Goal: Transaction & Acquisition: Subscribe to service/newsletter

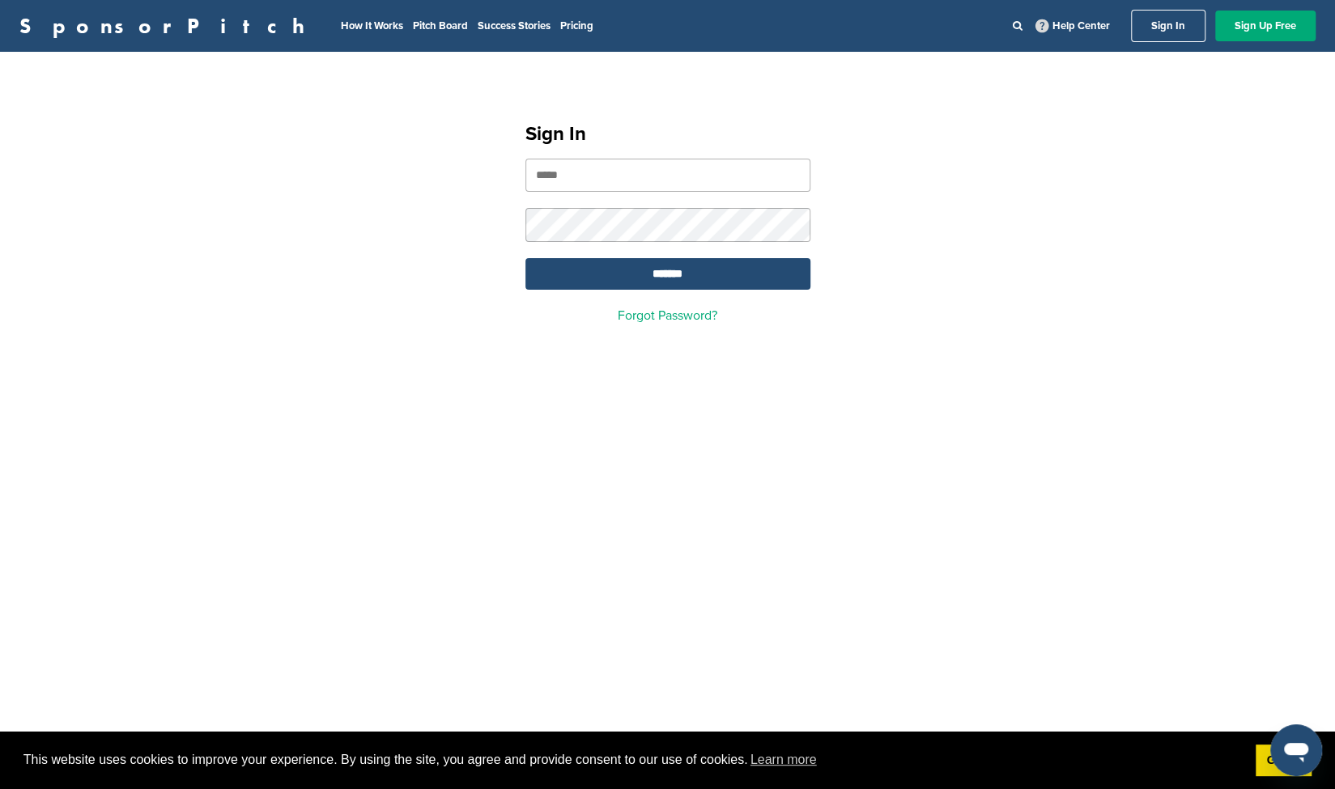
click at [570, 175] on input "email" at bounding box center [667, 175] width 285 height 33
type input "**********"
click at [625, 275] on input "*******" at bounding box center [667, 274] width 285 height 32
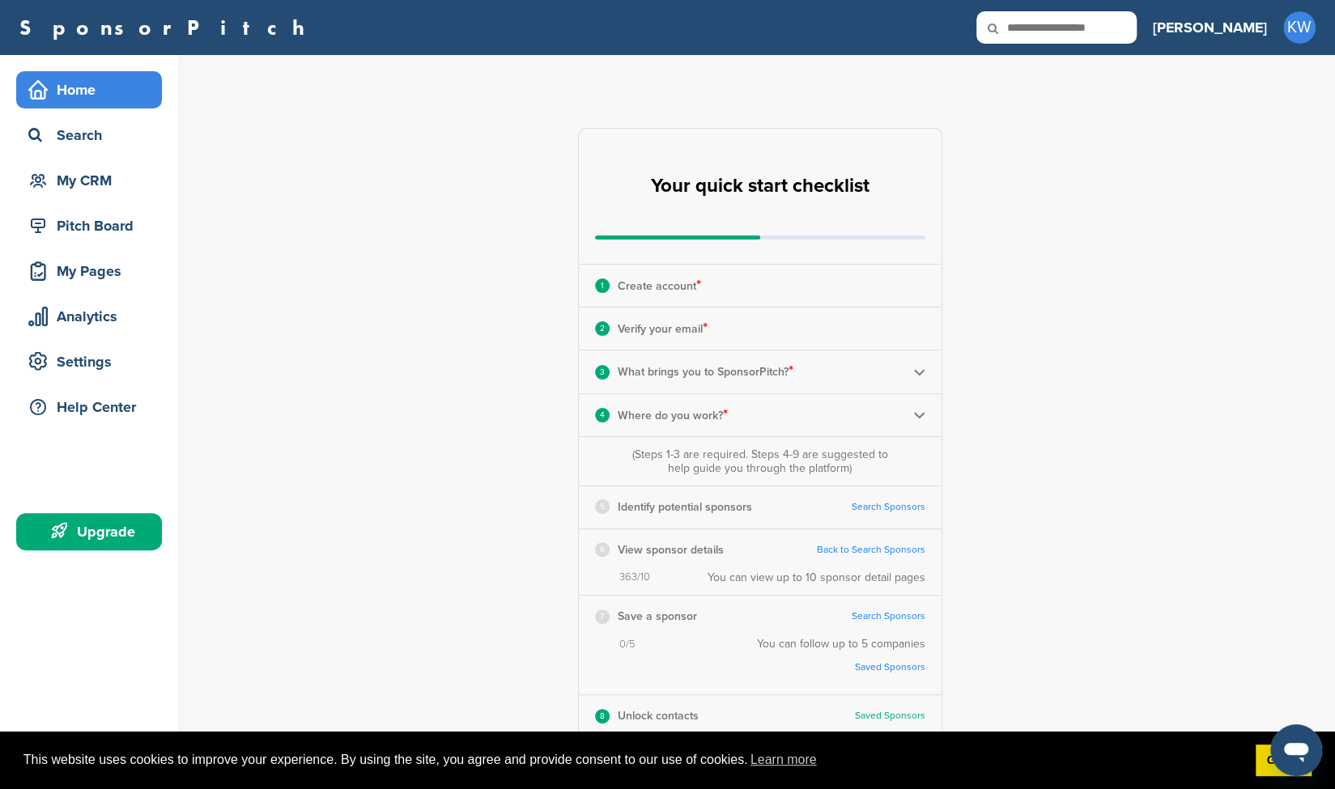
click at [142, 528] on div "Upgrade" at bounding box center [93, 531] width 138 height 29
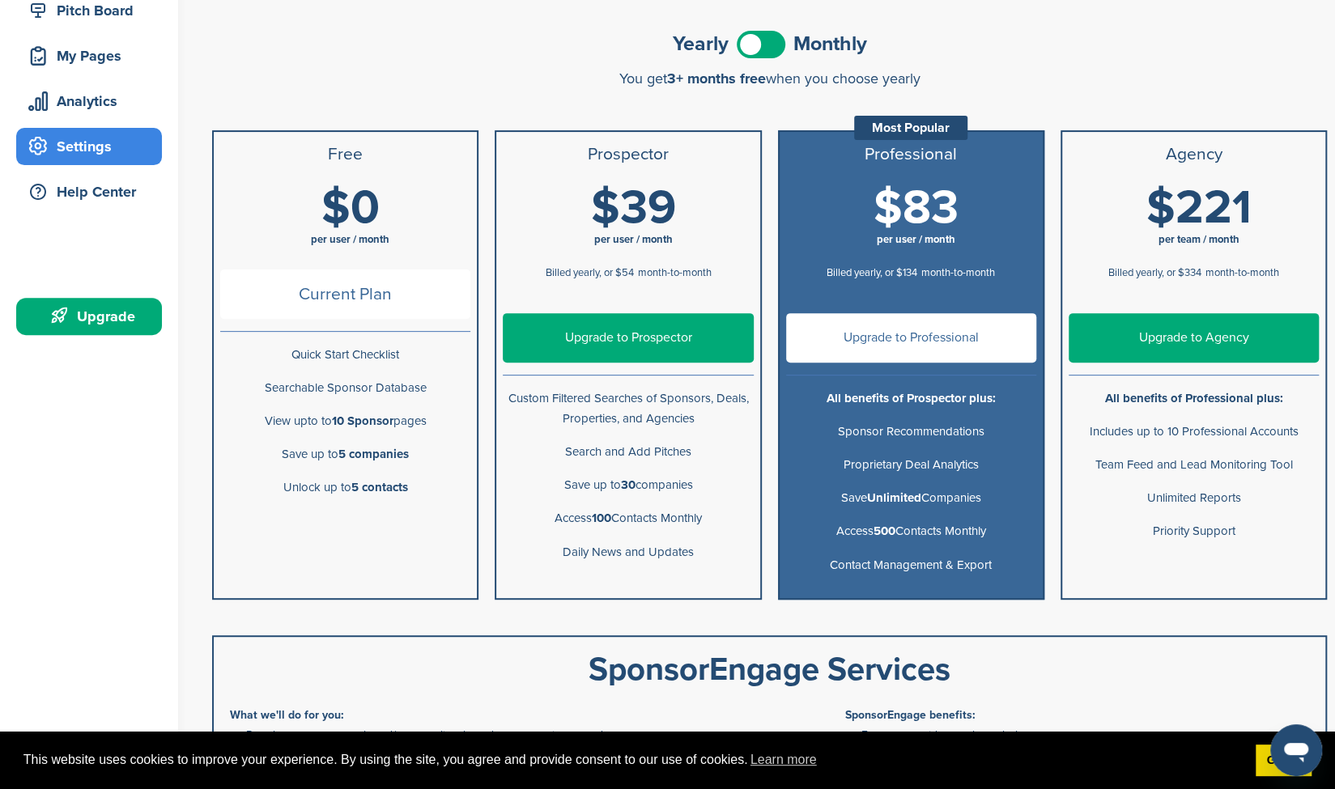
scroll to position [217, 0]
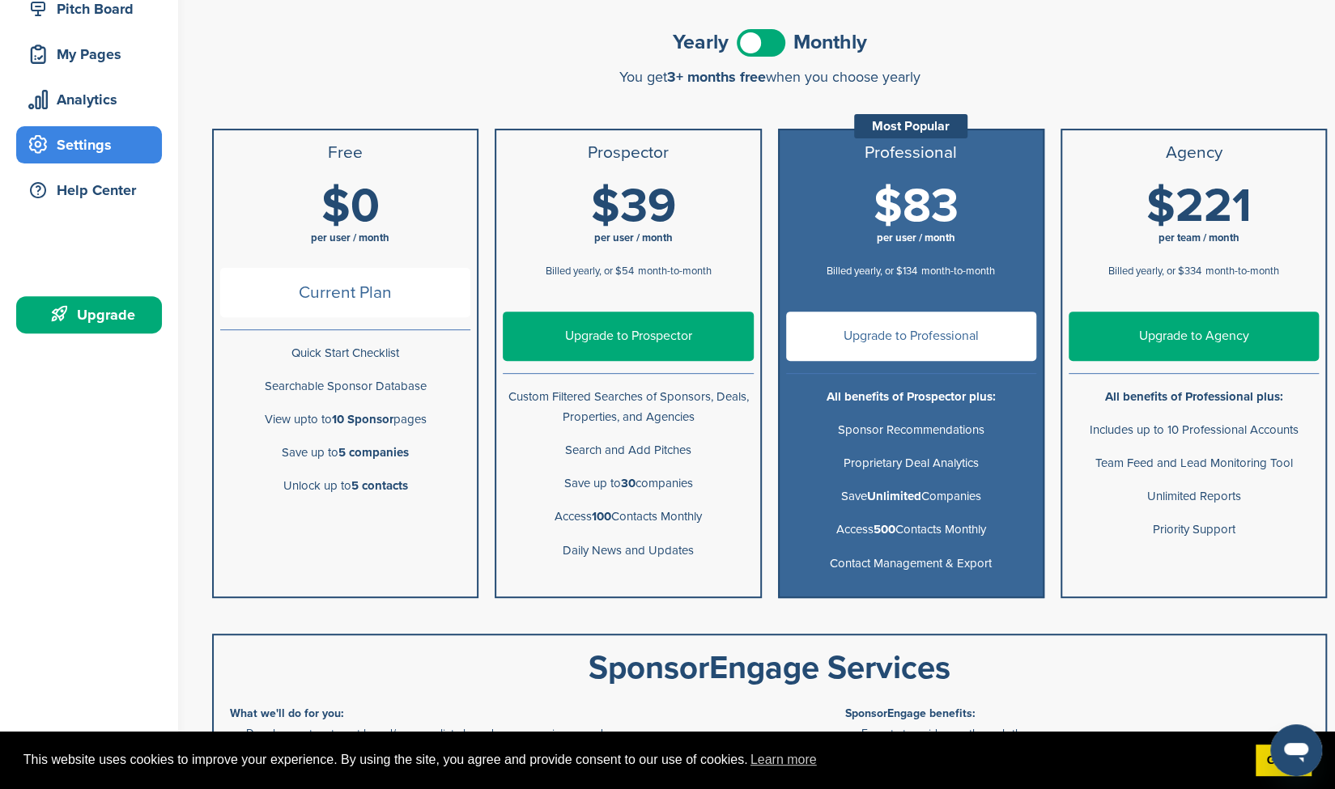
click at [578, 338] on link "Upgrade to Prospector" at bounding box center [628, 336] width 250 height 49
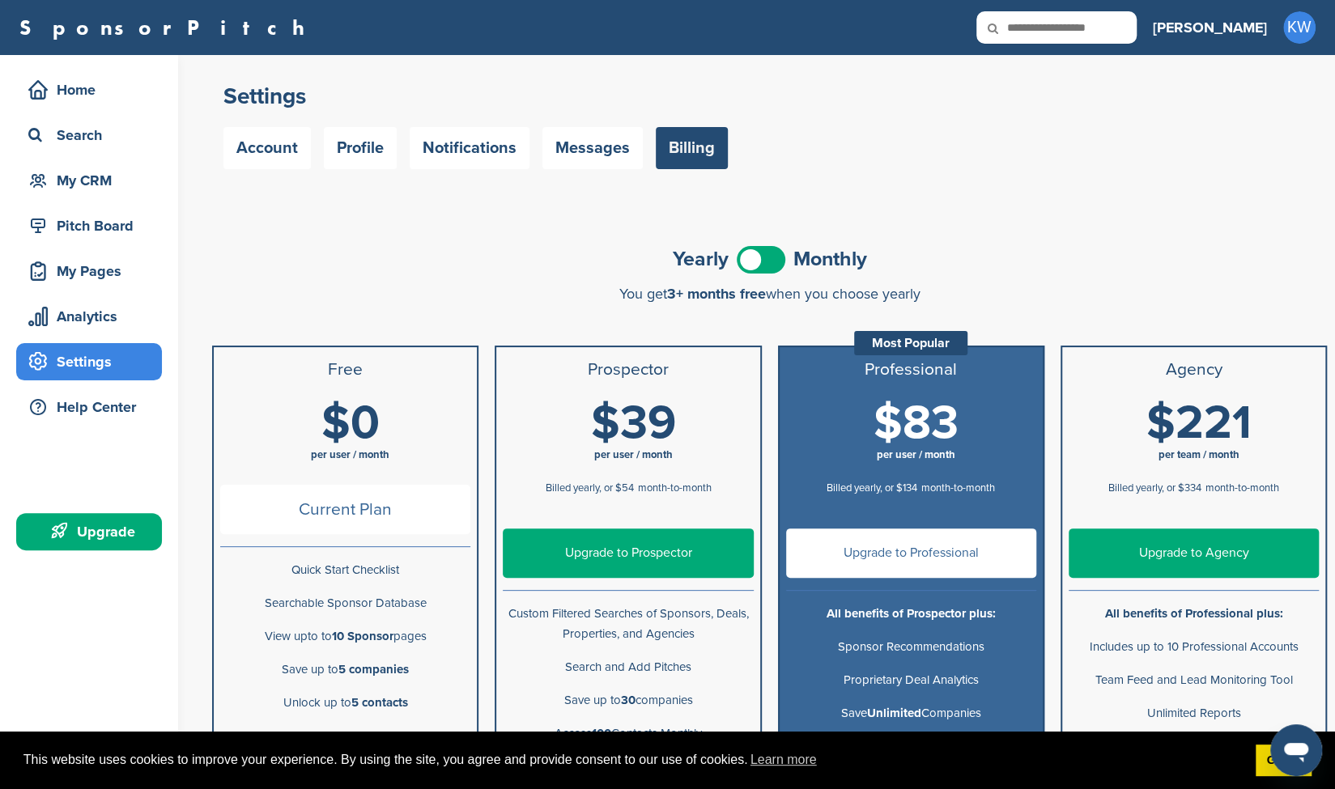
scroll to position [1, 0]
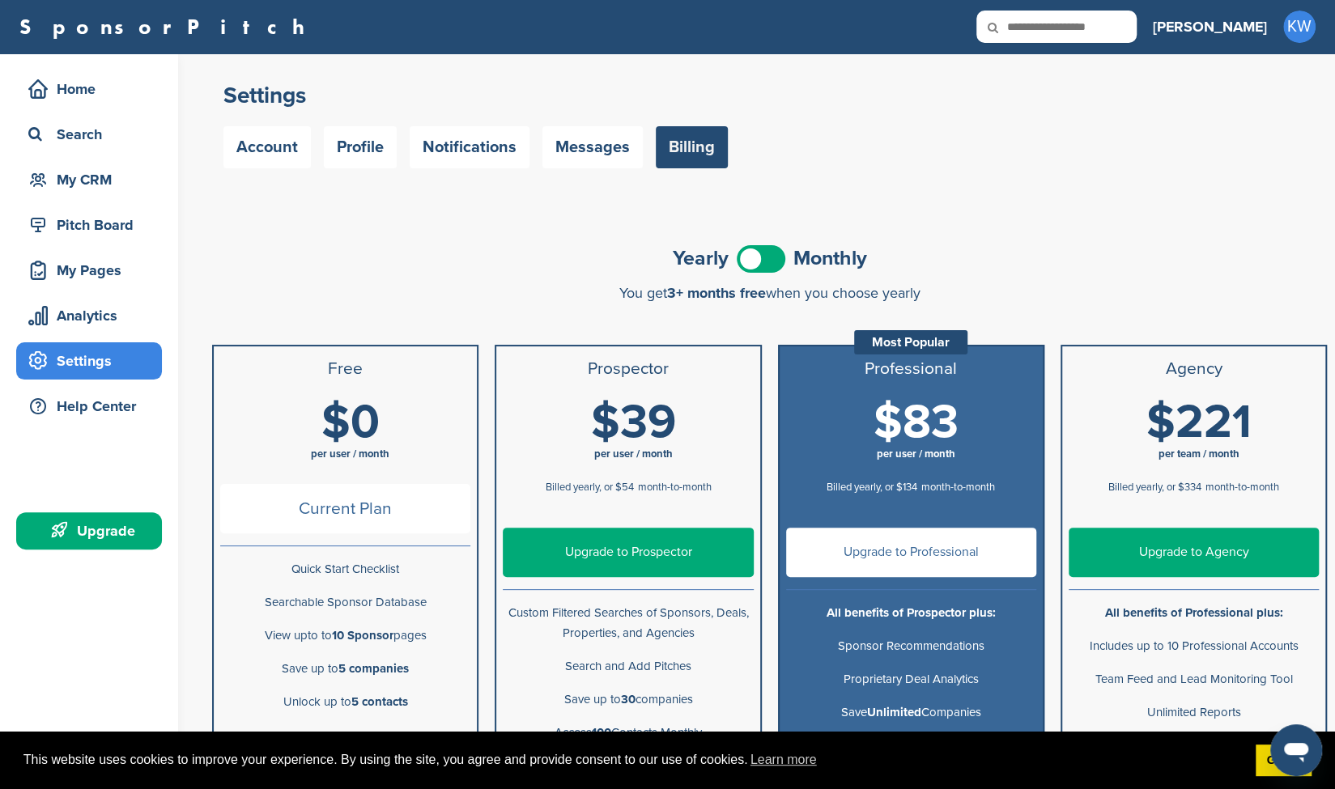
click at [587, 371] on h3 "Prospector" at bounding box center [628, 368] width 250 height 19
click at [832, 265] on span "Monthly" at bounding box center [830, 258] width 74 height 20
click at [770, 263] on span at bounding box center [760, 259] width 49 height 28
click at [613, 554] on link "Upgrade to Prospector" at bounding box center [628, 552] width 250 height 49
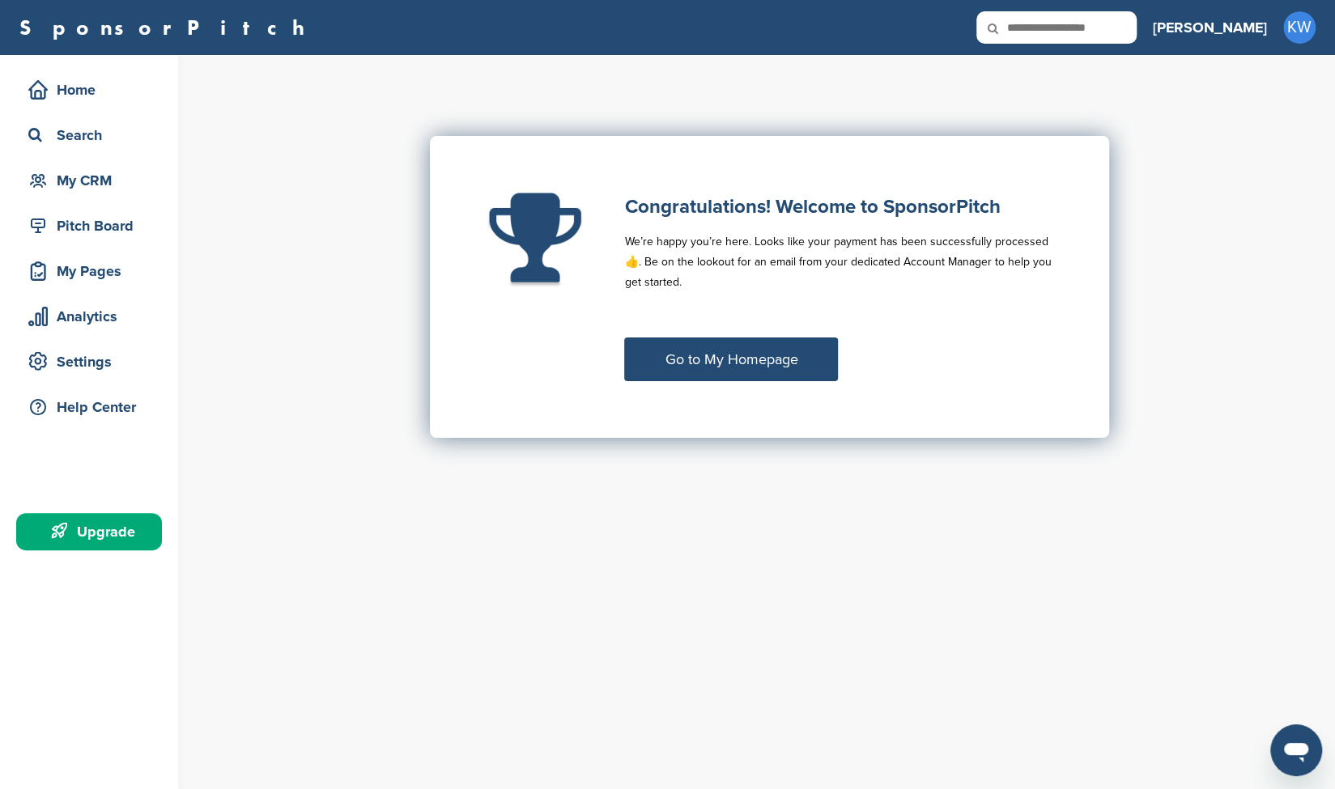
click at [731, 362] on link "Go to My Homepage" at bounding box center [731, 359] width 214 height 44
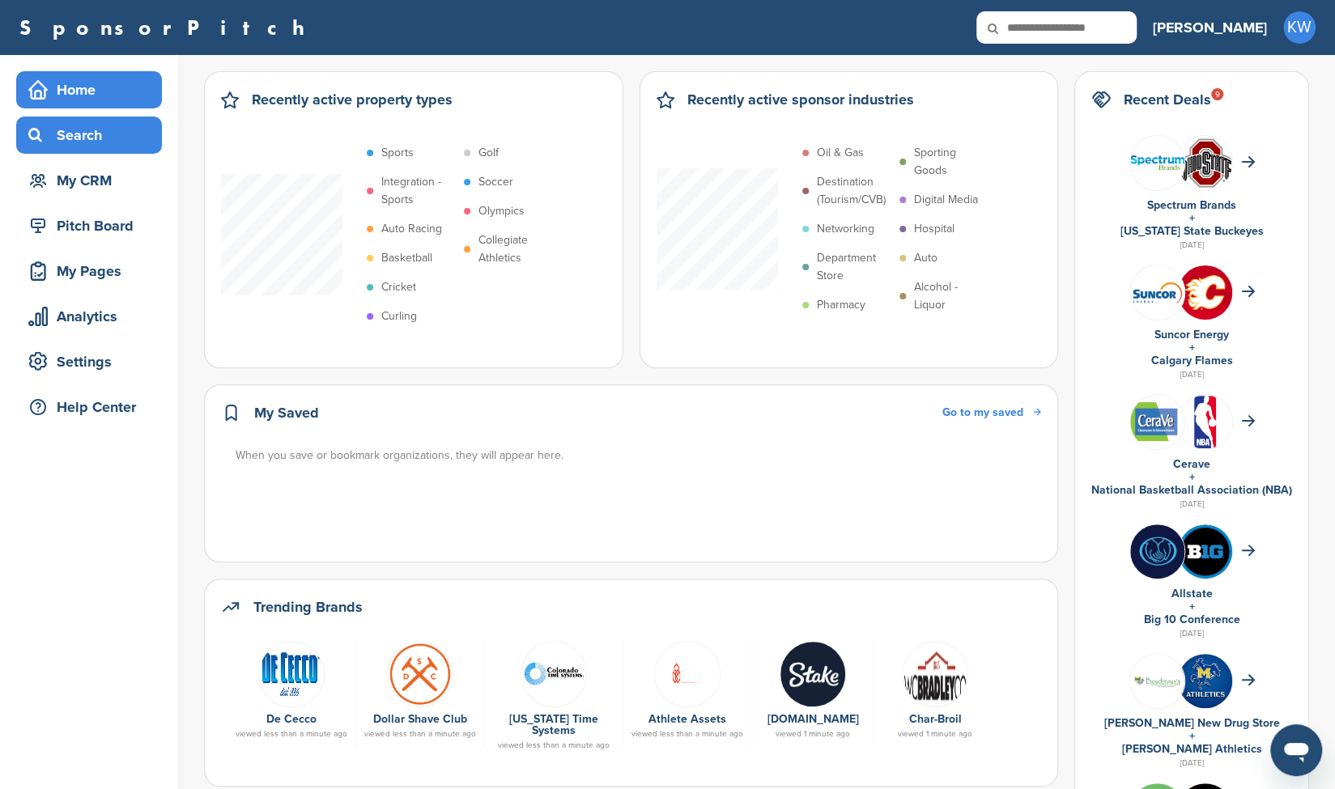
click at [84, 130] on div "Search" at bounding box center [93, 135] width 138 height 29
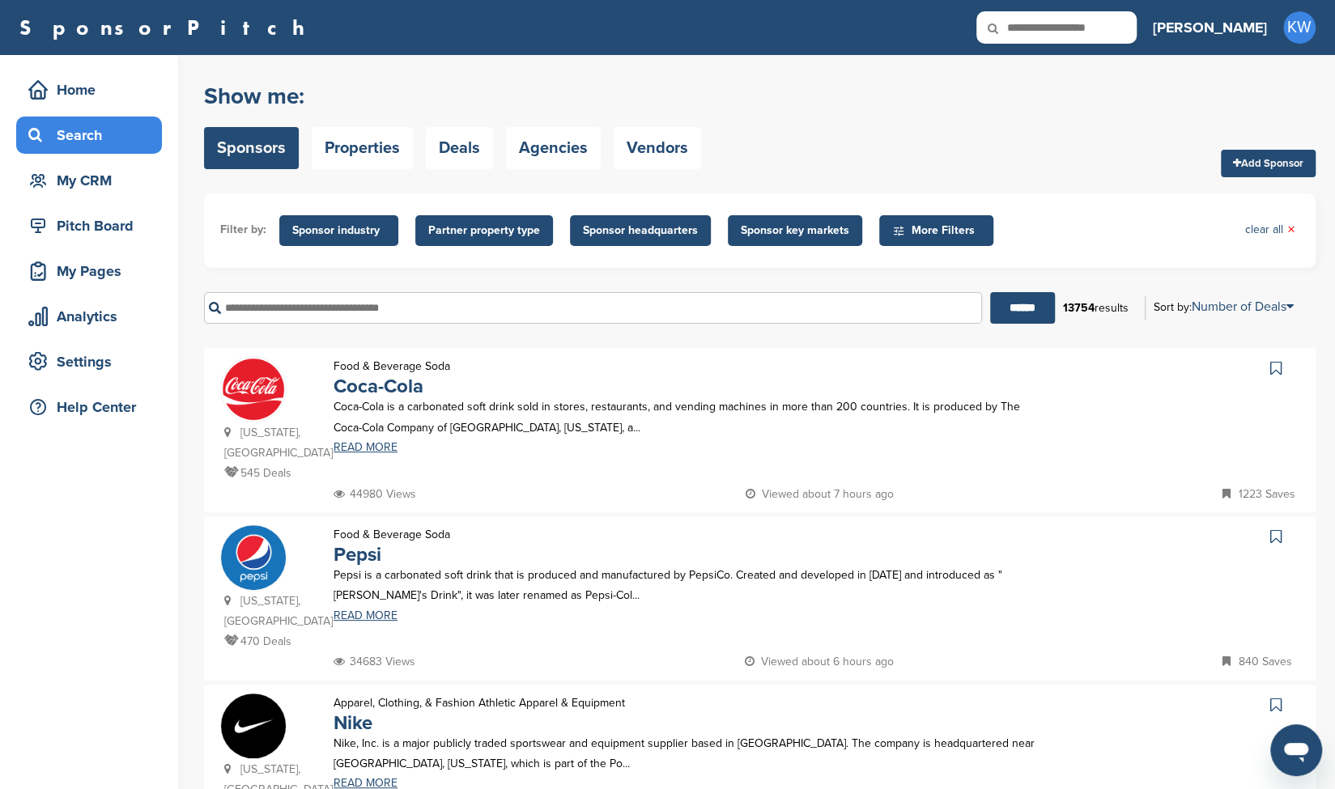
click at [681, 233] on span "Sponsor headquarters" at bounding box center [640, 231] width 115 height 18
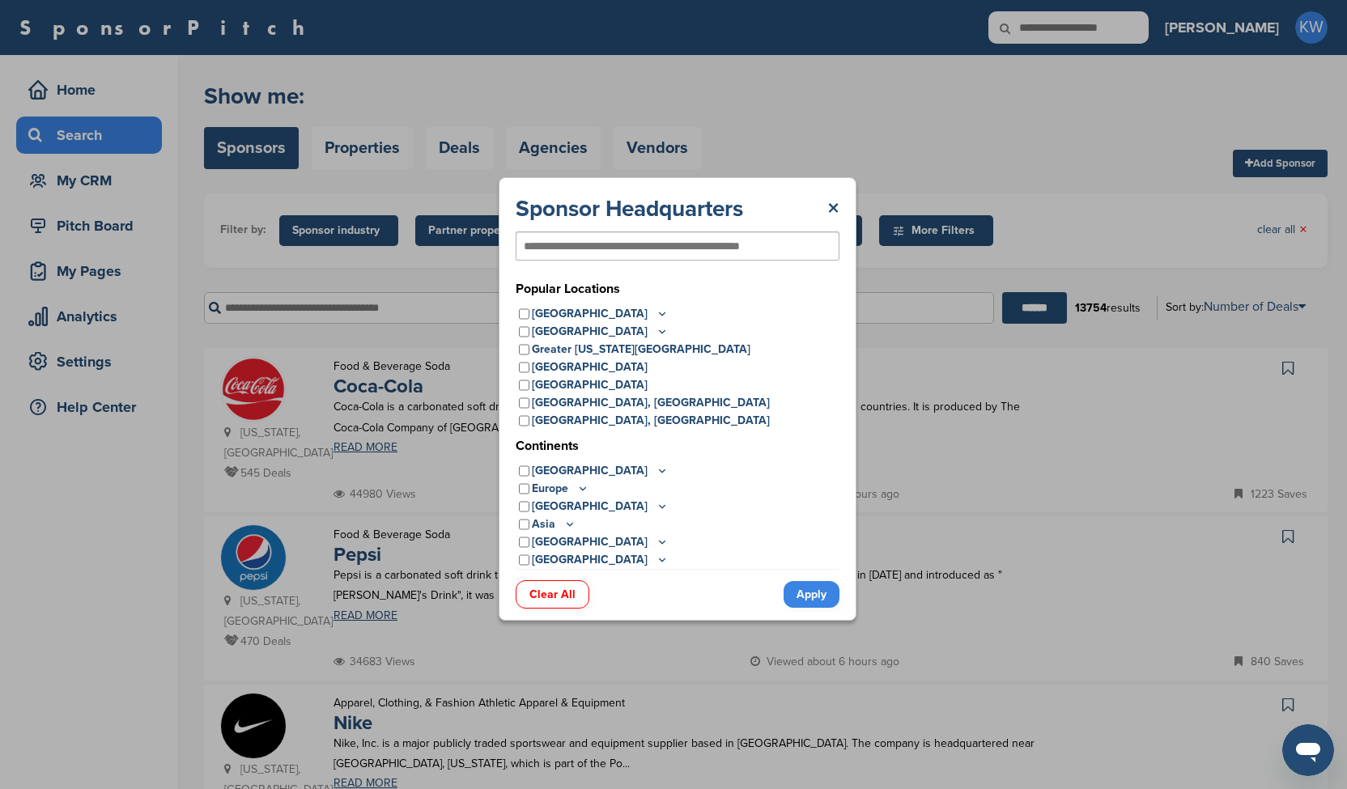
click at [588, 313] on p "United States" at bounding box center [600, 314] width 137 height 18
click at [656, 312] on icon at bounding box center [662, 314] width 13 height 14
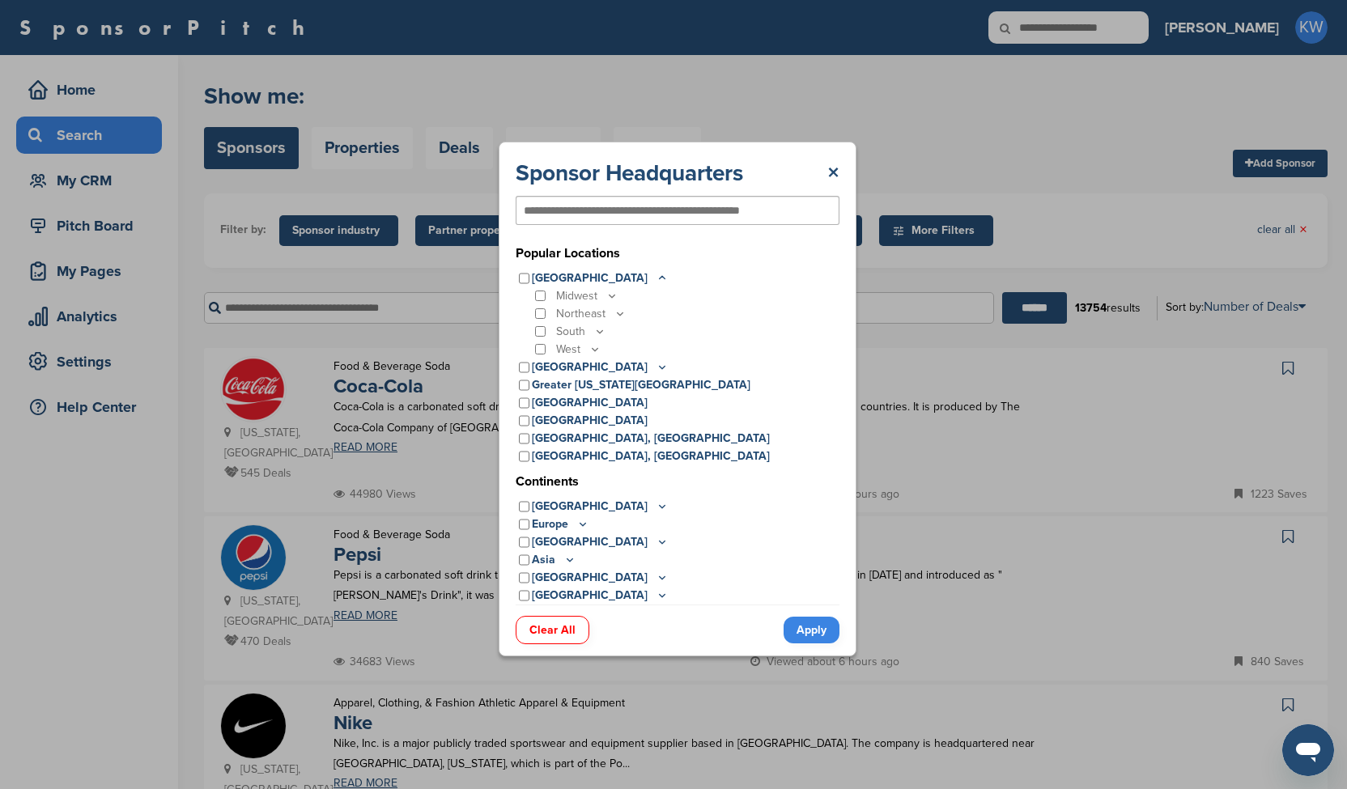
click at [604, 333] on icon at bounding box center [599, 332] width 13 height 14
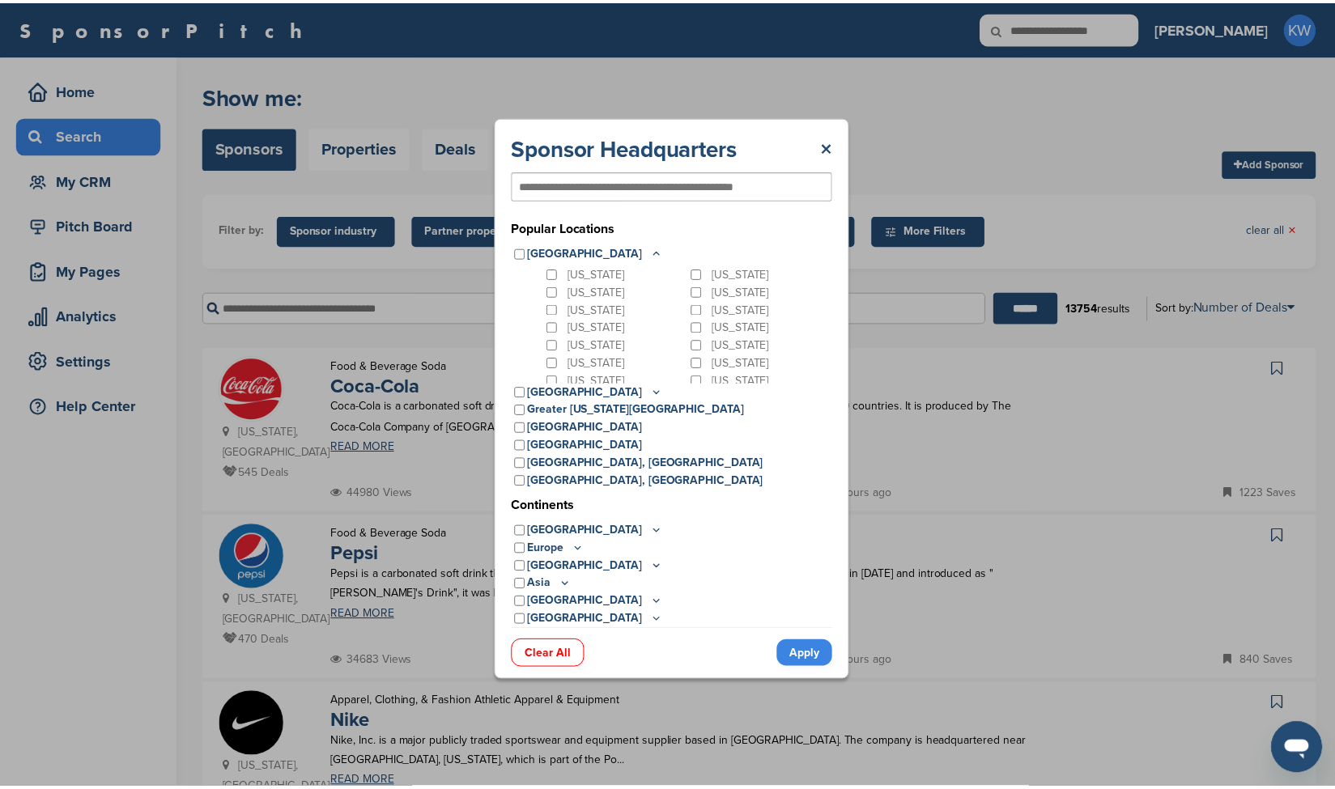
scroll to position [76, 0]
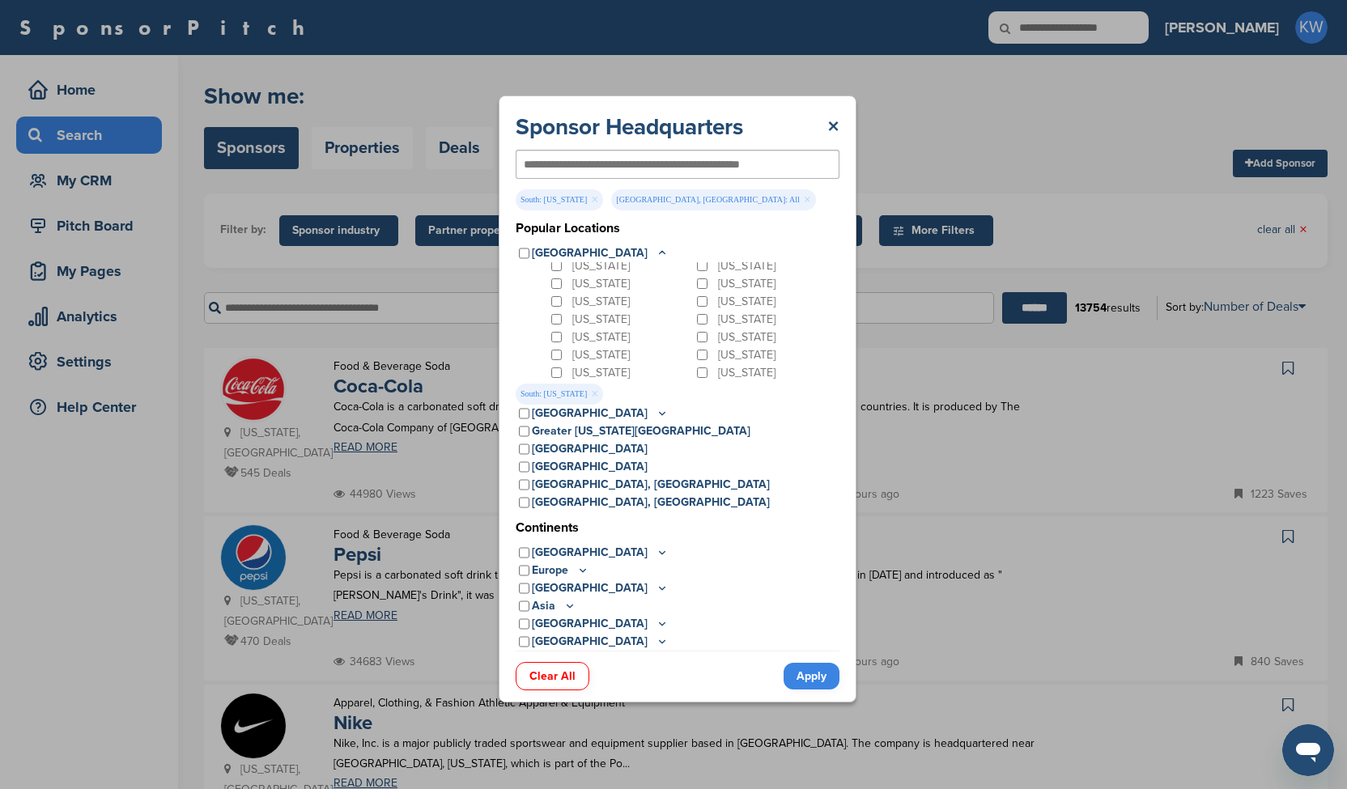
click at [796, 663] on link "Apply" at bounding box center [811, 676] width 56 height 27
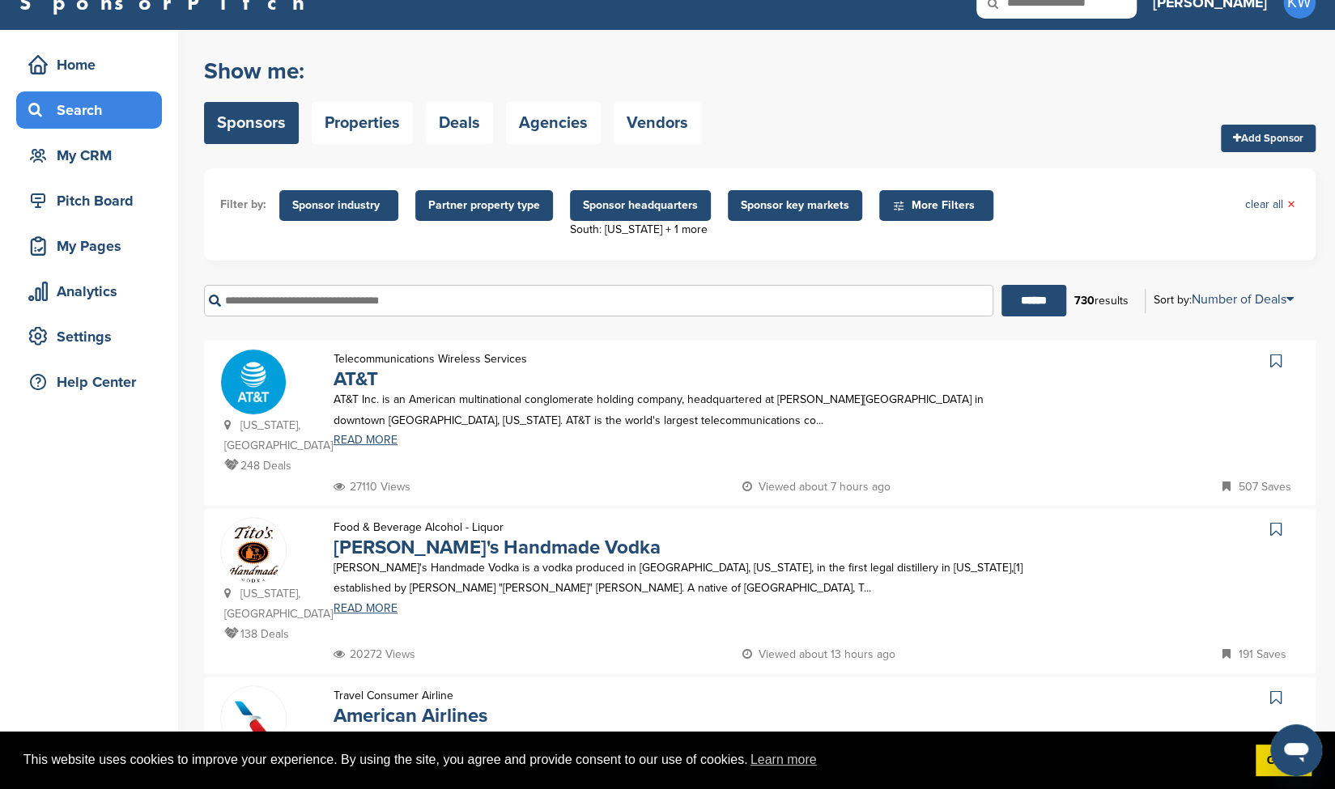
scroll to position [0, 0]
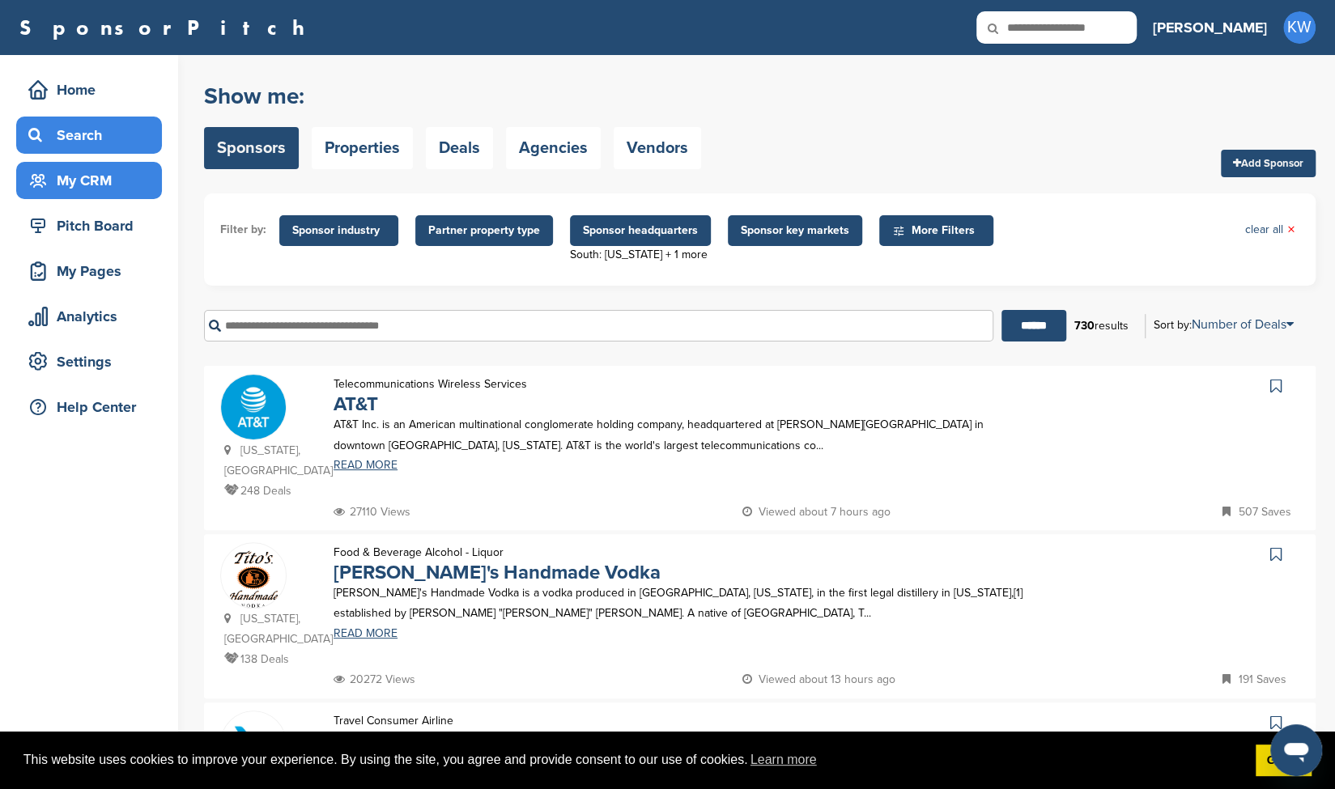
click at [74, 175] on div "My CRM" at bounding box center [93, 180] width 138 height 29
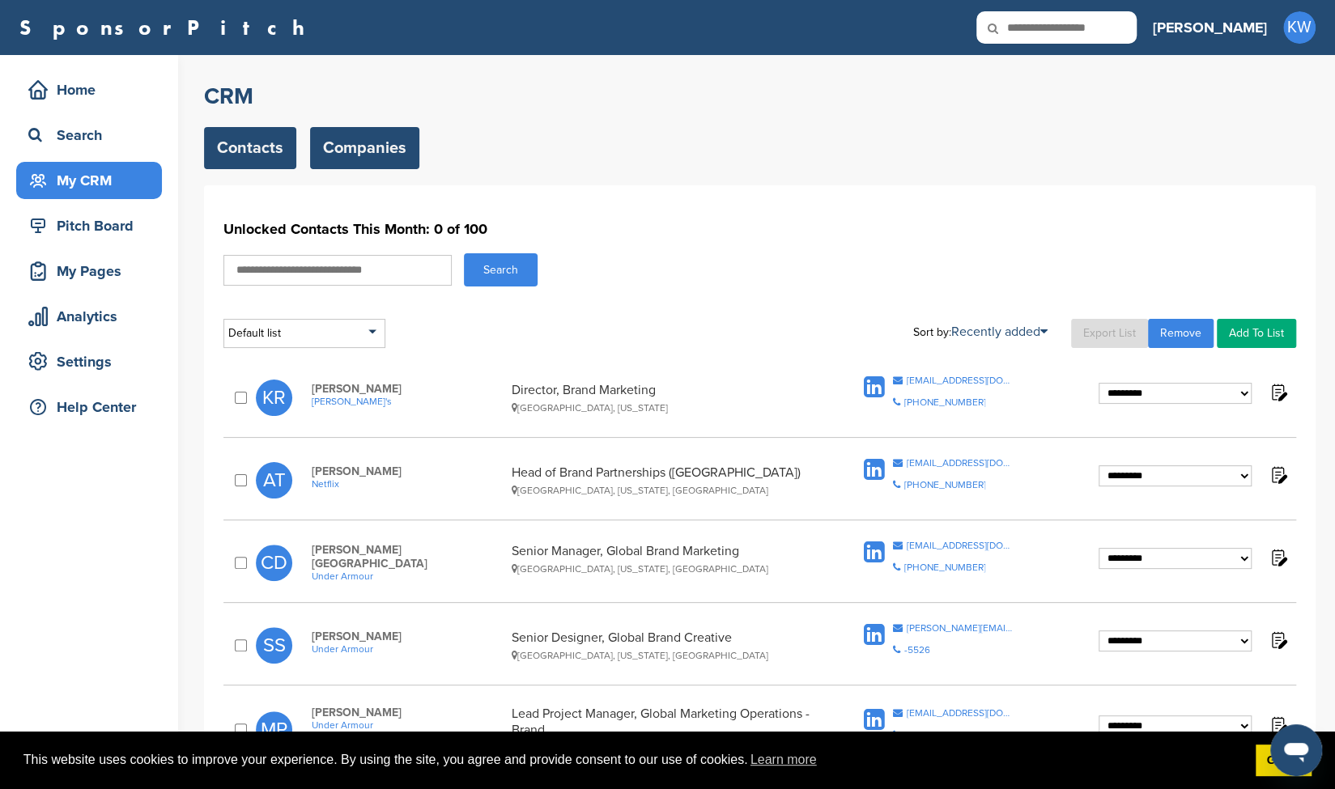
click at [361, 148] on link "Companies" at bounding box center [364, 148] width 109 height 42
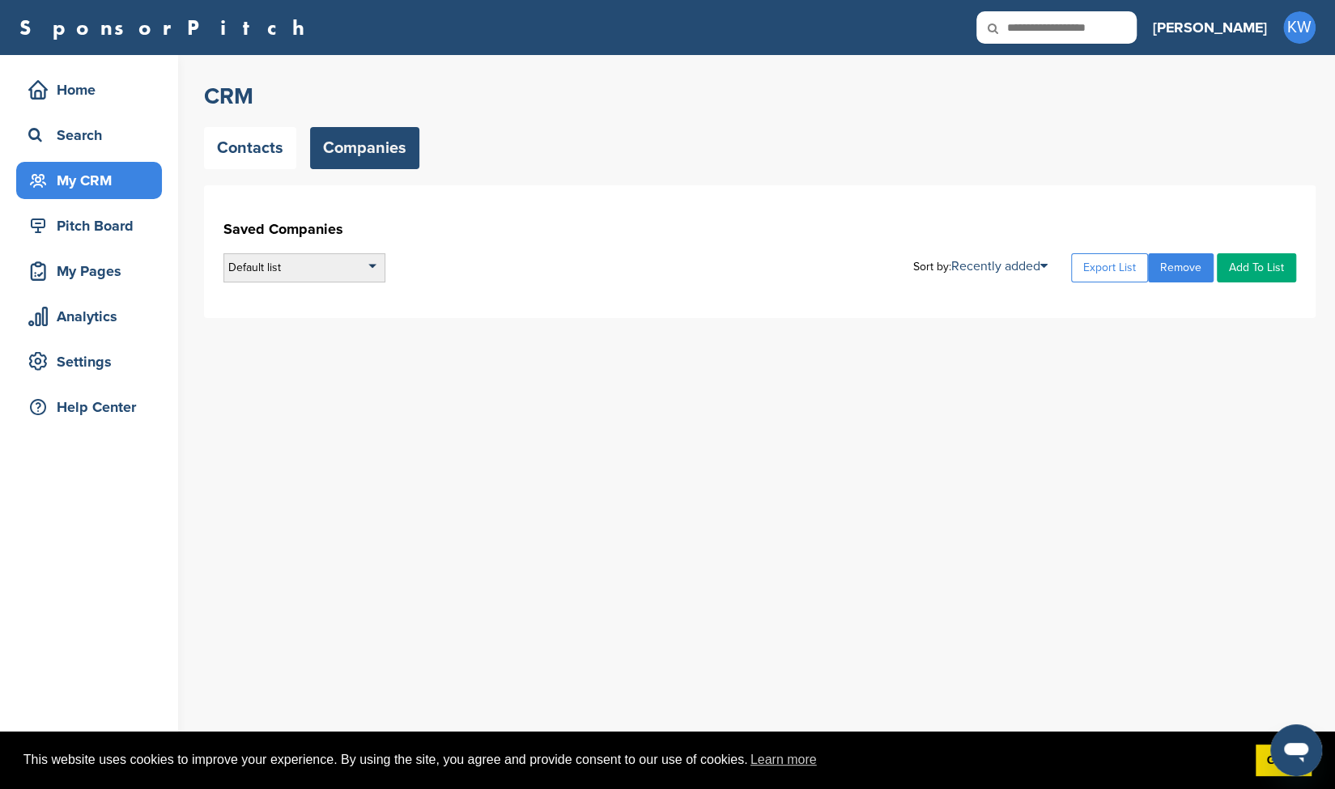
click at [338, 266] on div "Default list" at bounding box center [304, 267] width 162 height 29
click at [231, 292] on input "text" at bounding box center [304, 288] width 160 height 20
click at [227, 288] on input "text" at bounding box center [304, 288] width 160 height 20
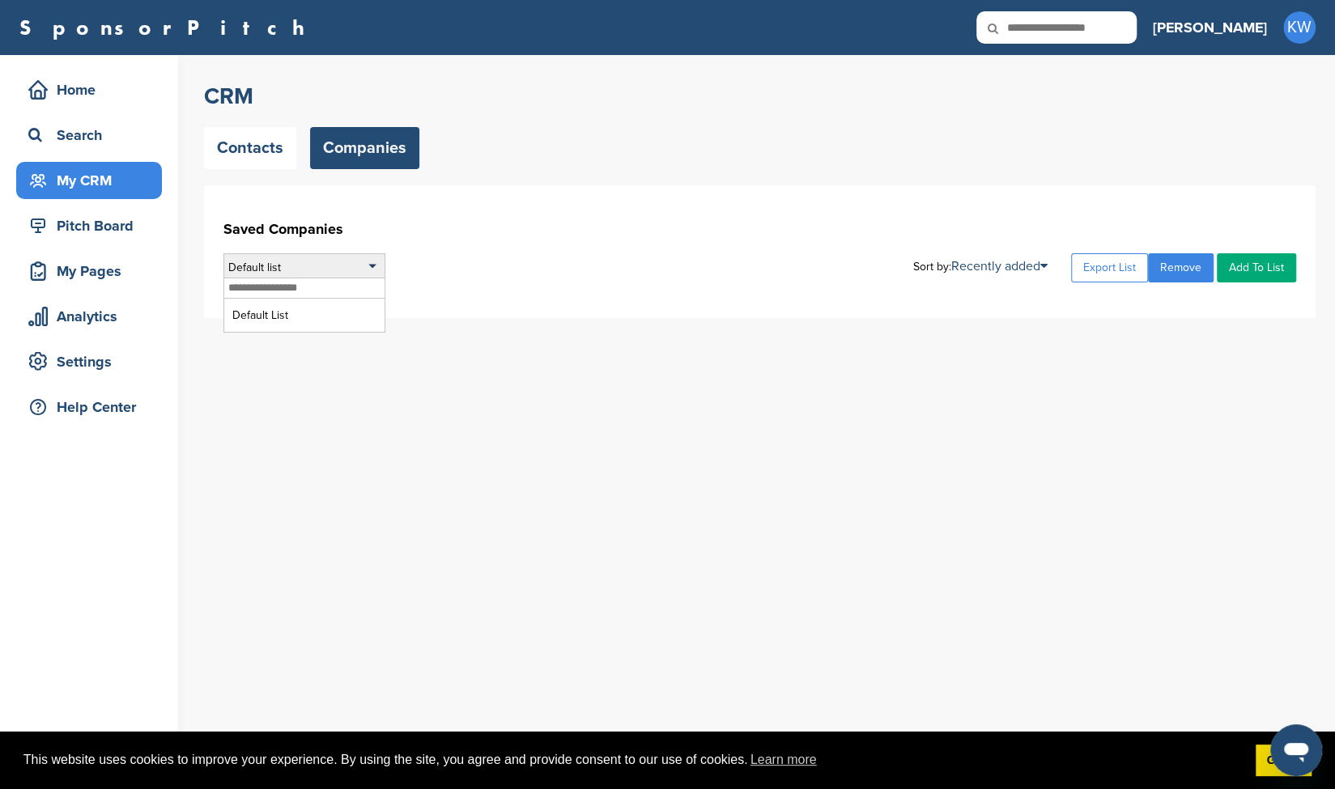
click at [227, 288] on input "text" at bounding box center [304, 288] width 160 height 20
click at [269, 287] on input "text" at bounding box center [304, 288] width 160 height 20
click at [403, 267] on div "Default list Default List Sort by: Recently added Recently added Company Name E…" at bounding box center [759, 267] width 1072 height 29
click at [238, 278] on div "Default list" at bounding box center [304, 267] width 162 height 29
click at [231, 289] on input "text" at bounding box center [304, 288] width 160 height 20
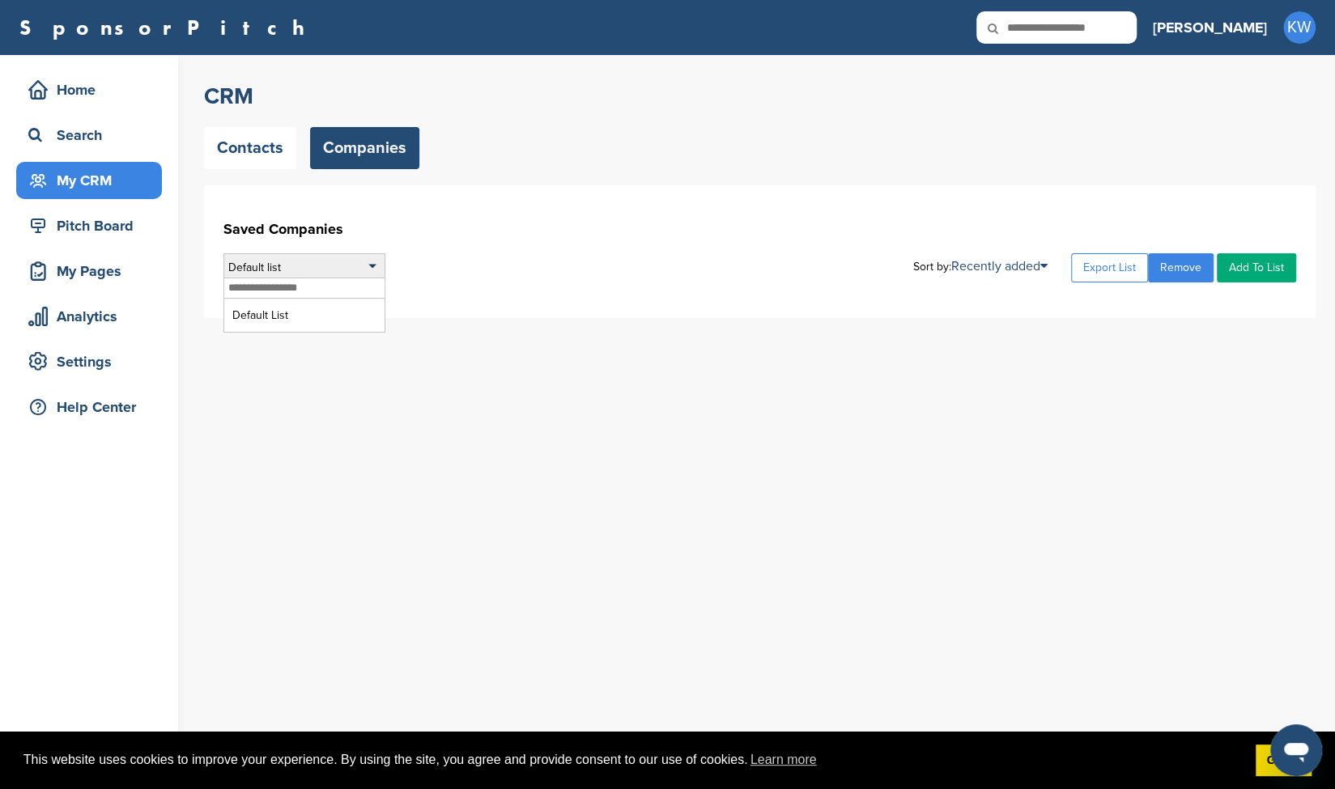
click at [230, 288] on input "text" at bounding box center [304, 288] width 160 height 20
type input "**"
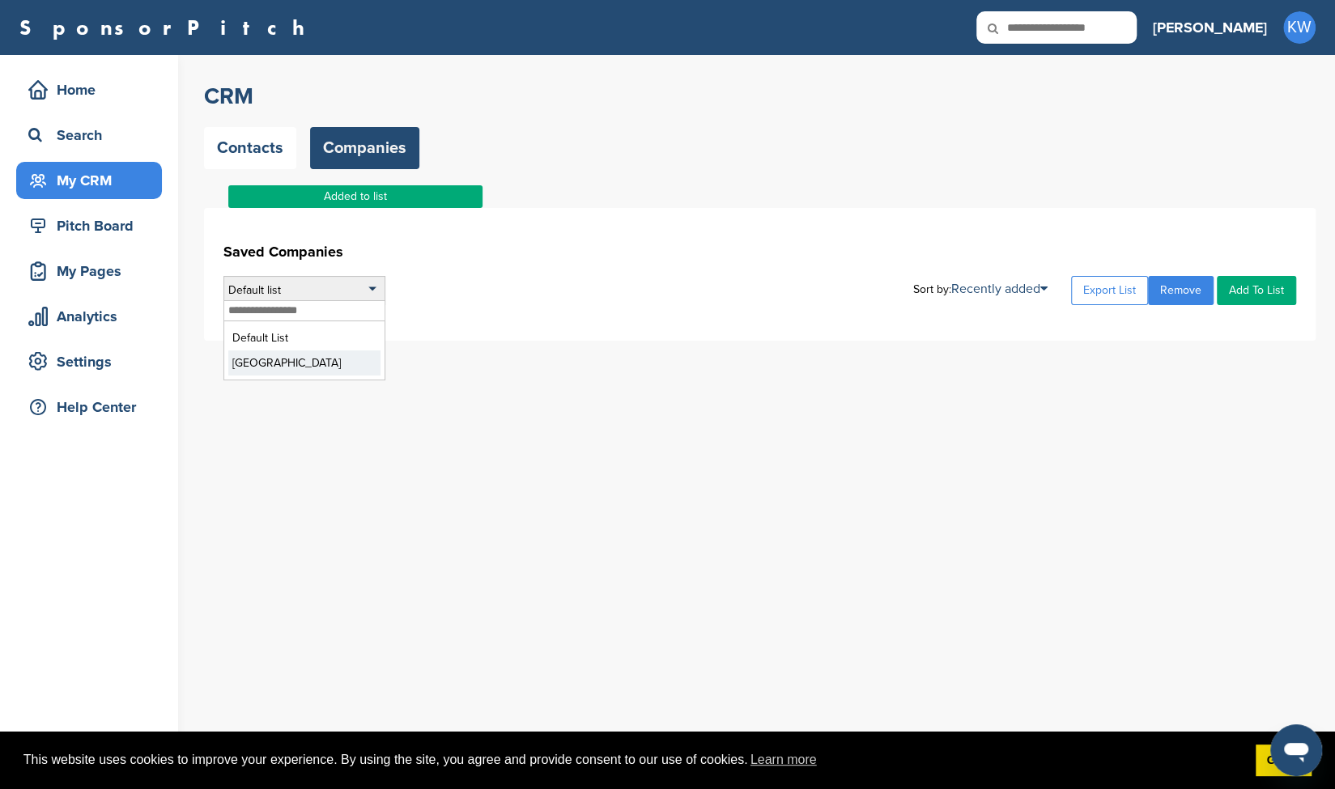
click at [250, 368] on li "TX" at bounding box center [304, 362] width 152 height 25
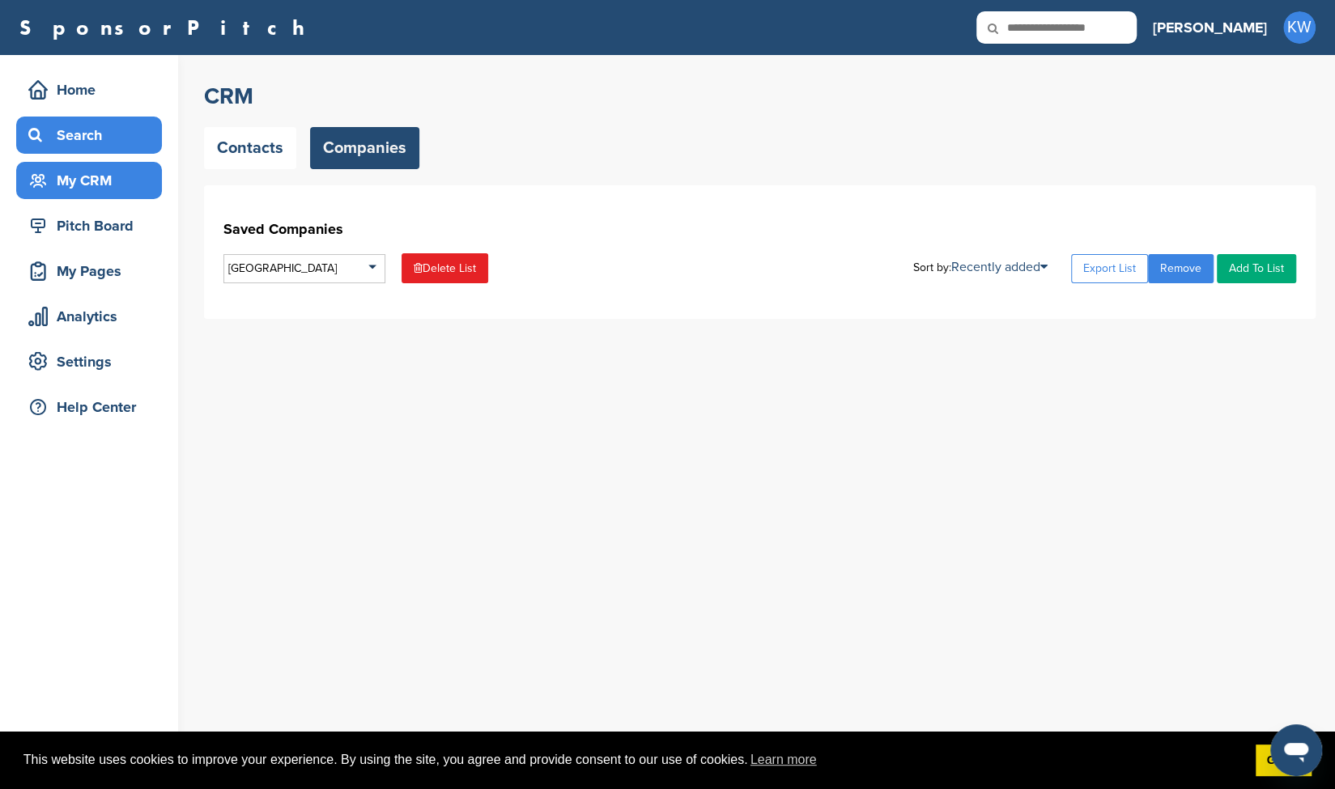
click at [86, 138] on div "Search" at bounding box center [93, 135] width 138 height 29
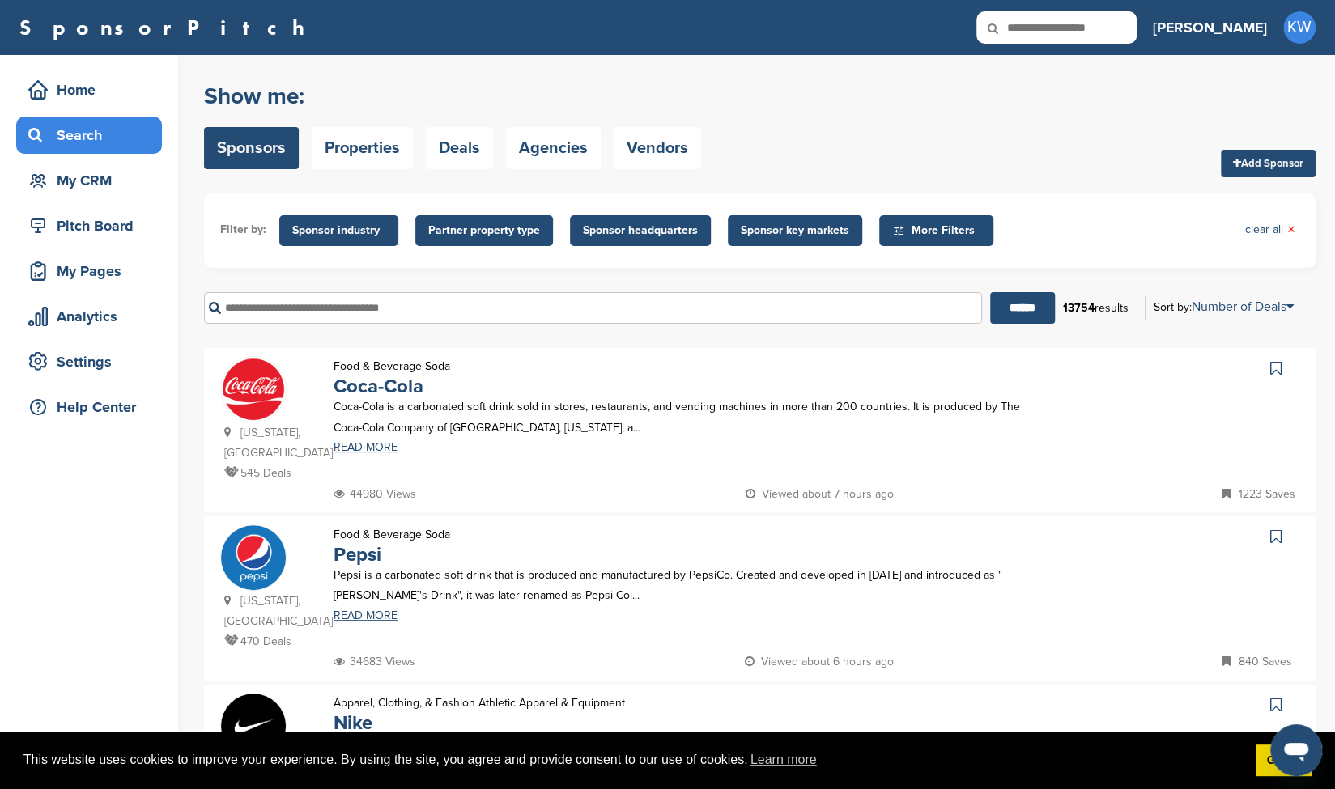
click at [562, 388] on div "Food & Beverage Soda Coca-Cola Coca-Cola is a carbonated soft drink sold in sto…" at bounding box center [685, 420] width 736 height 128
click at [418, 389] on link "Coca-Cola" at bounding box center [378, 386] width 90 height 23
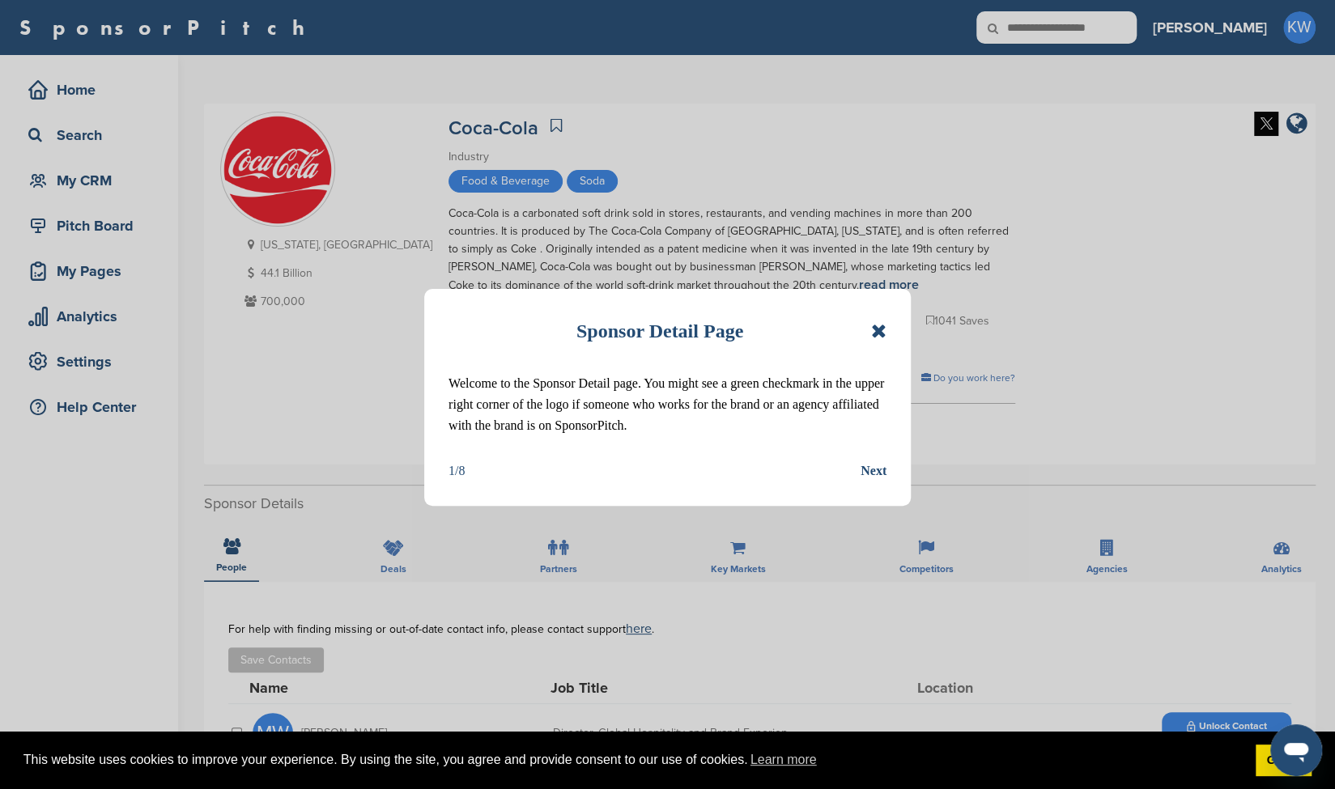
click at [878, 333] on icon at bounding box center [878, 330] width 15 height 19
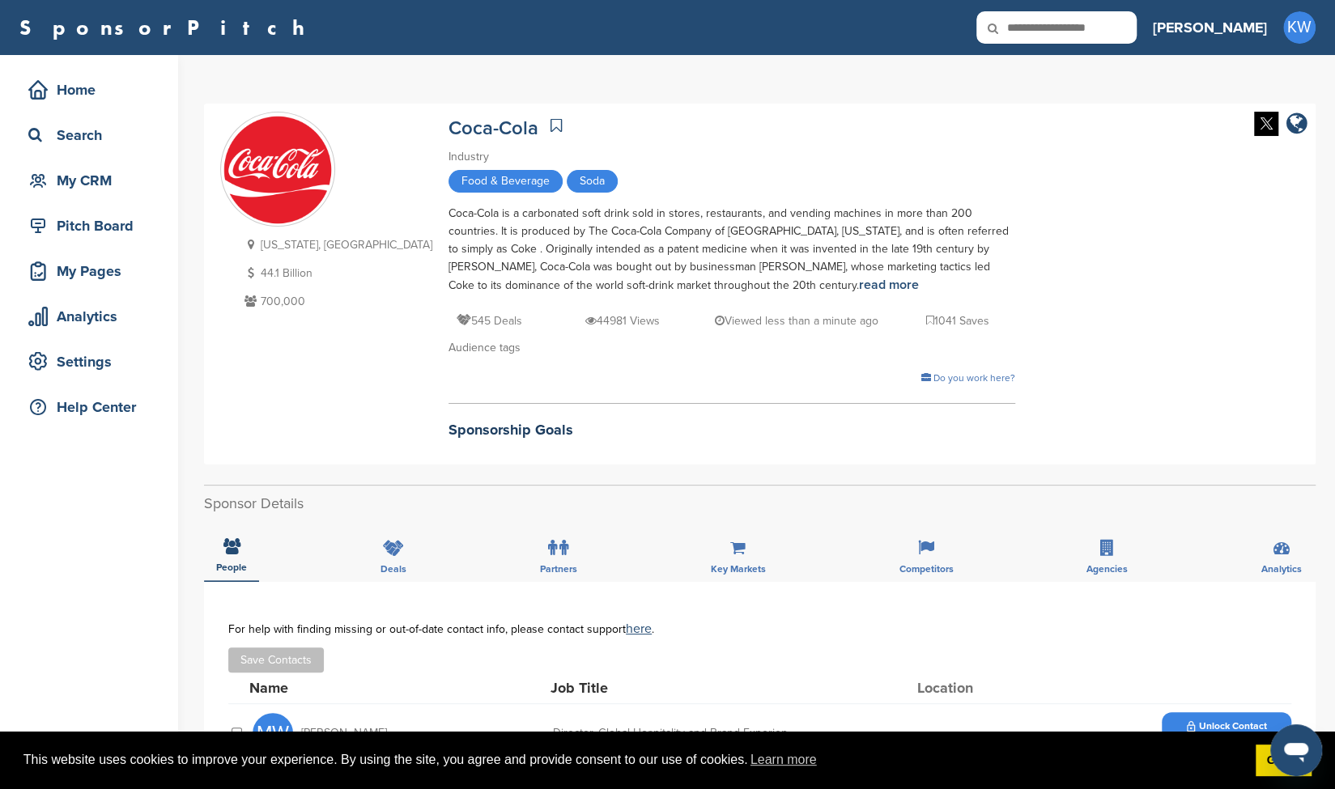
click at [550, 121] on icon at bounding box center [555, 125] width 11 height 16
click at [282, 180] on img at bounding box center [277, 168] width 113 height 113
click at [91, 167] on div "My CRM" at bounding box center [93, 179] width 138 height 29
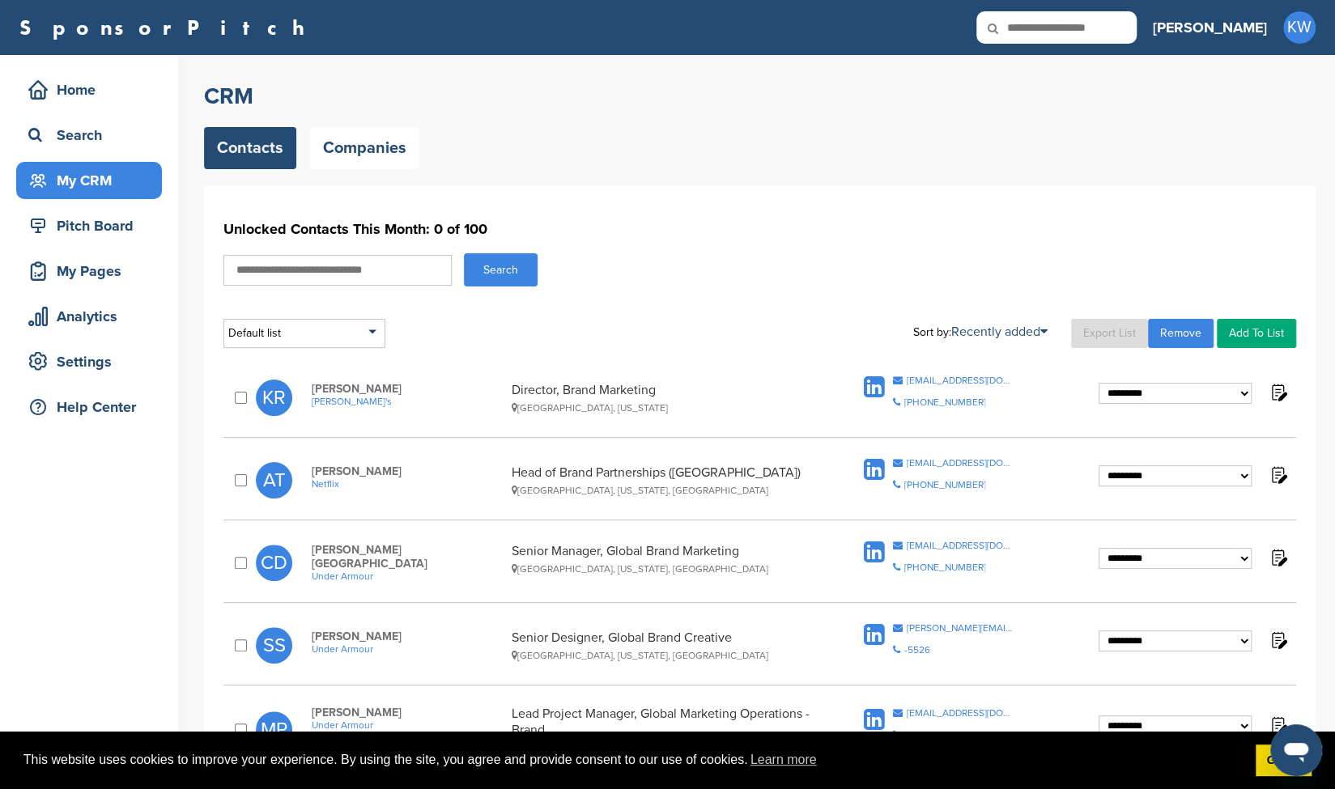
drag, startPoint x: 0, startPoint y: 0, endPoint x: 63, endPoint y: 181, distance: 192.0
click at [63, 181] on div "My CRM" at bounding box center [93, 180] width 138 height 29
click at [370, 146] on link "Companies" at bounding box center [364, 148] width 109 height 42
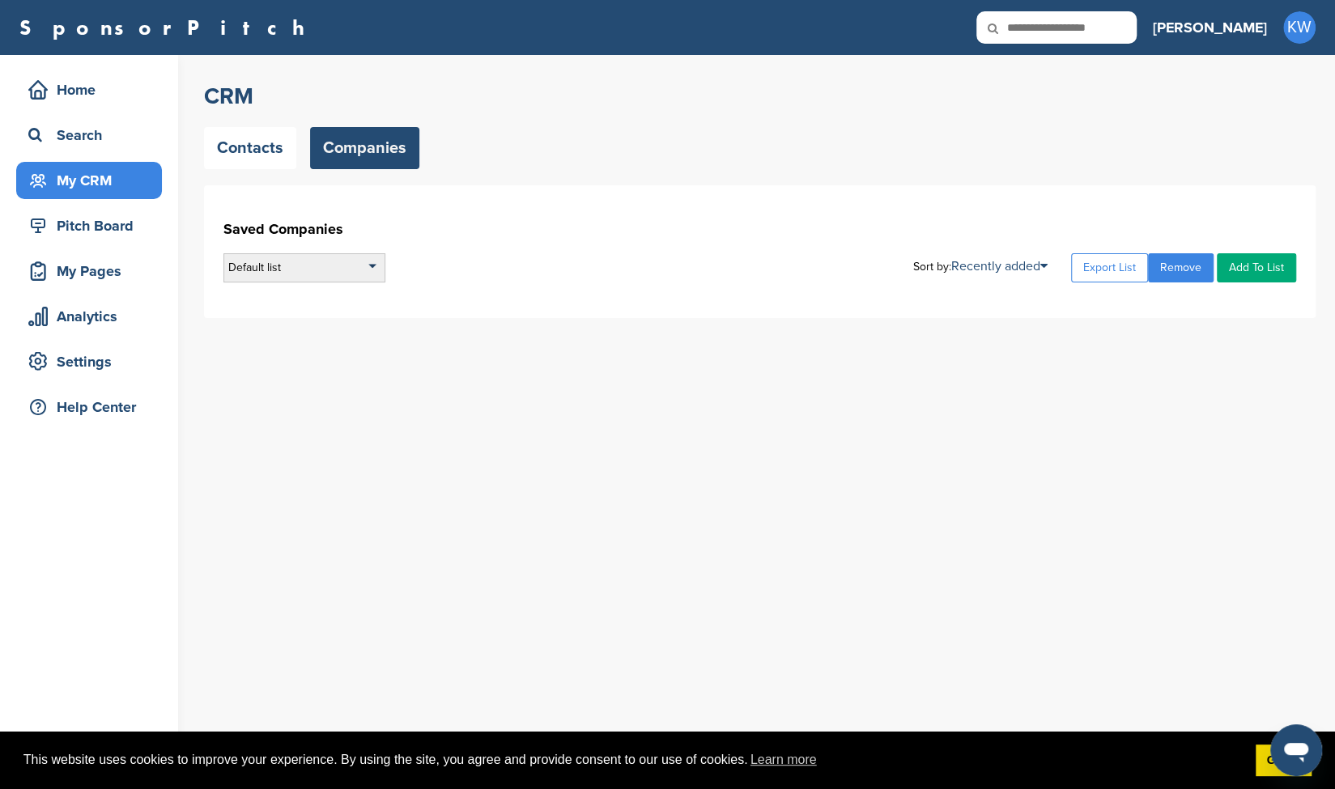
click at [343, 275] on div "Default list" at bounding box center [304, 267] width 162 height 29
click at [302, 340] on li "[GEOGRAPHIC_DATA]" at bounding box center [304, 340] width 152 height 25
click at [1266, 267] on link "Add To List" at bounding box center [1255, 268] width 79 height 29
click at [1227, 267] on link "Add To List" at bounding box center [1255, 268] width 79 height 29
click at [1265, 272] on link "Add To List" at bounding box center [1255, 268] width 79 height 29
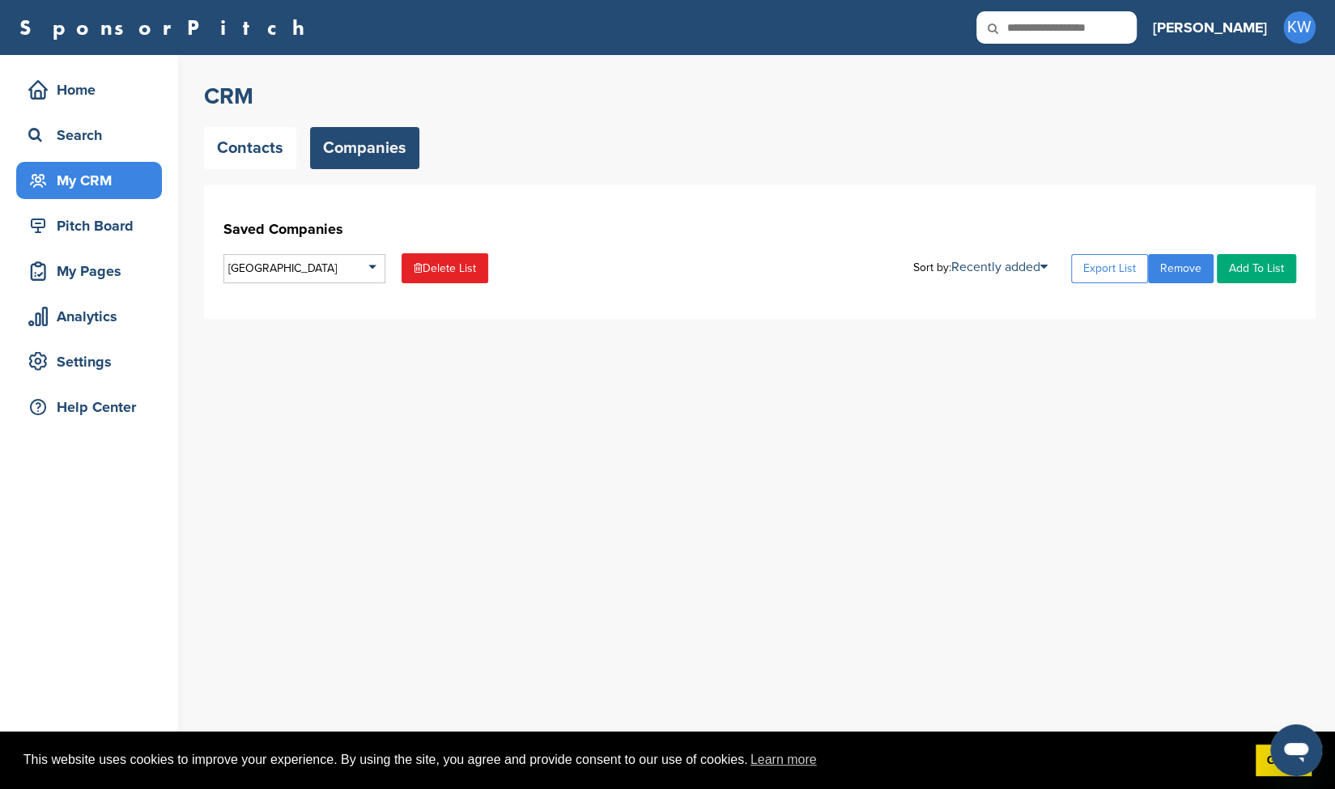
click at [1265, 272] on link "Add To List" at bounding box center [1255, 268] width 79 height 29
click at [964, 317] on link "Company Name" at bounding box center [953, 320] width 79 height 14
click at [999, 265] on link "Company Name" at bounding box center [1000, 267] width 98 height 16
click at [976, 291] on link "Recently added" at bounding box center [953, 292] width 79 height 14
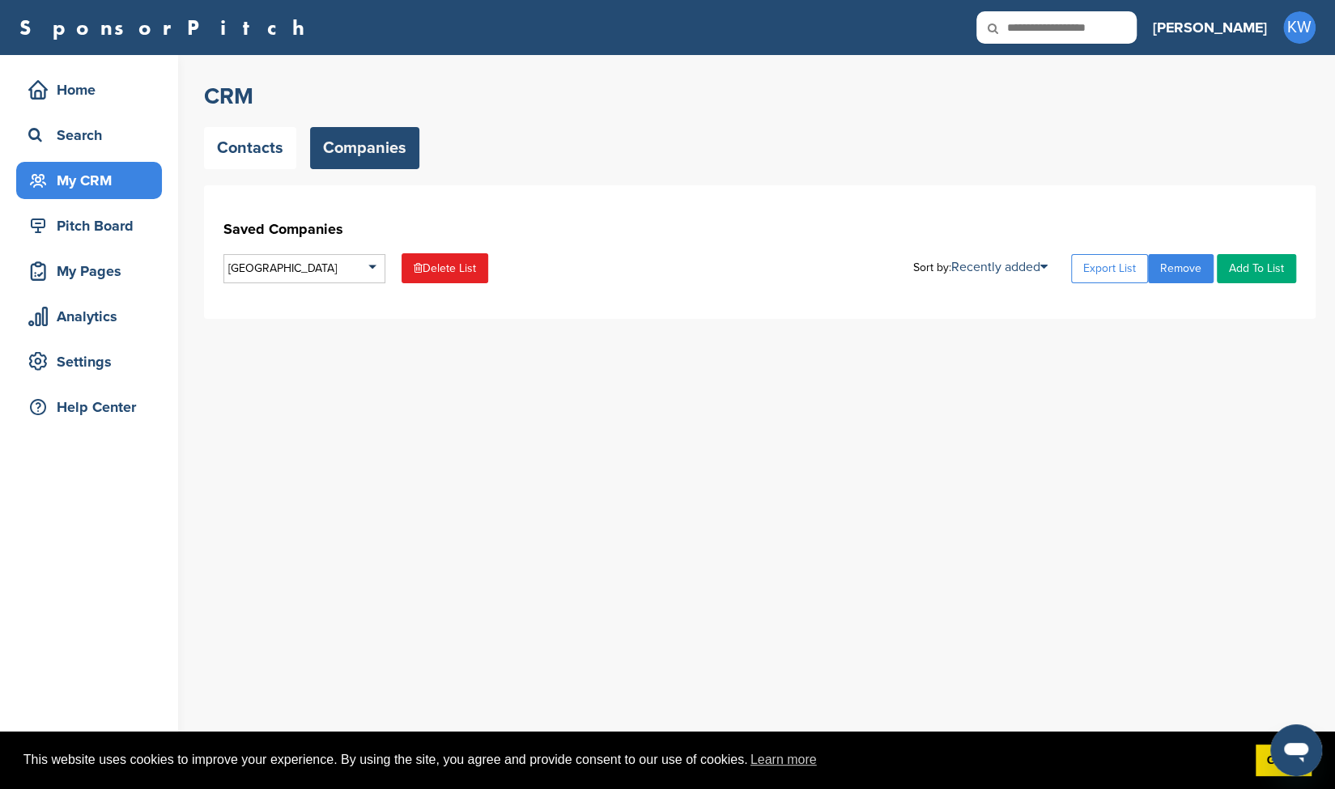
click at [1250, 274] on link "Add To List" at bounding box center [1255, 268] width 79 height 29
click at [65, 123] on div "Search" at bounding box center [93, 135] width 138 height 29
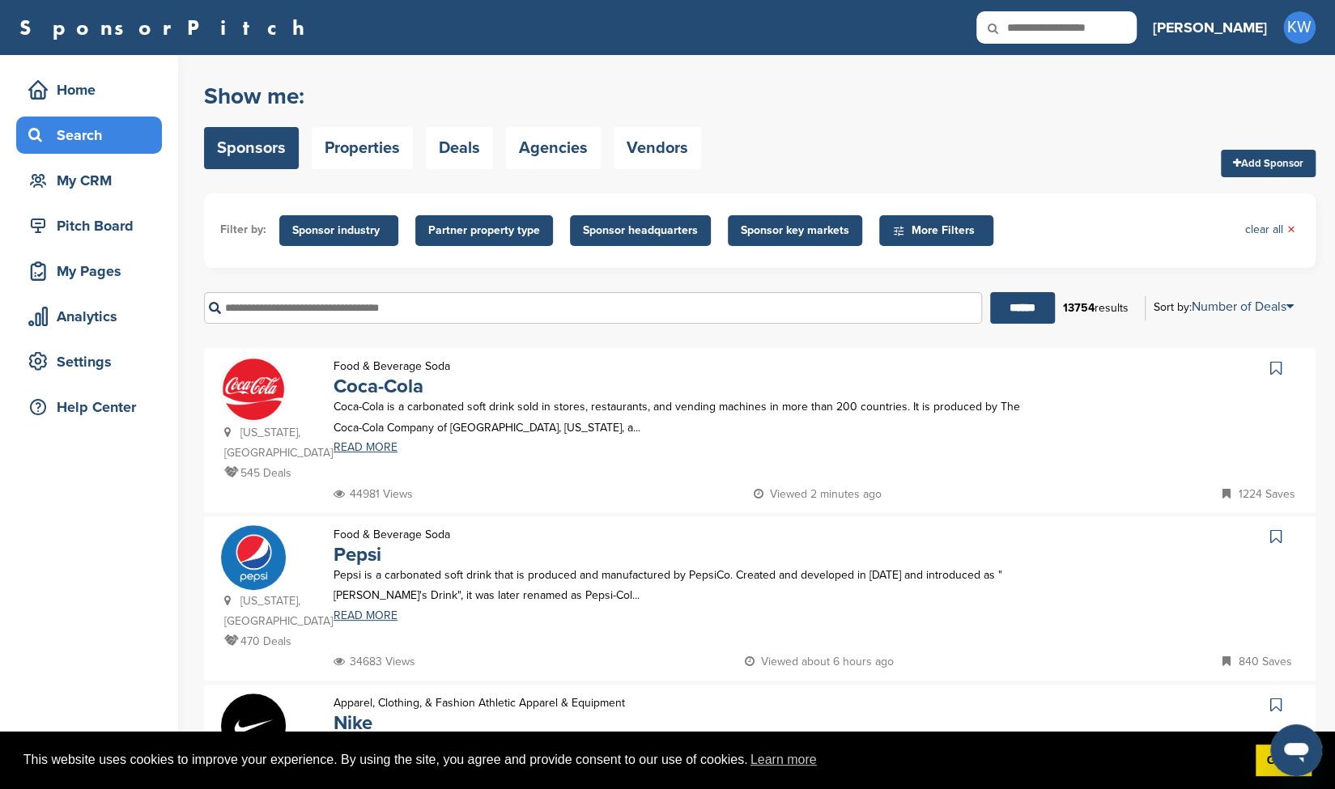
drag, startPoint x: 951, startPoint y: 449, endPoint x: 667, endPoint y: 359, distance: 298.2
click at [667, 359] on div "Food & Beverage Soda Coca-Cola Coca-Cola is a carbonated soft drink sold in sto…" at bounding box center [685, 420] width 736 height 128
click at [381, 390] on link "Coca-Cola" at bounding box center [378, 386] width 90 height 23
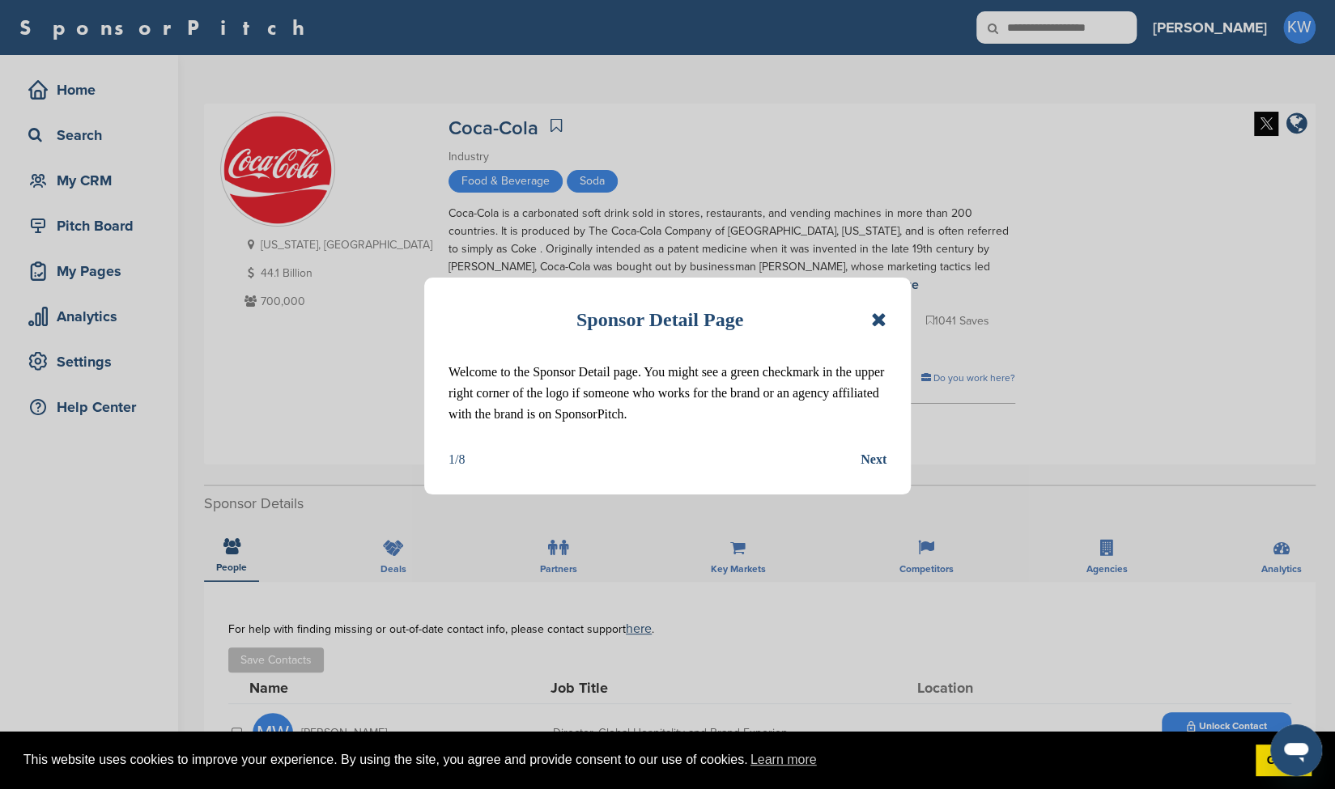
scroll to position [47, 0]
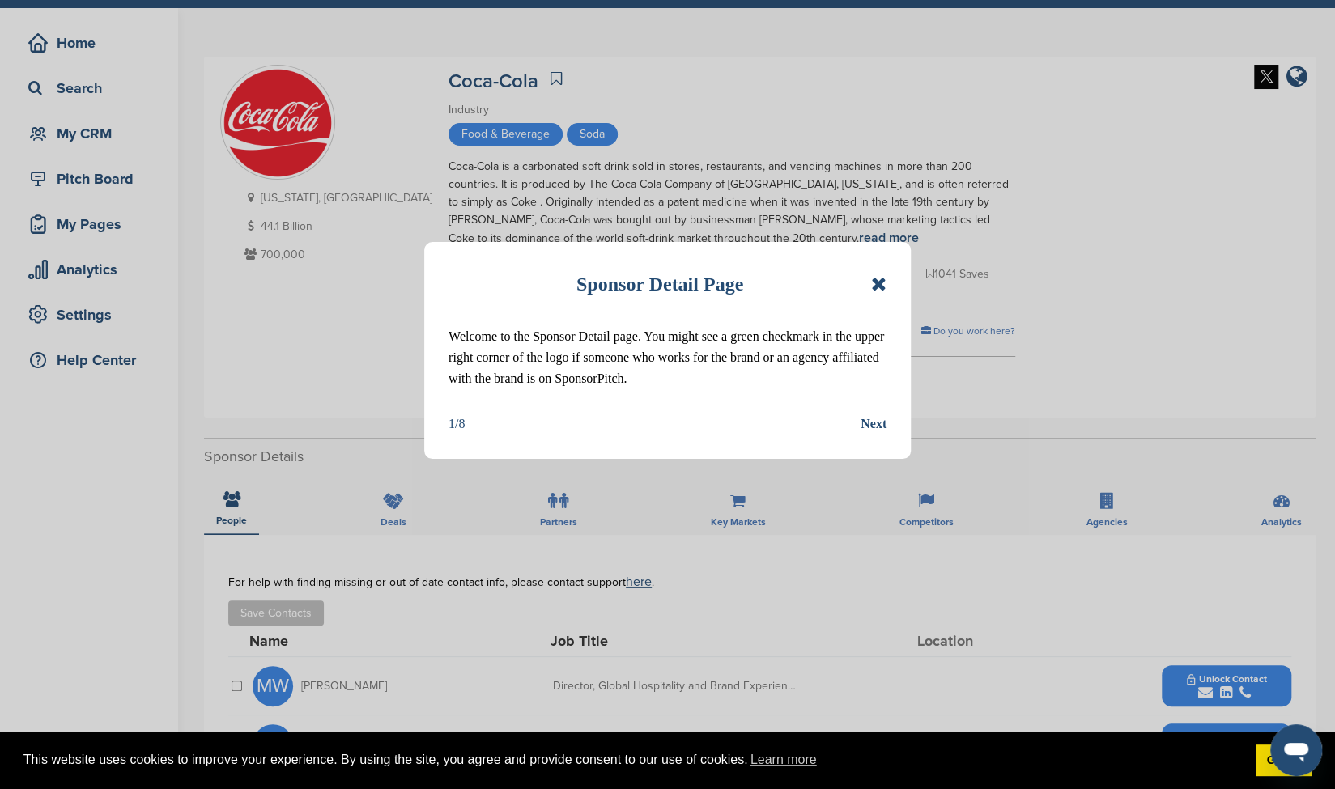
click at [872, 425] on div "Next" at bounding box center [873, 424] width 26 height 21
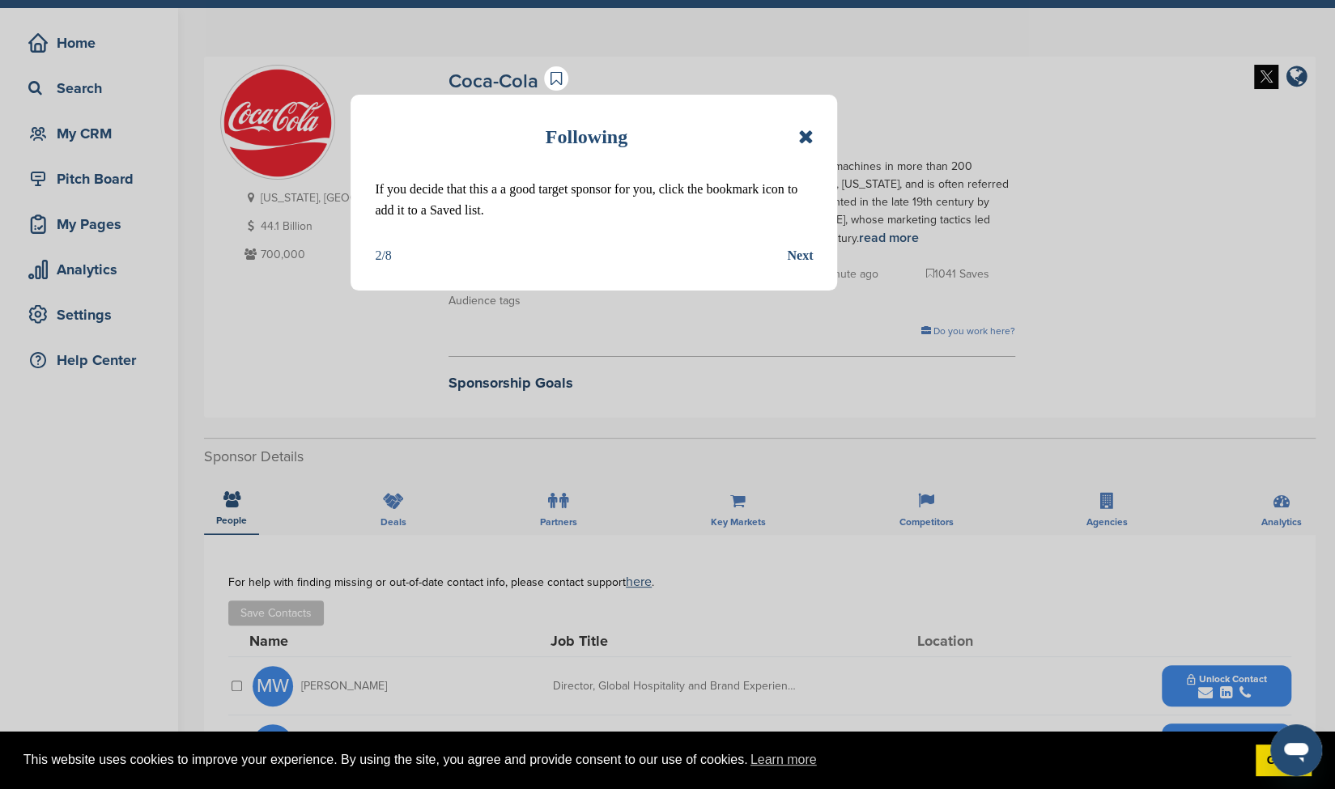
click at [801, 139] on icon at bounding box center [804, 136] width 15 height 19
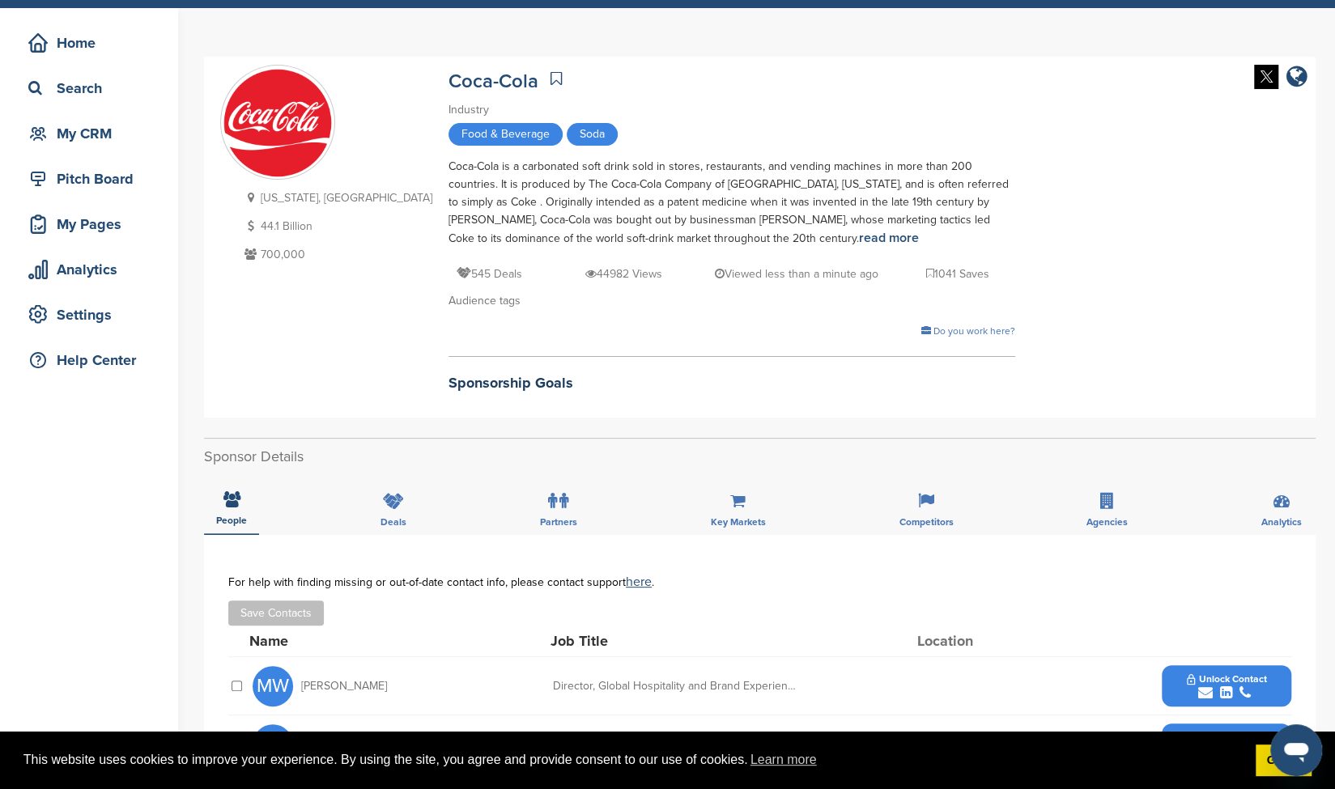
scroll to position [0, 0]
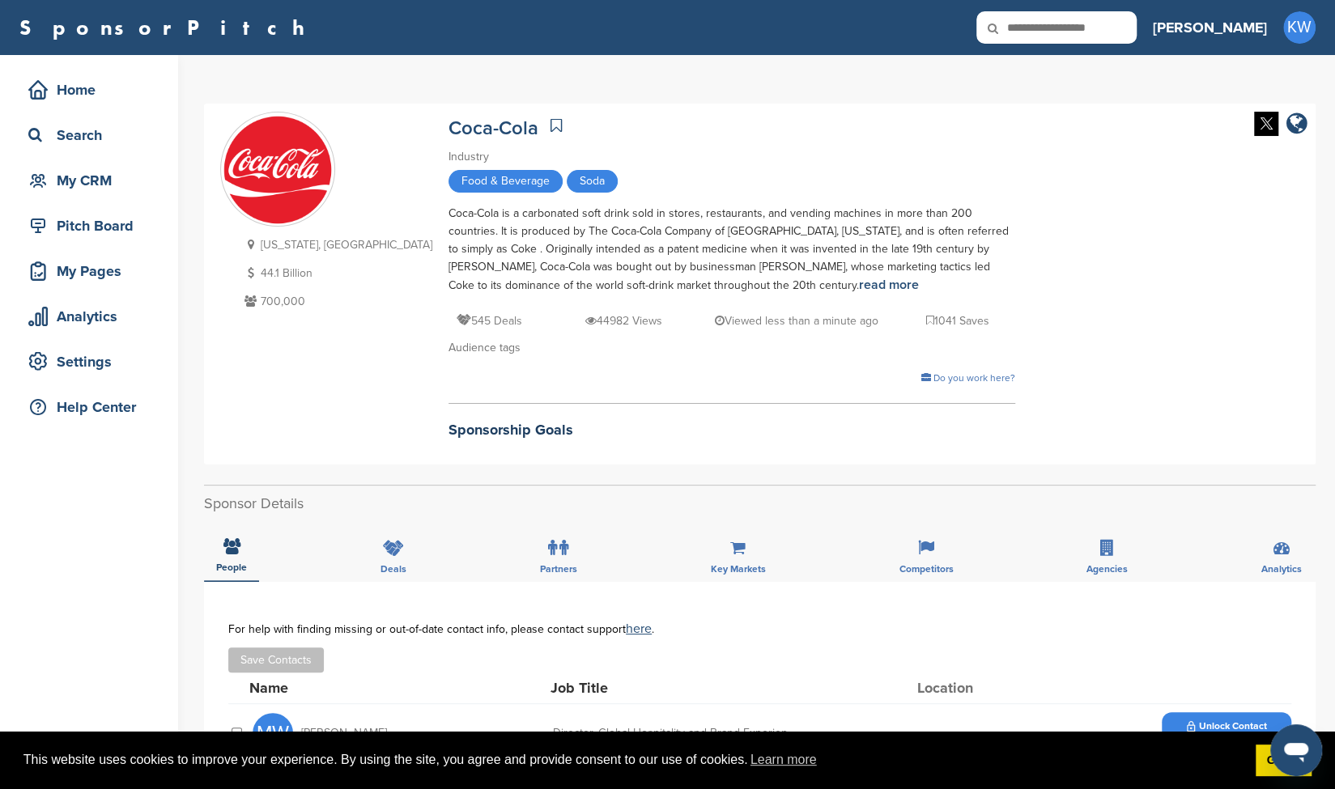
click at [802, 136] on div "Coca-Cola" at bounding box center [731, 126] width 567 height 28
click at [1295, 125] on icon "company link" at bounding box center [1296, 124] width 21 height 24
click at [448, 121] on link "Coca-Cola" at bounding box center [493, 128] width 90 height 23
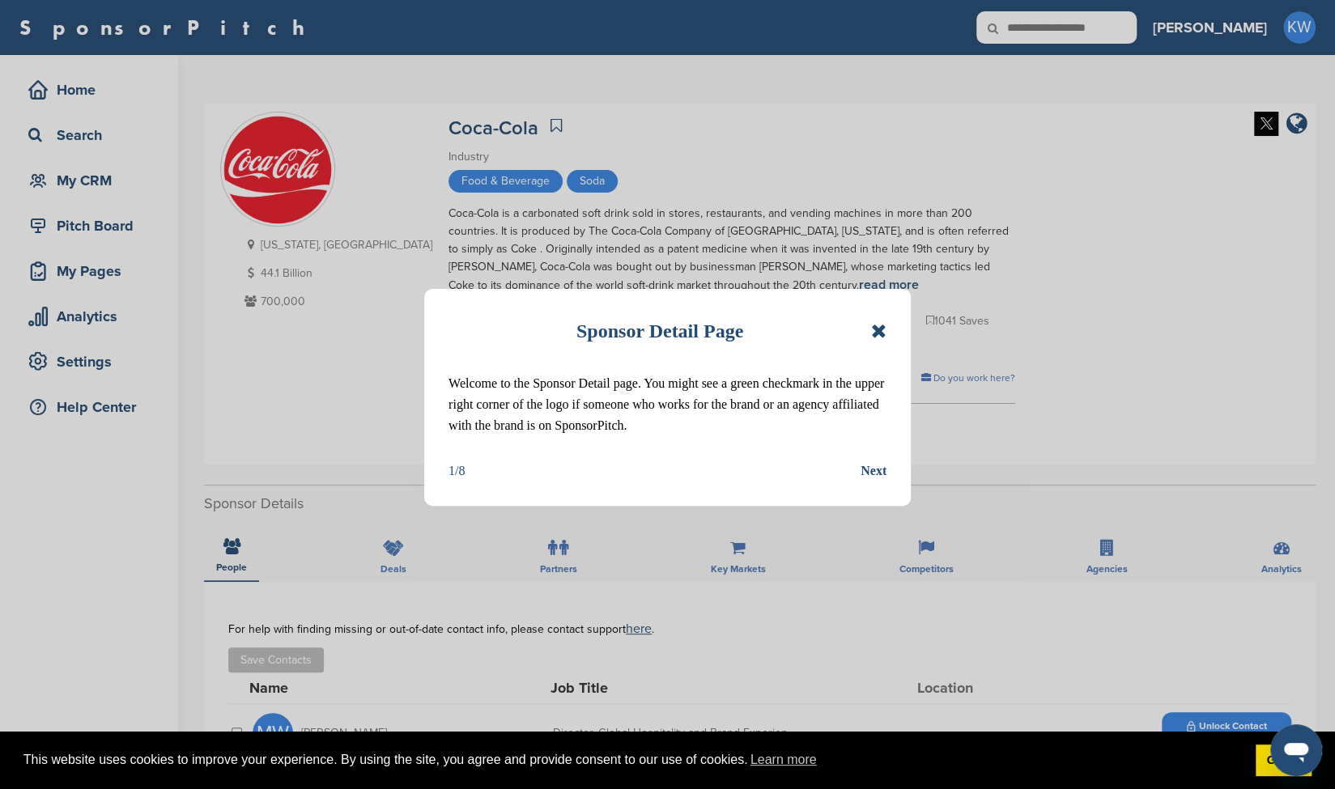
click at [879, 329] on icon at bounding box center [878, 330] width 15 height 19
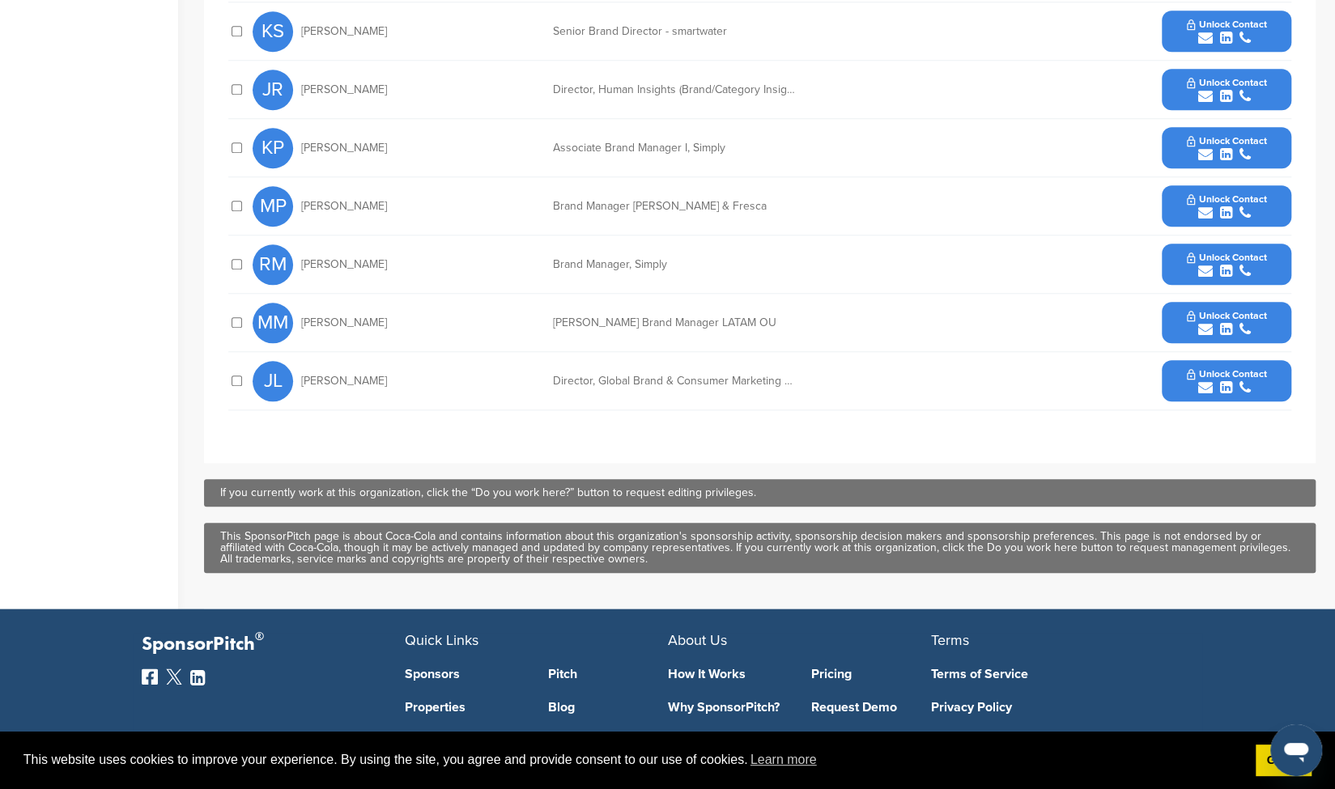
scroll to position [877, 0]
drag, startPoint x: 879, startPoint y: 329, endPoint x: 63, endPoint y: 265, distance: 818.3
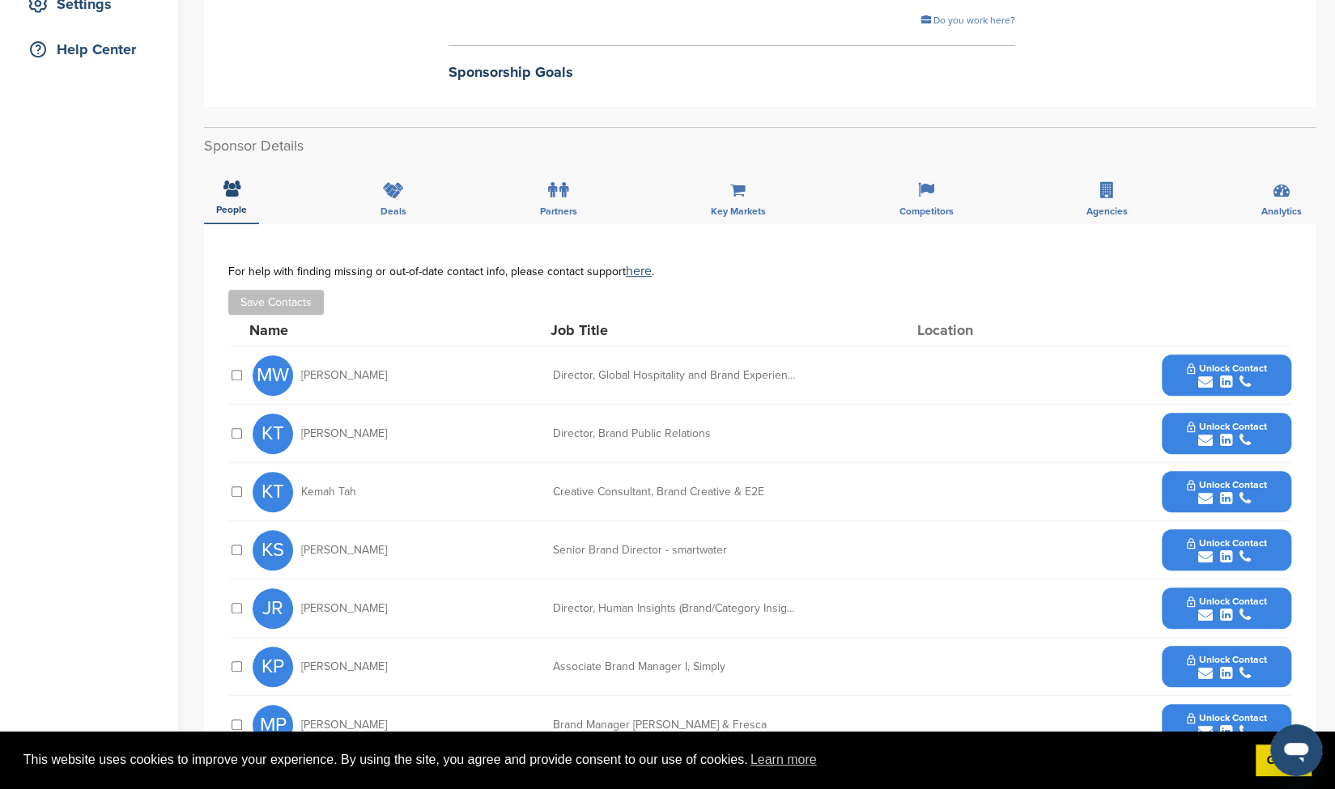
scroll to position [0, 0]
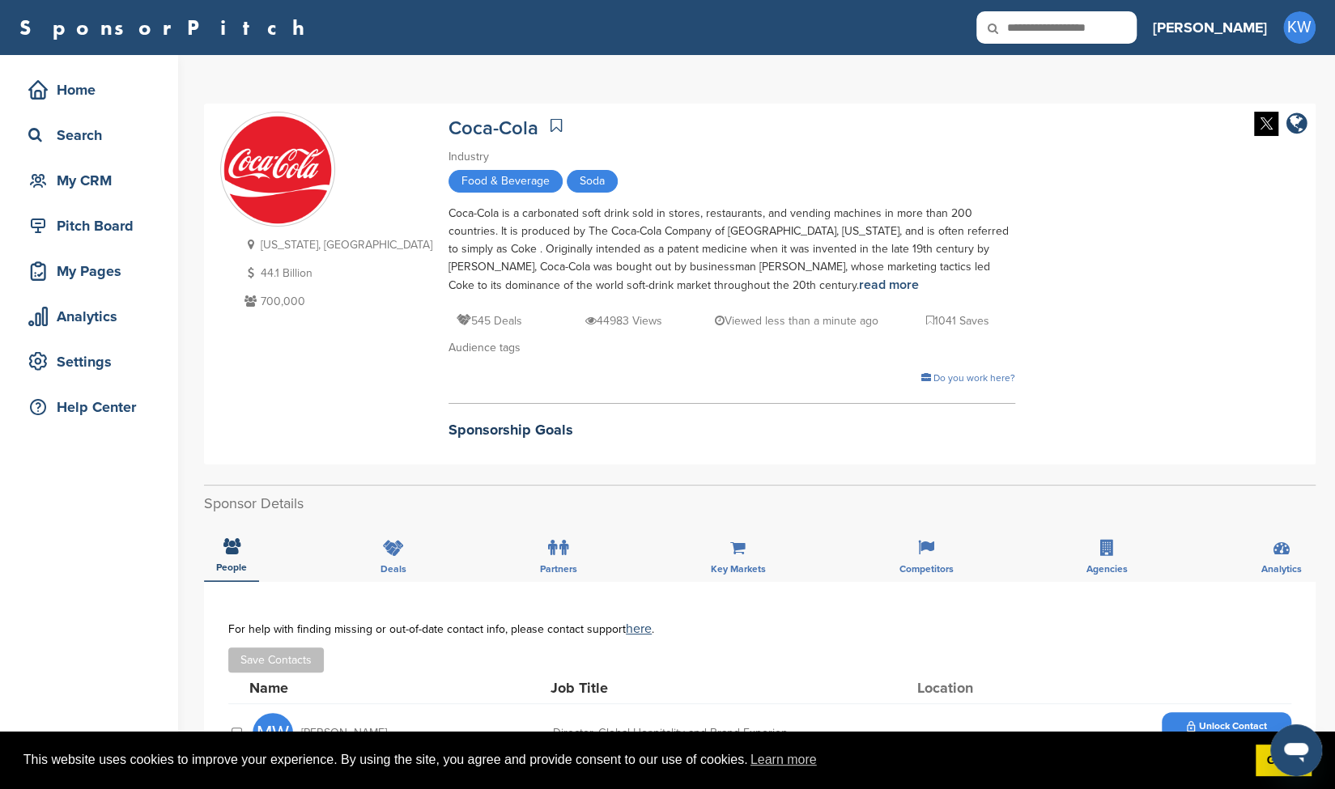
click at [847, 134] on div "Coca-Cola" at bounding box center [731, 126] width 567 height 28
click at [859, 285] on link "read more" at bounding box center [889, 285] width 60 height 16
click at [778, 405] on div "Sponsorship Goals" at bounding box center [731, 422] width 567 height 38
click at [78, 179] on div "My CRM" at bounding box center [93, 180] width 138 height 29
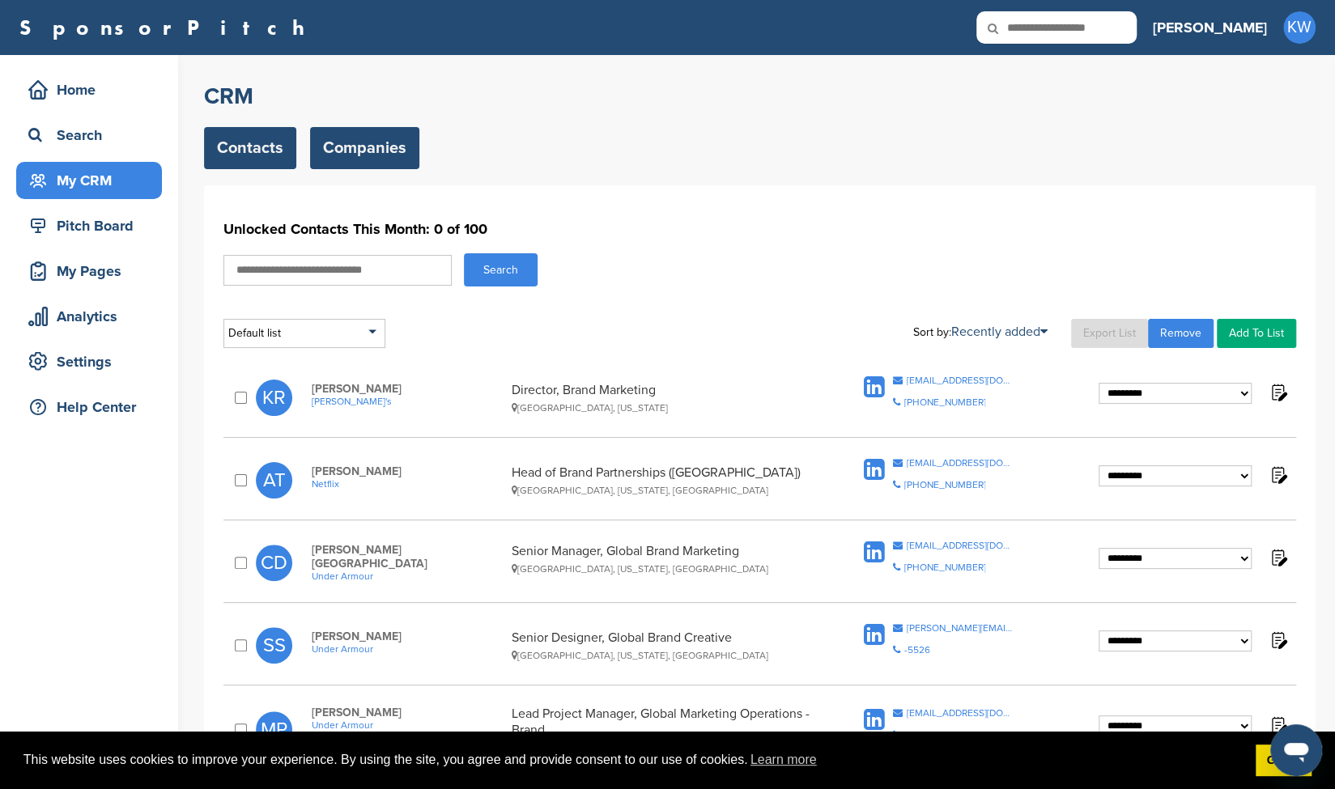
click at [329, 134] on link "Companies" at bounding box center [364, 148] width 109 height 42
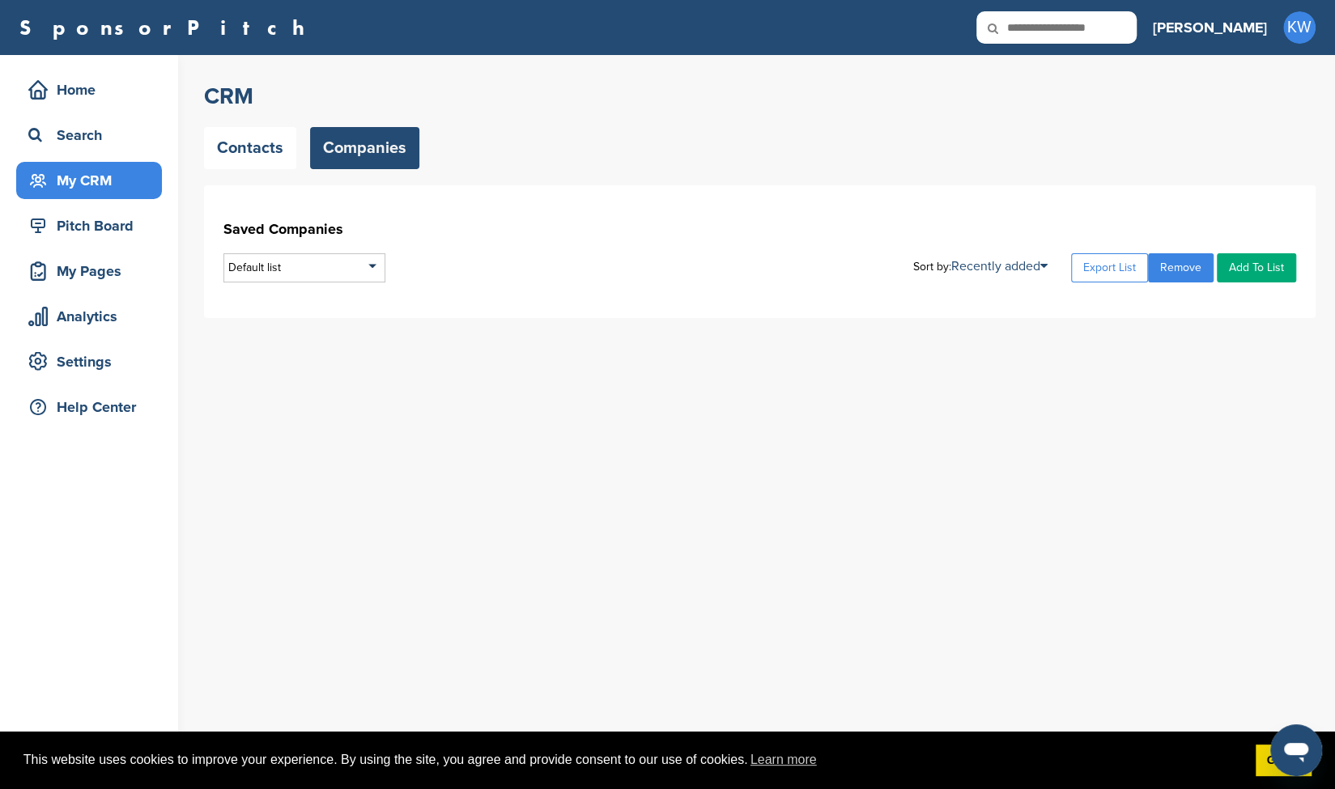
click at [1242, 271] on link "Add To List" at bounding box center [1255, 267] width 79 height 29
click at [117, 142] on div "Search" at bounding box center [93, 135] width 138 height 29
click at [66, 128] on div "Search" at bounding box center [93, 135] width 138 height 29
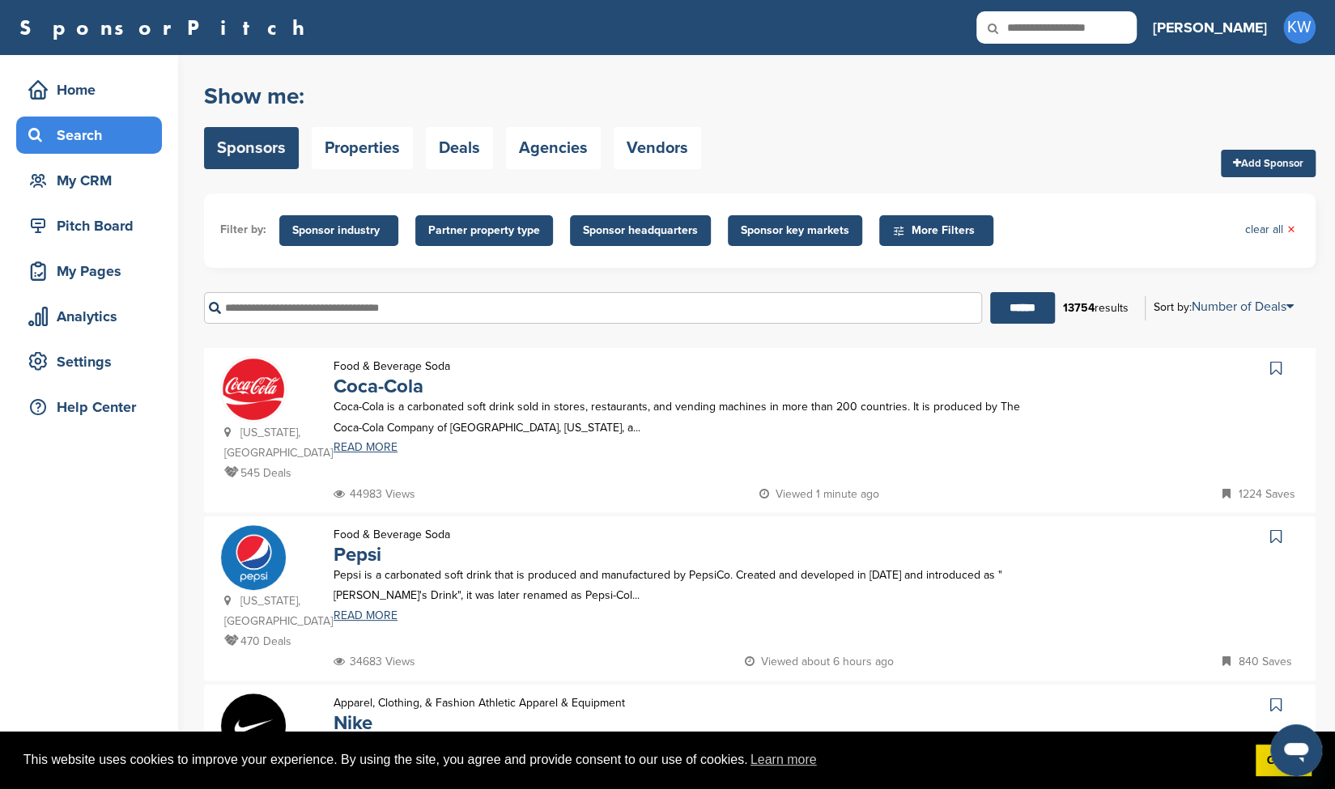
click at [1226, 656] on icon at bounding box center [1230, 661] width 16 height 11
drag, startPoint x: 498, startPoint y: 529, endPoint x: 351, endPoint y: 533, distance: 146.5
click at [351, 543] on link "Pepsi" at bounding box center [357, 554] width 48 height 23
click at [1270, 163] on link "Add Sponsor" at bounding box center [1267, 164] width 95 height 28
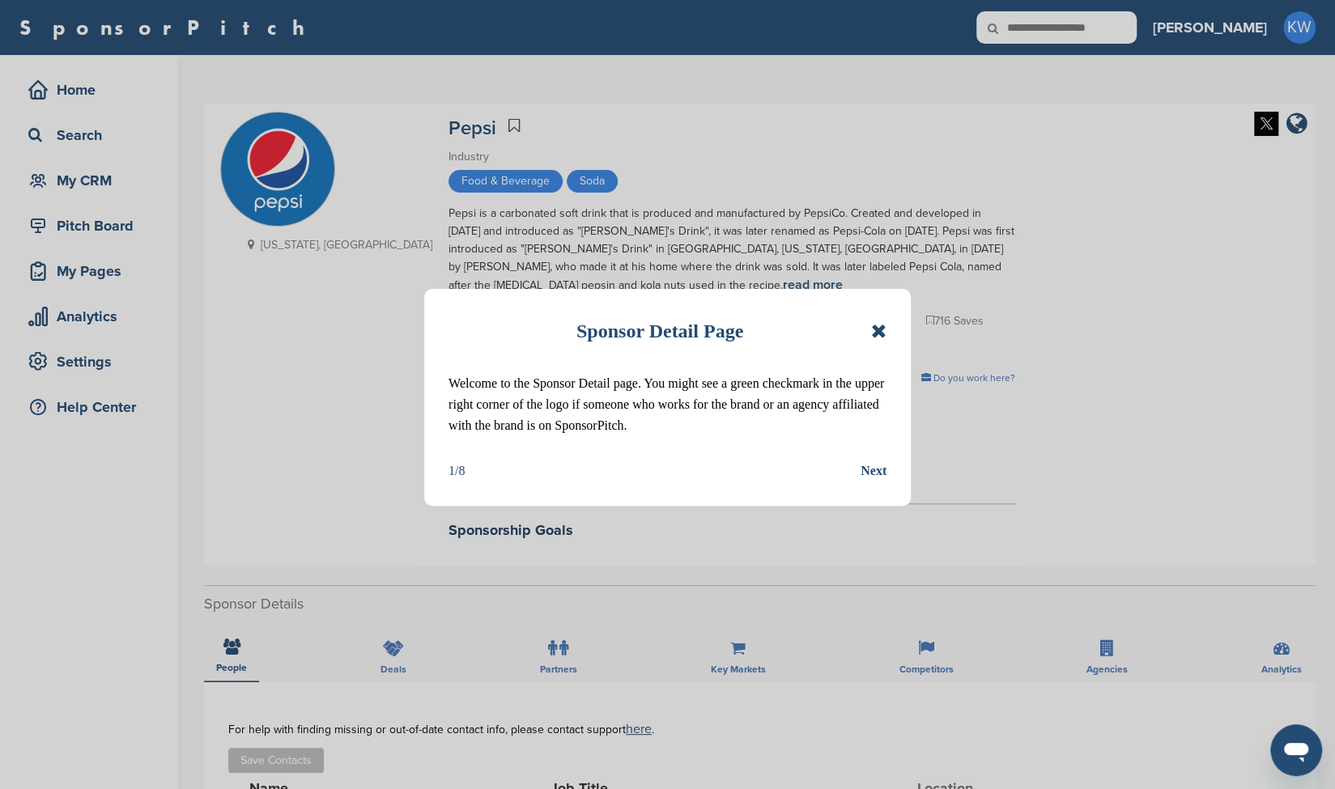
click at [879, 337] on icon at bounding box center [878, 330] width 15 height 19
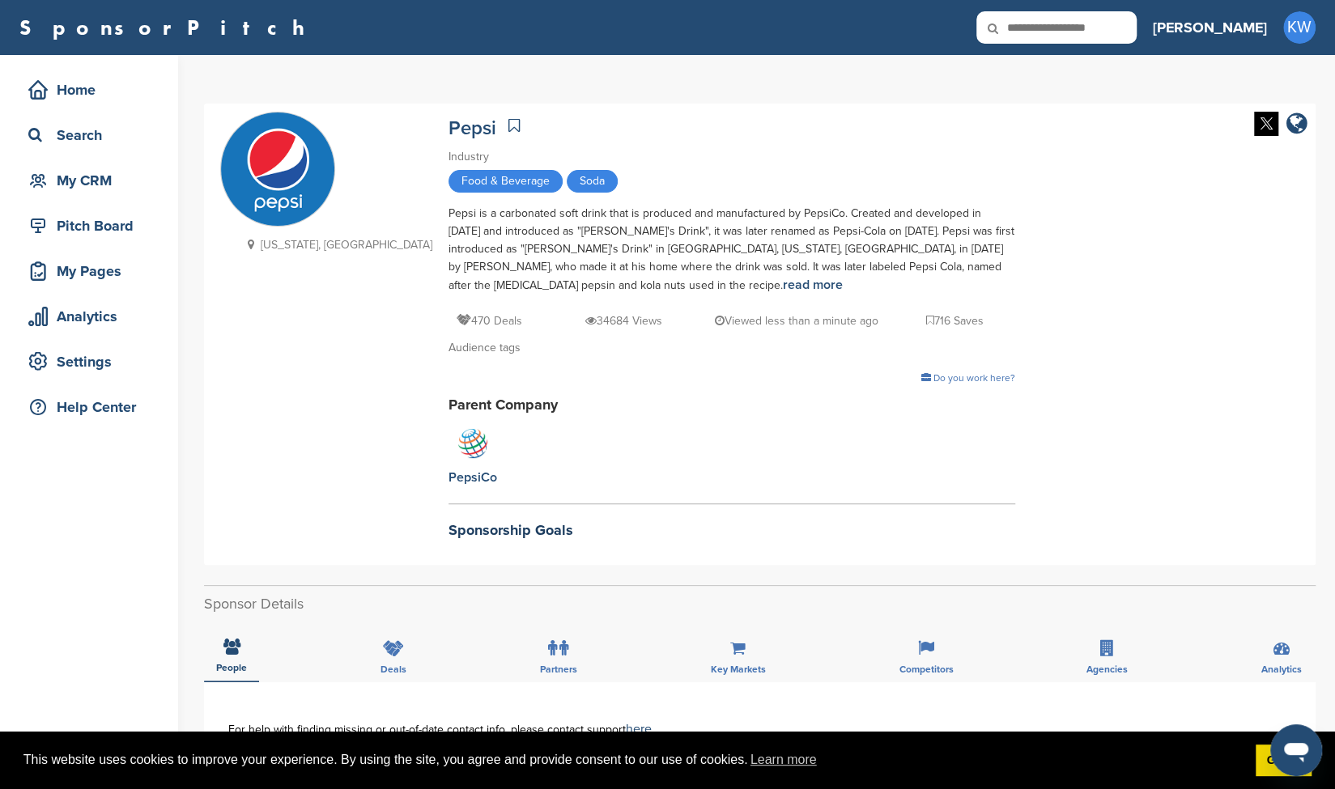
click at [926, 320] on p "716 Saves" at bounding box center [954, 321] width 57 height 20
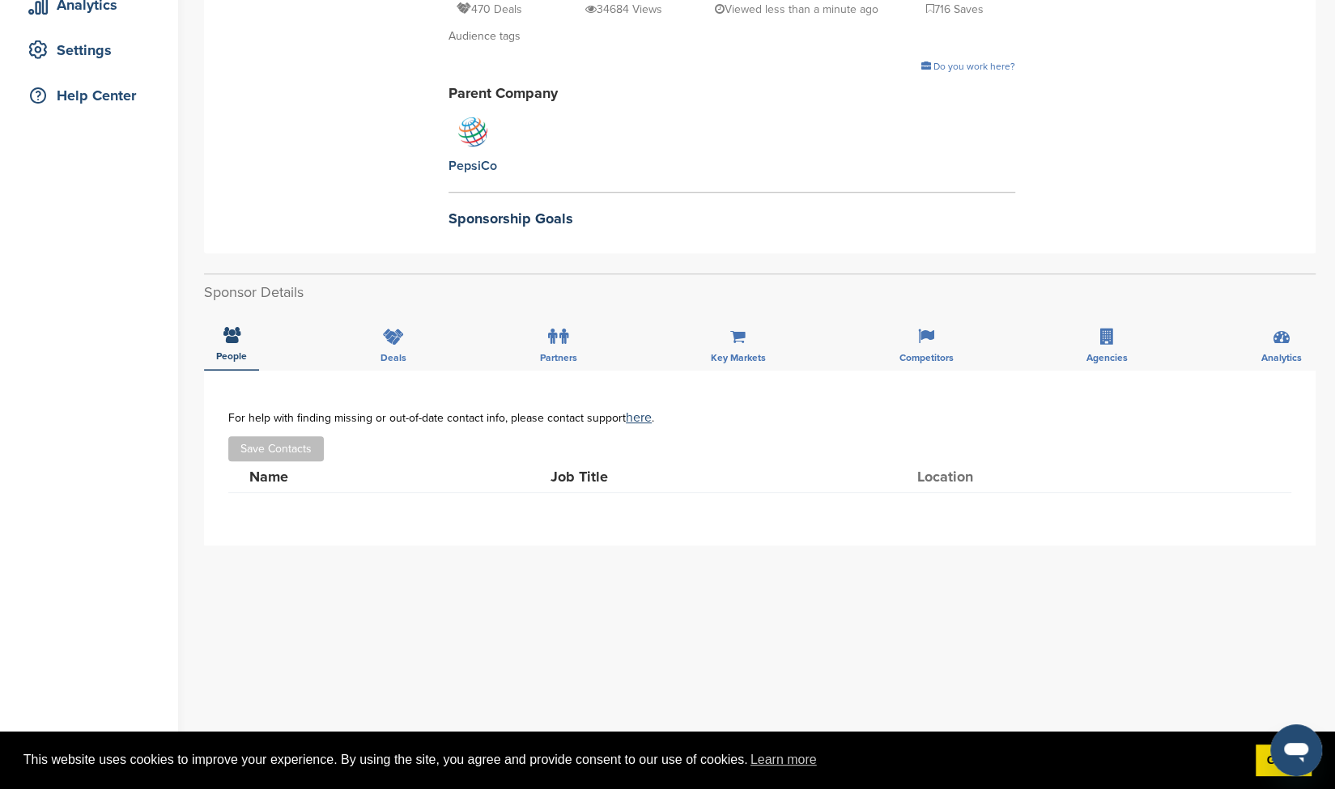
scroll to position [313, 0]
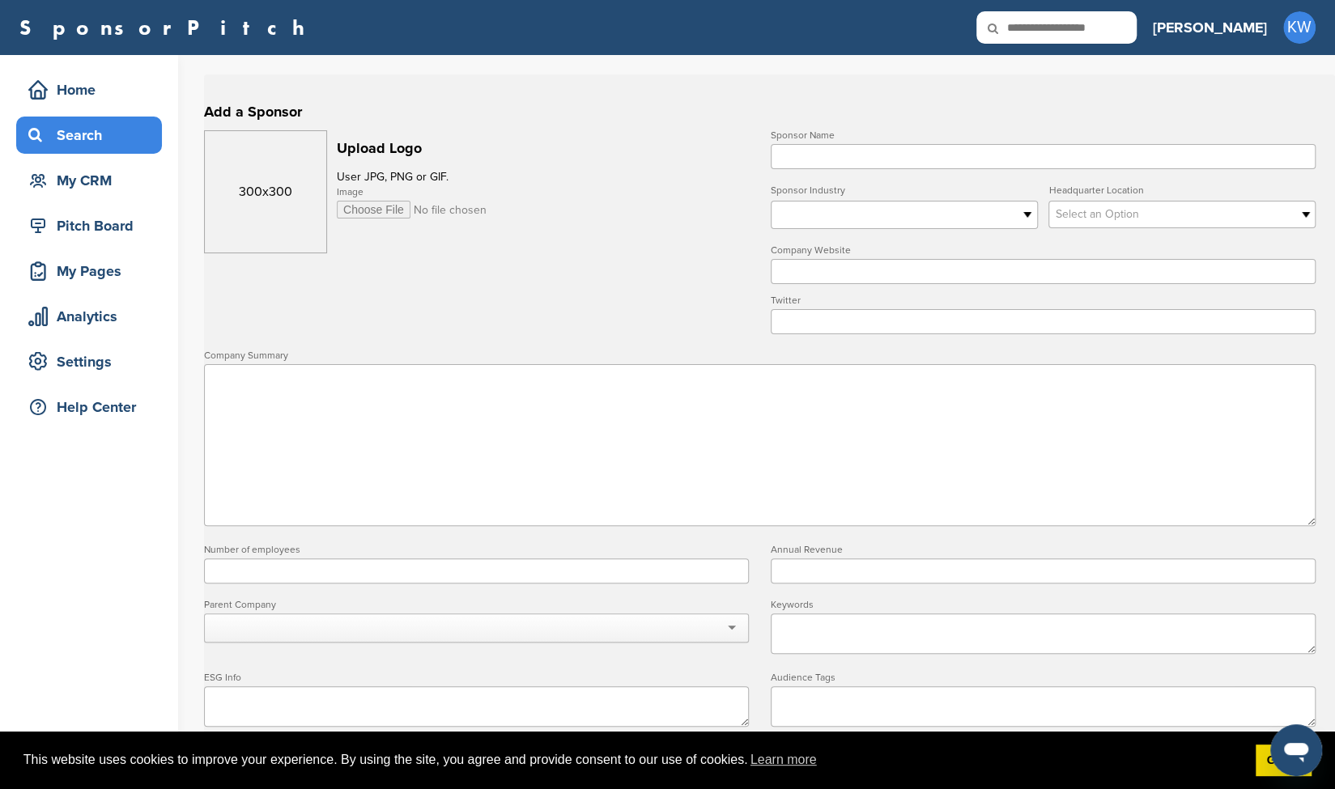
click at [84, 135] on div "Search" at bounding box center [93, 135] width 138 height 29
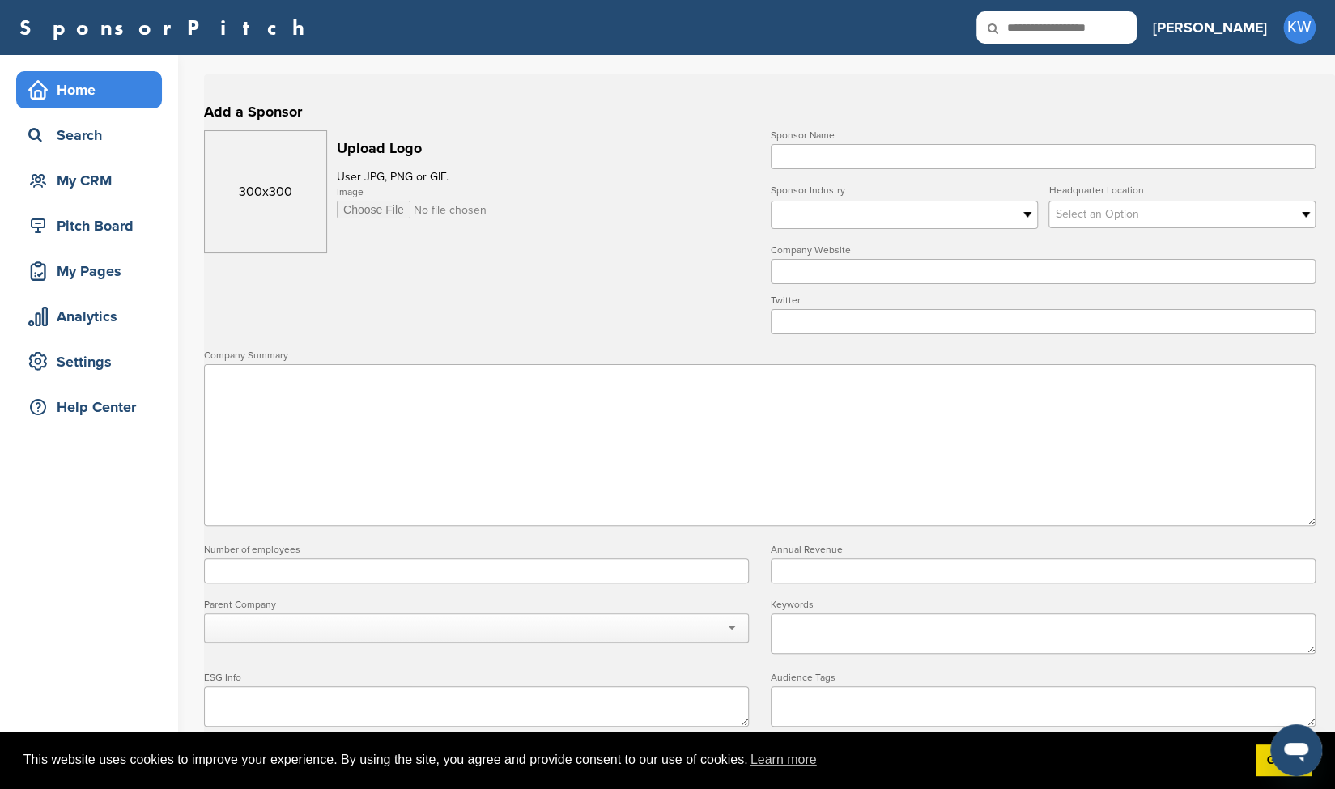
click at [66, 87] on div "Home" at bounding box center [93, 89] width 138 height 29
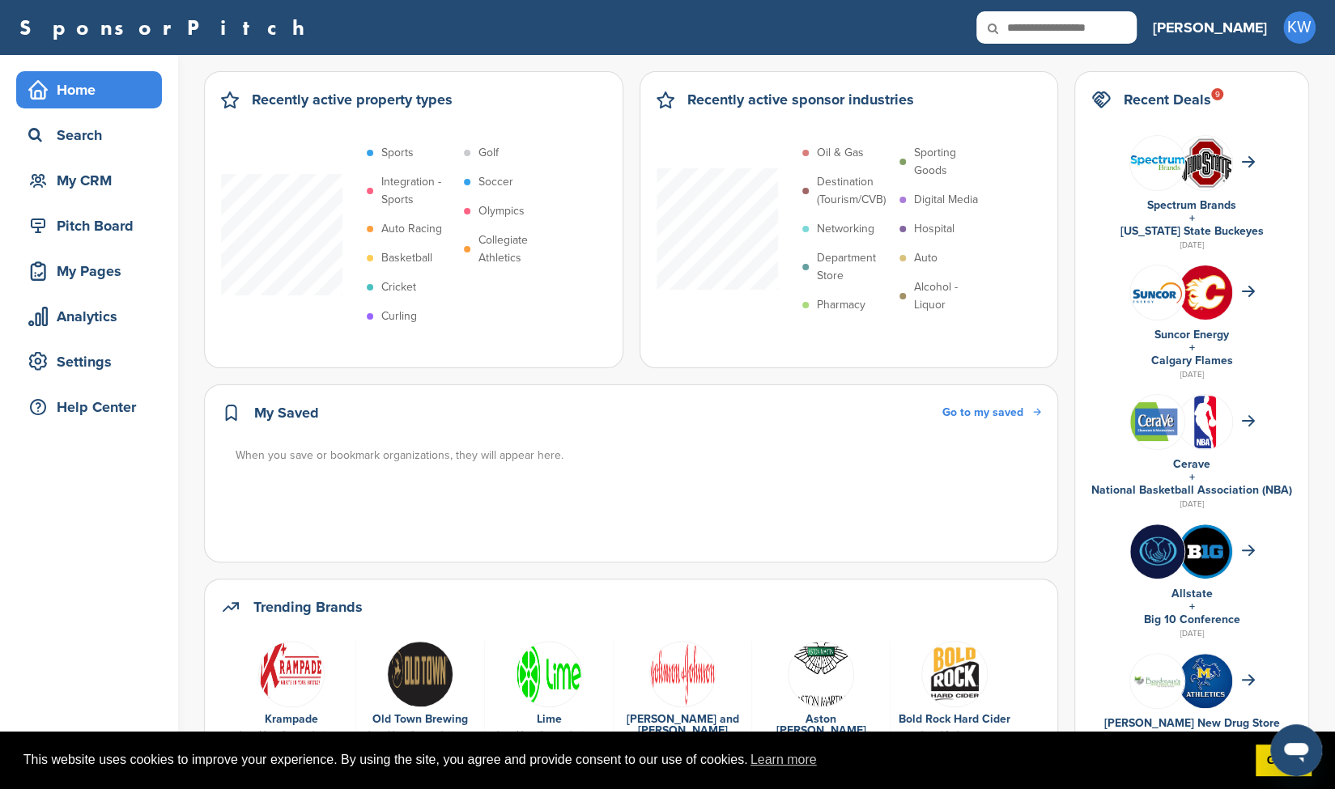
click at [974, 406] on span "Go to my saved" at bounding box center [982, 412] width 81 height 14
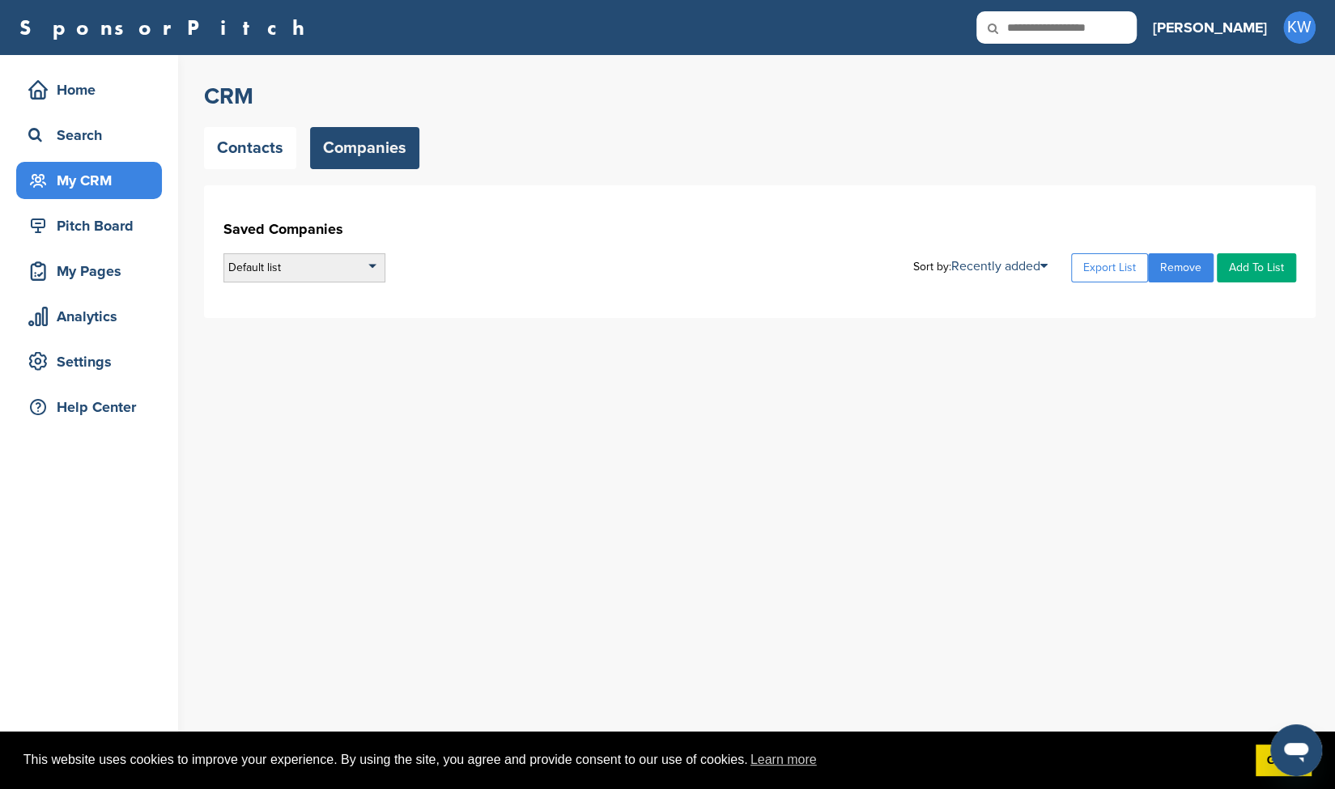
click at [330, 267] on div "Default list" at bounding box center [304, 267] width 162 height 29
click at [306, 345] on li "[GEOGRAPHIC_DATA]" at bounding box center [304, 340] width 152 height 25
click at [1279, 255] on link "Add To List" at bounding box center [1255, 268] width 79 height 29
click at [1267, 266] on link "Add To List" at bounding box center [1255, 268] width 79 height 29
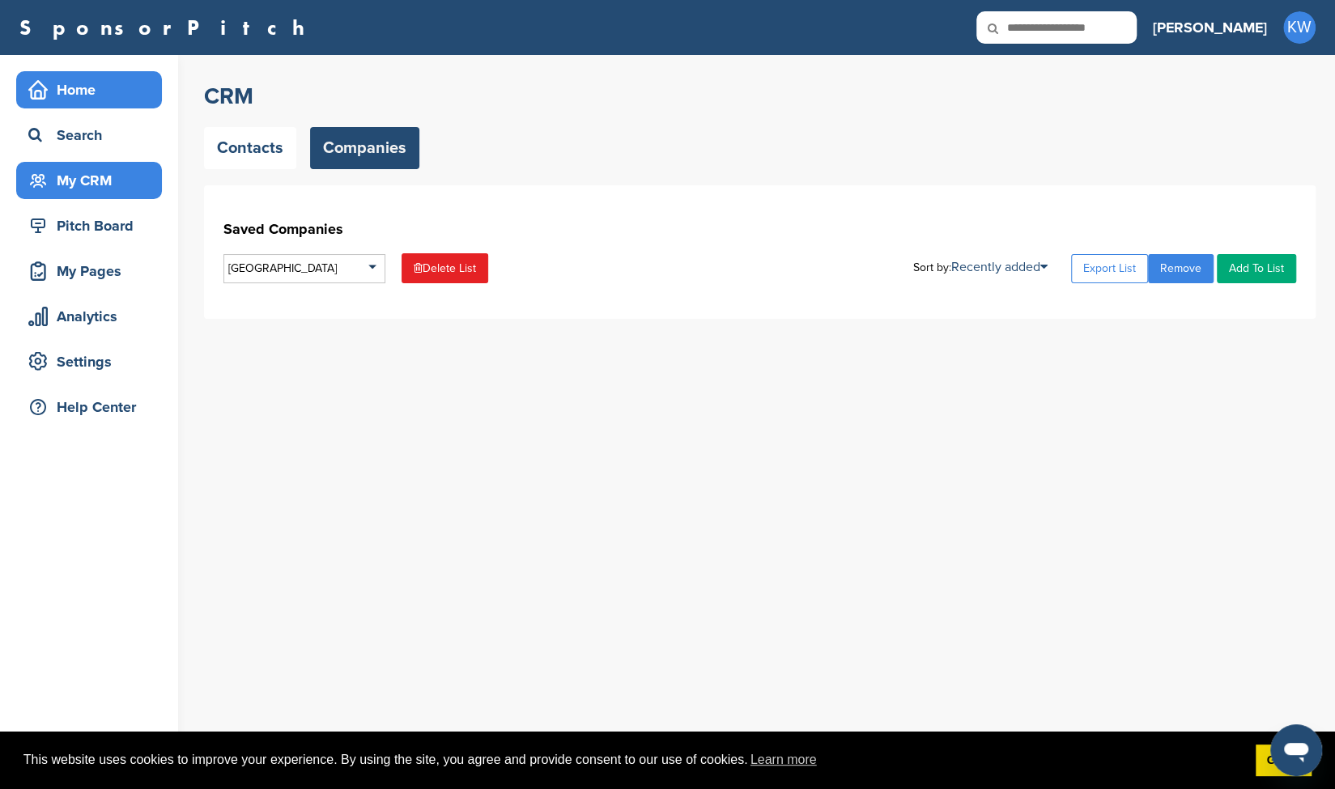
click at [62, 94] on div "Home" at bounding box center [93, 89] width 138 height 29
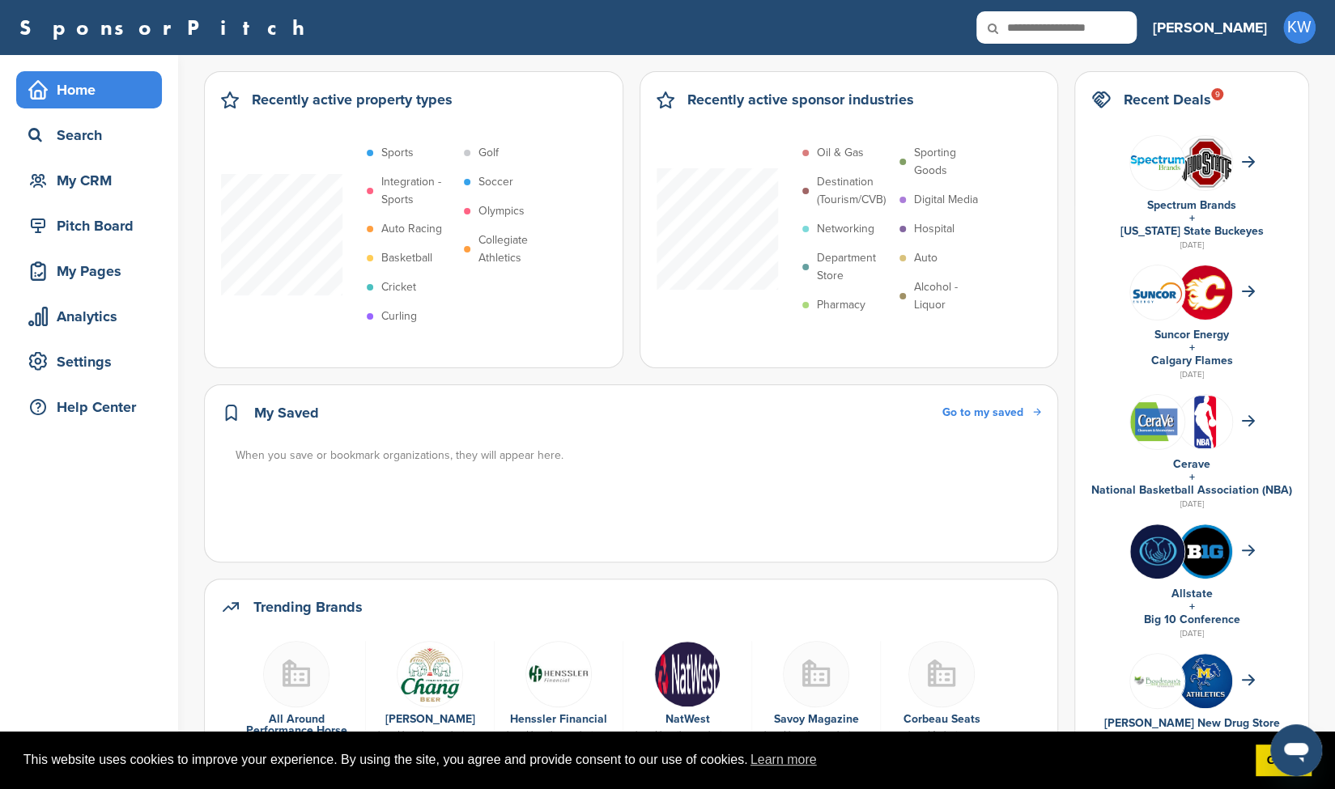
click at [444, 663] on img at bounding box center [430, 674] width 66 height 66
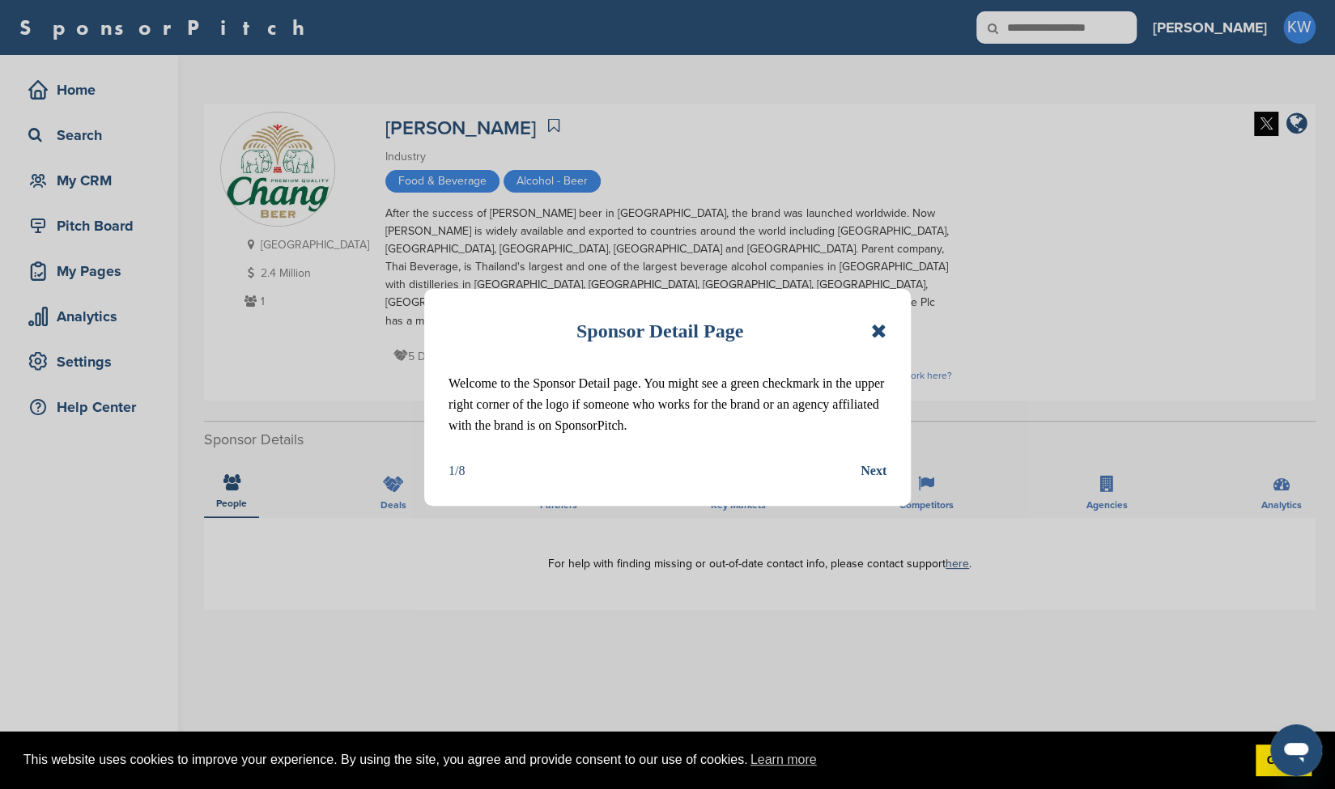
click at [881, 335] on icon at bounding box center [878, 330] width 15 height 19
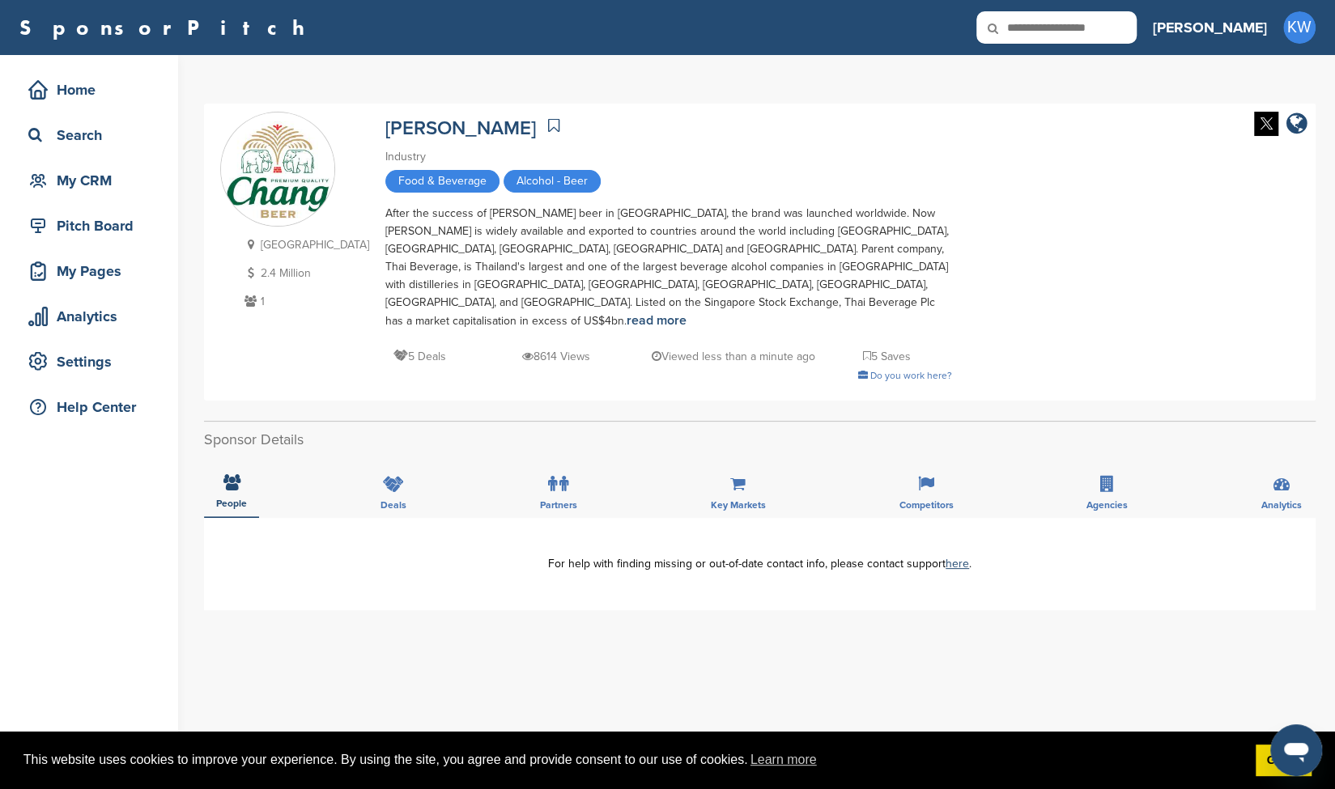
click at [248, 299] on icon at bounding box center [250, 300] width 20 height 11
click at [249, 307] on p "1" at bounding box center [304, 301] width 129 height 20
click at [548, 127] on icon at bounding box center [553, 125] width 11 height 16
click at [117, 183] on div "My CRM" at bounding box center [93, 180] width 138 height 29
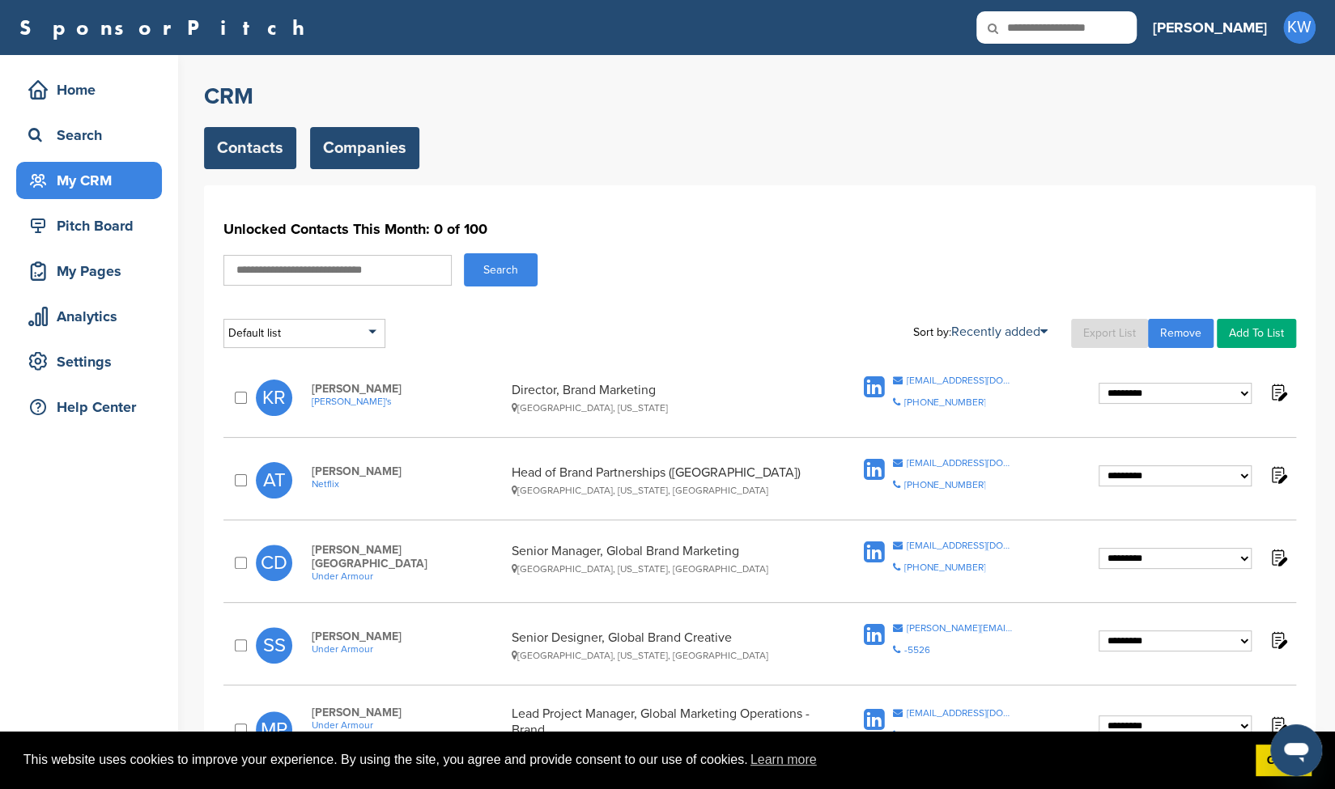
click at [339, 152] on link "Companies" at bounding box center [364, 148] width 109 height 42
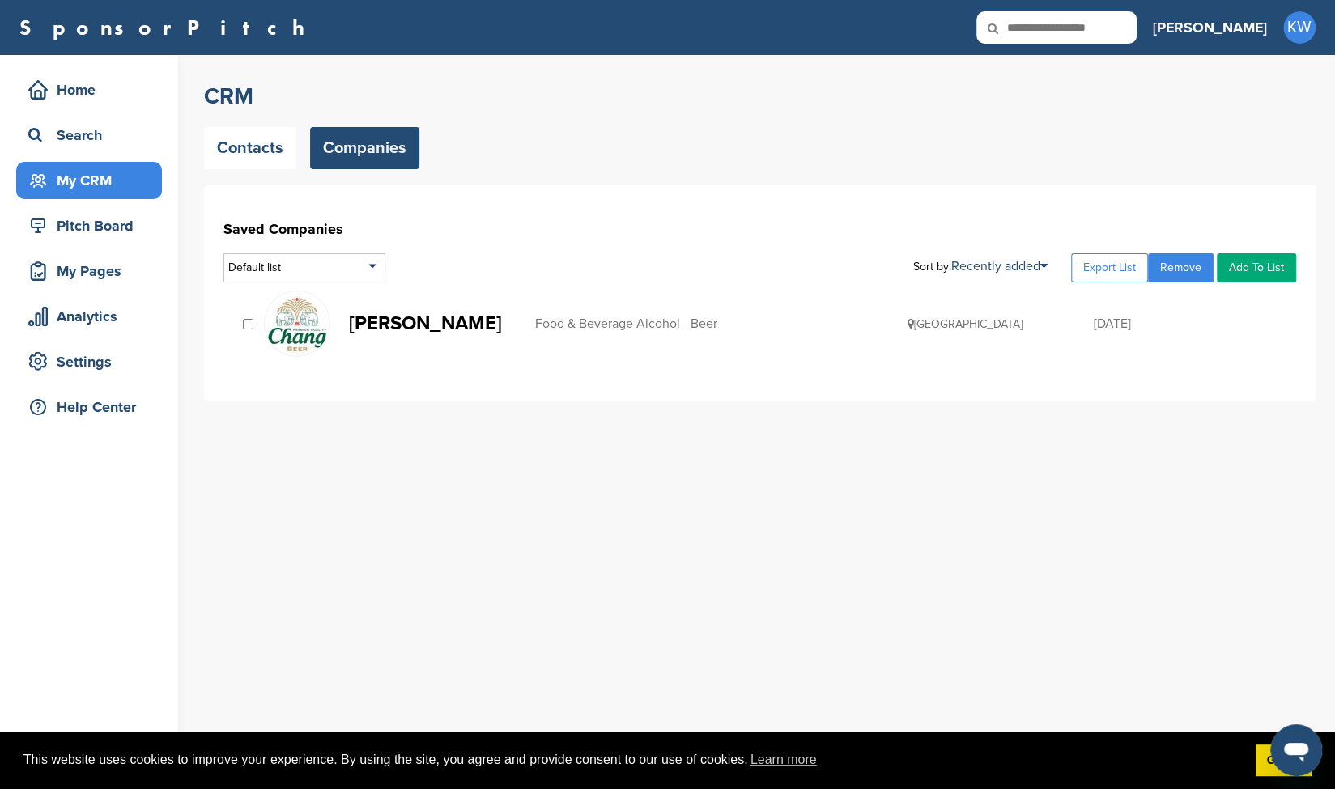
click at [1264, 259] on link "Add To List" at bounding box center [1255, 267] width 79 height 29
click at [63, 83] on div "Home" at bounding box center [93, 89] width 138 height 29
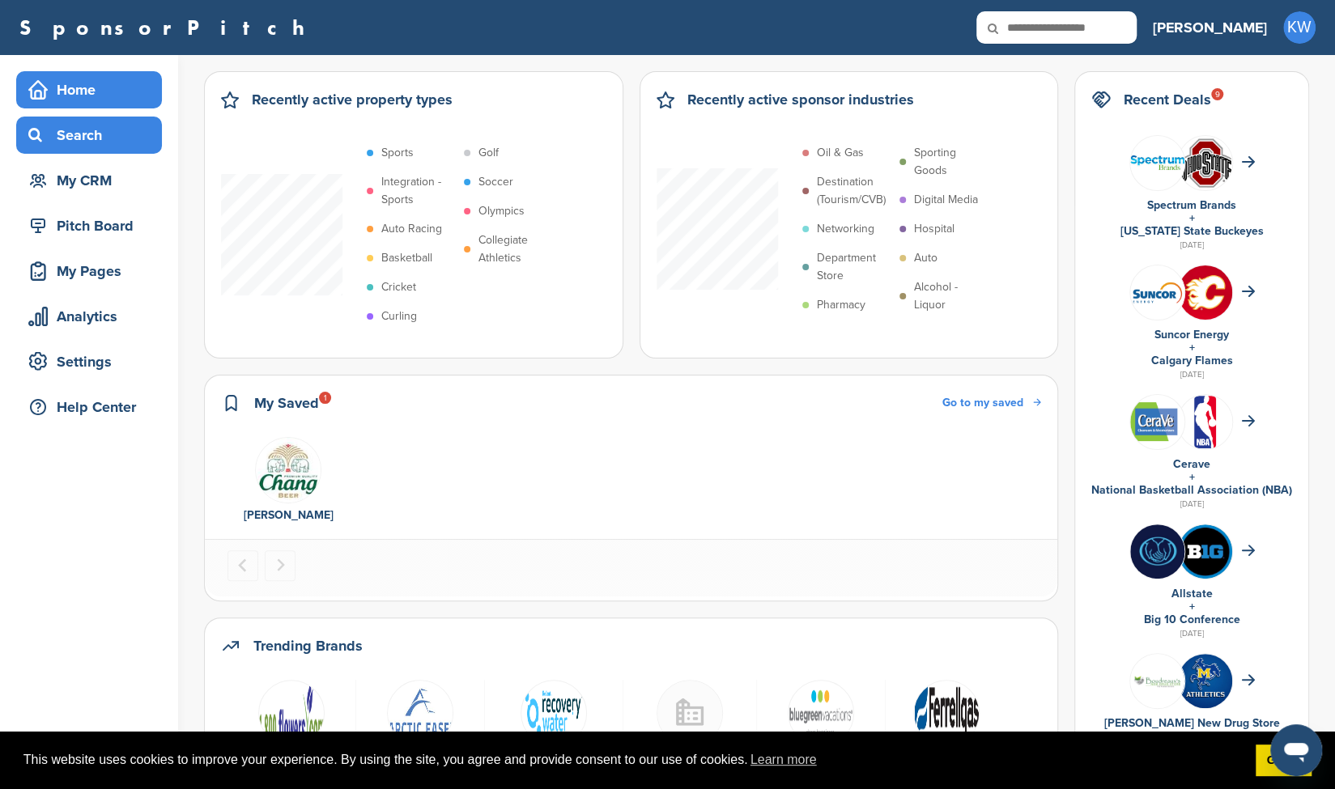
click at [92, 138] on div "Search" at bounding box center [93, 135] width 138 height 29
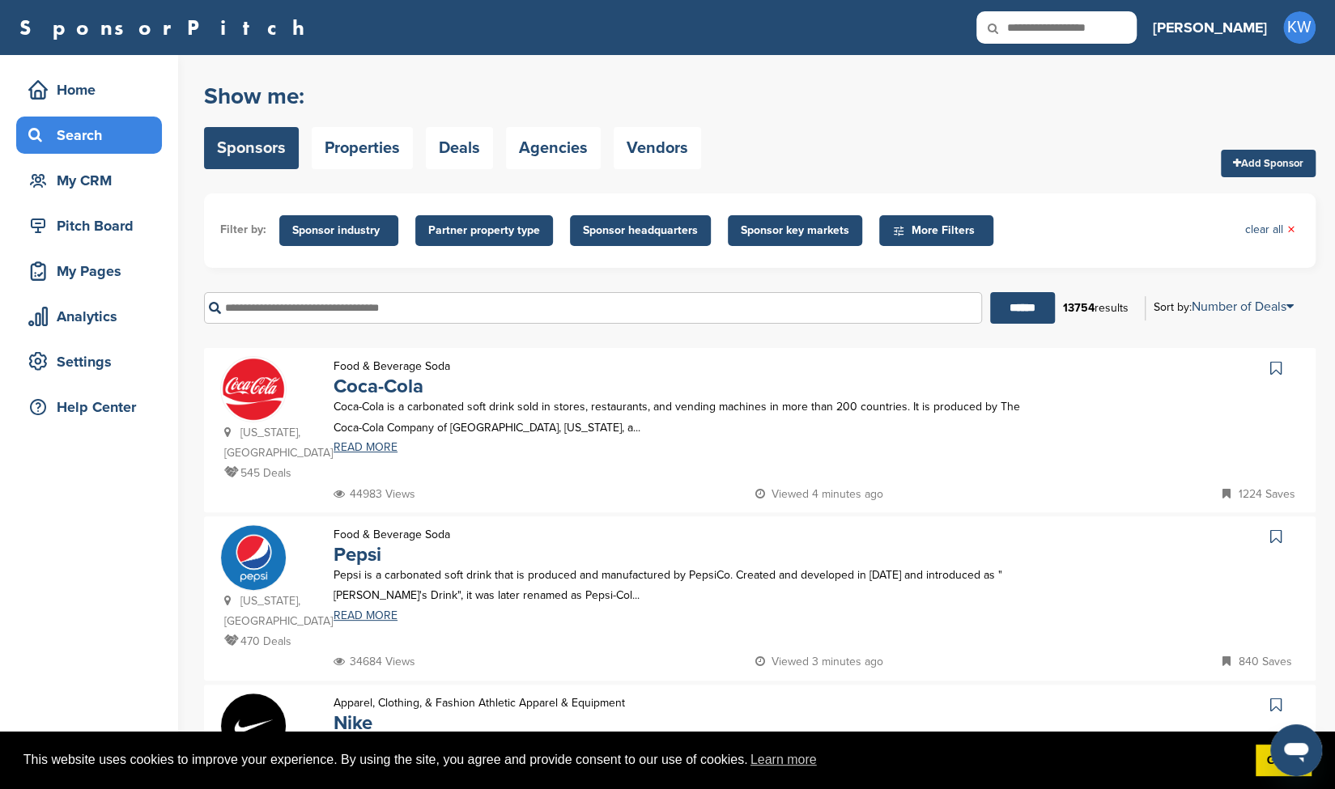
click at [635, 236] on span "Sponsor headquarters" at bounding box center [640, 231] width 115 height 18
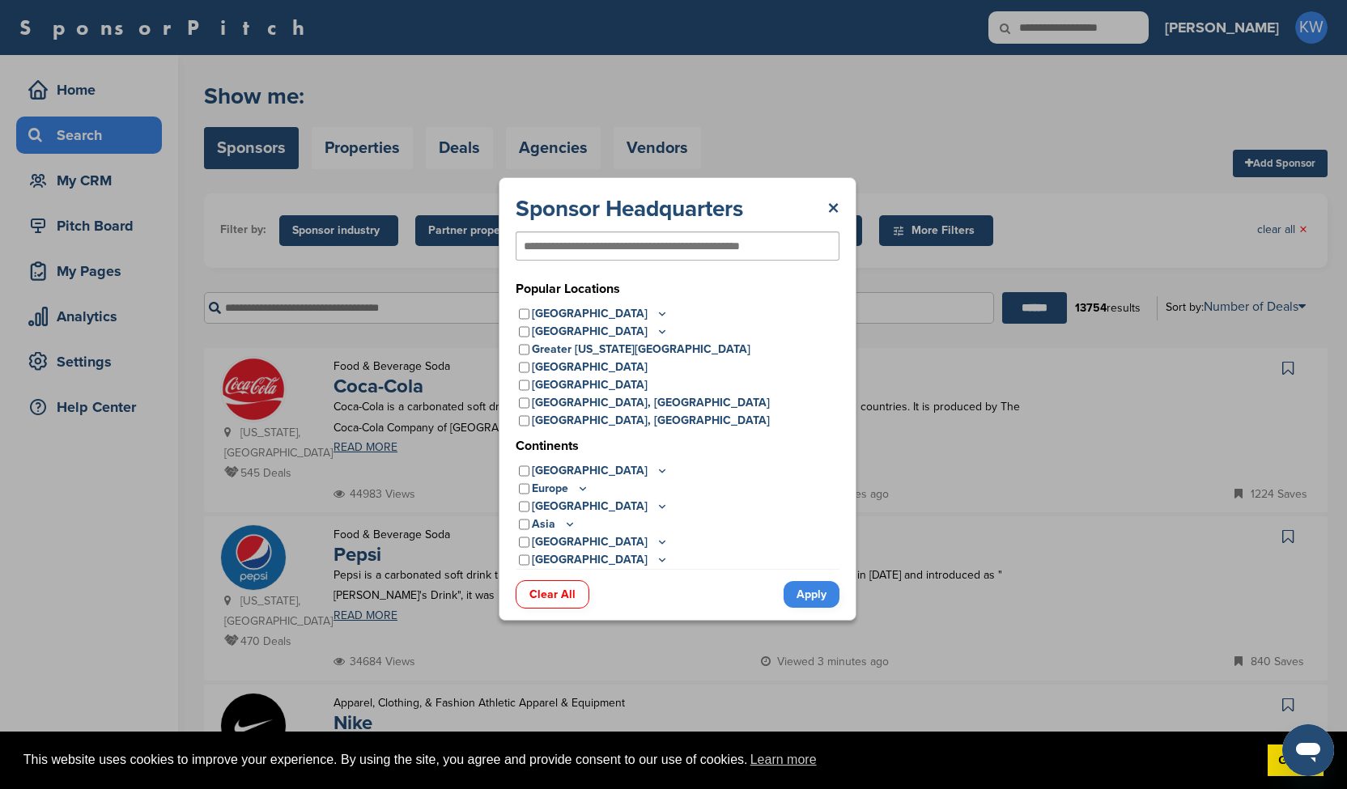
click at [656, 313] on icon at bounding box center [662, 314] width 13 height 14
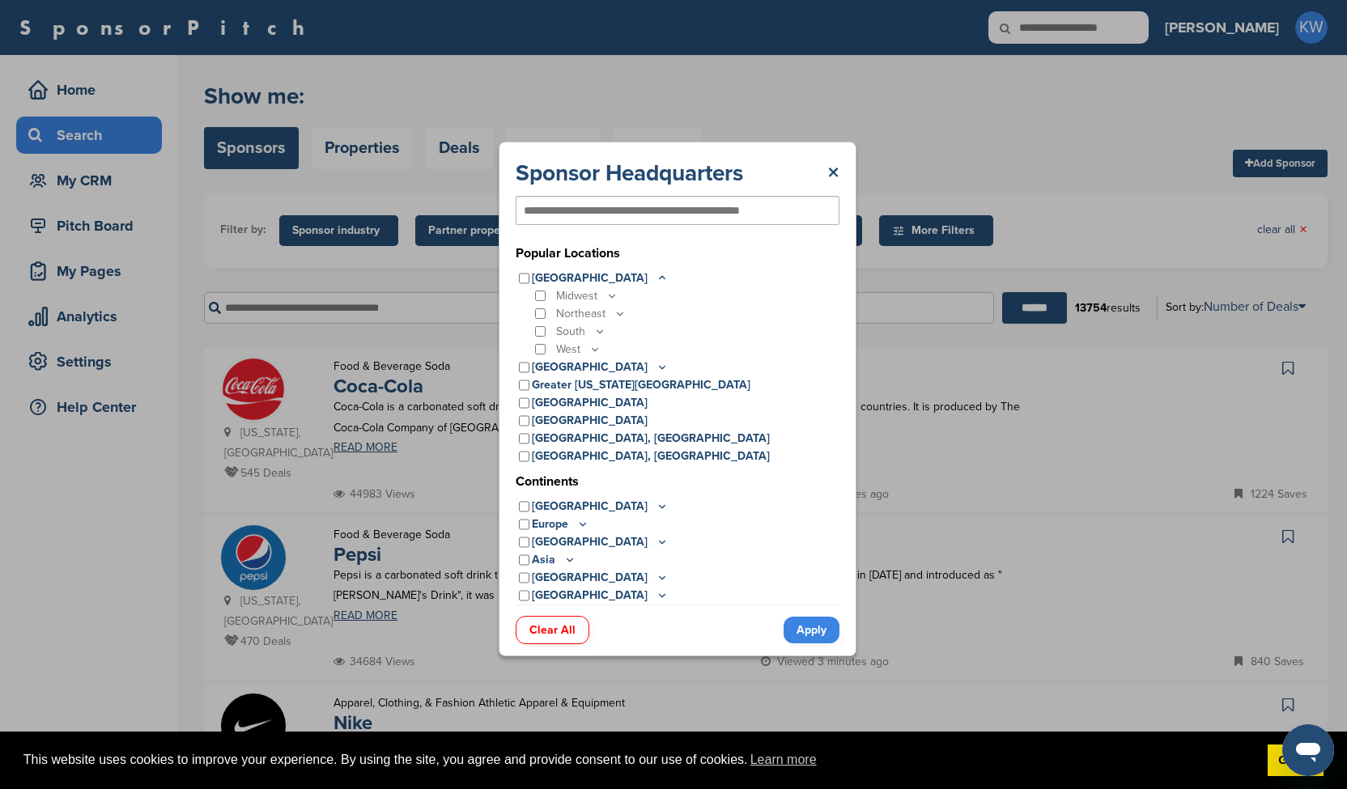
click at [600, 331] on icon at bounding box center [600, 331] width 6 height 2
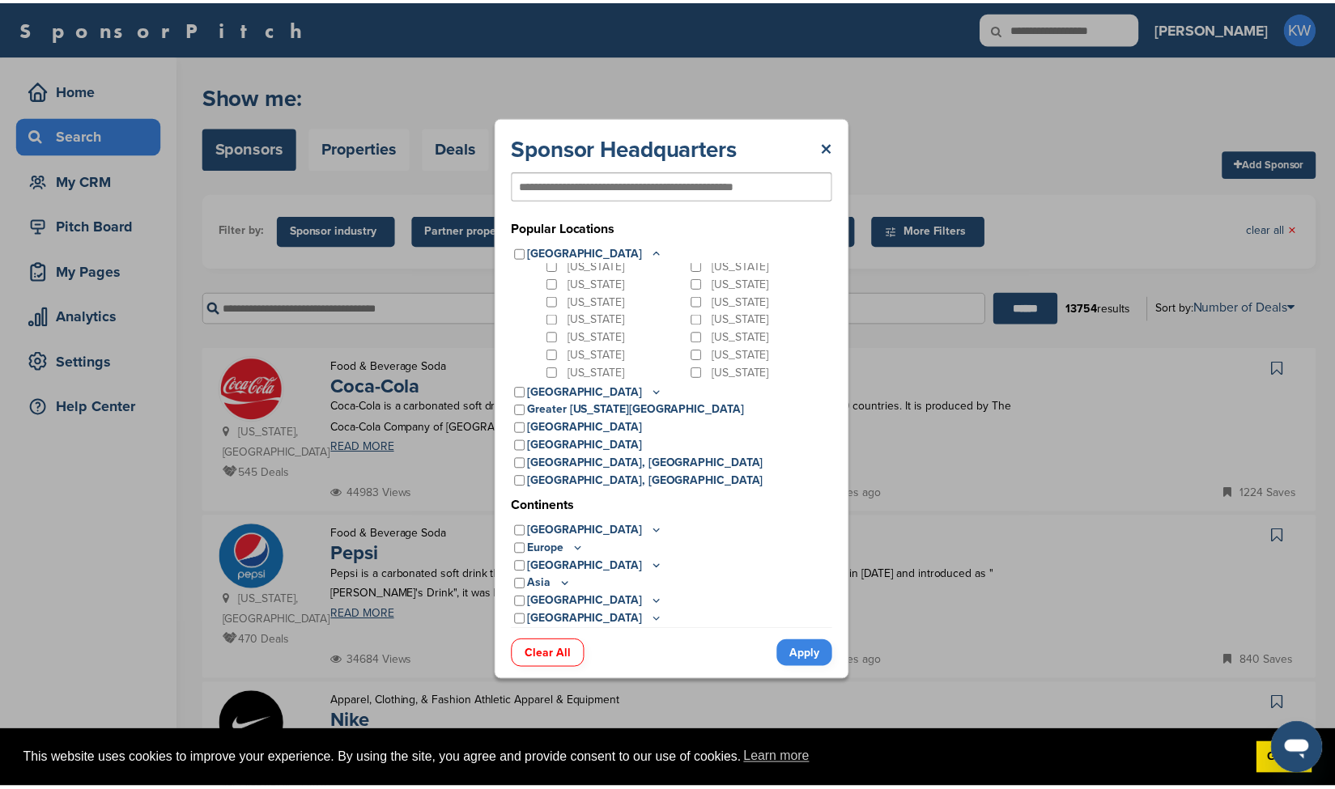
scroll to position [92, 0]
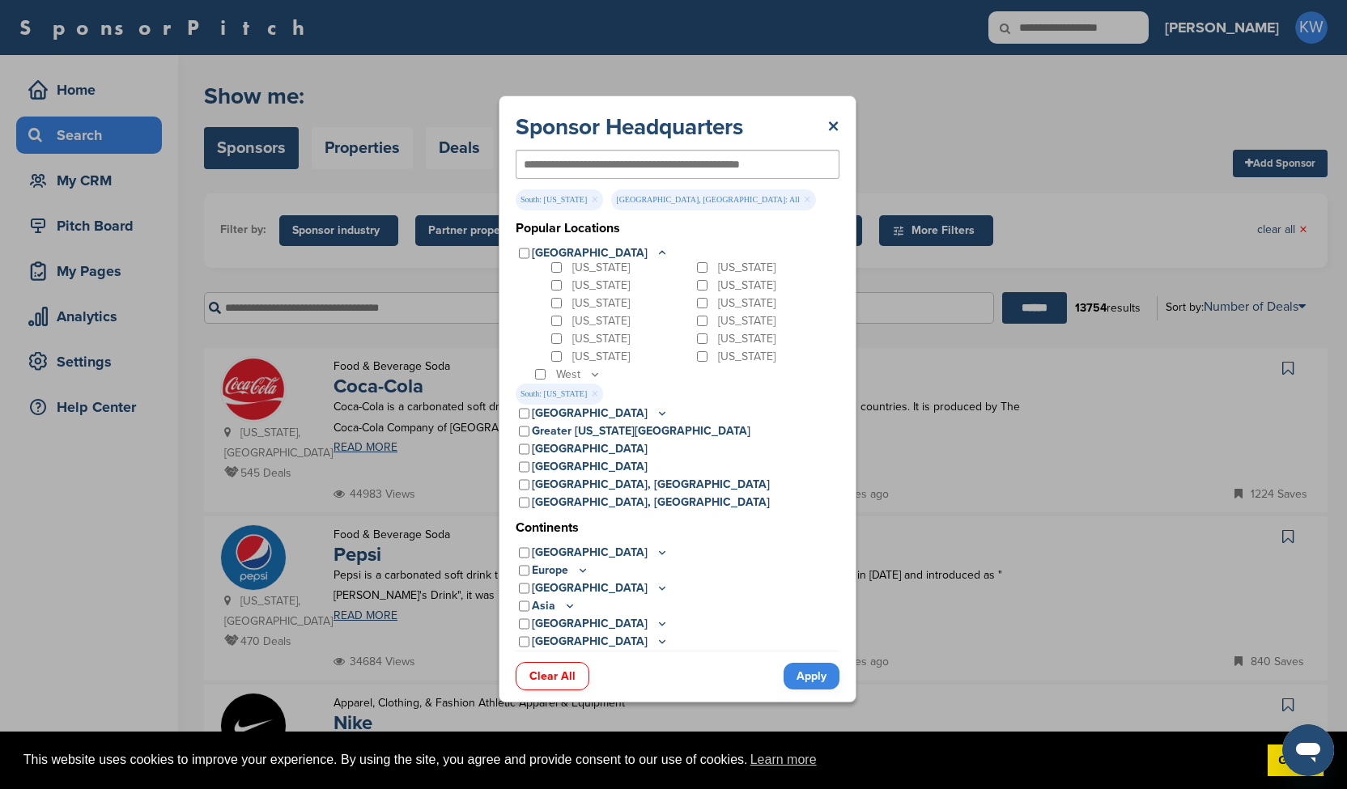
click at [825, 672] on link "Apply" at bounding box center [811, 676] width 56 height 27
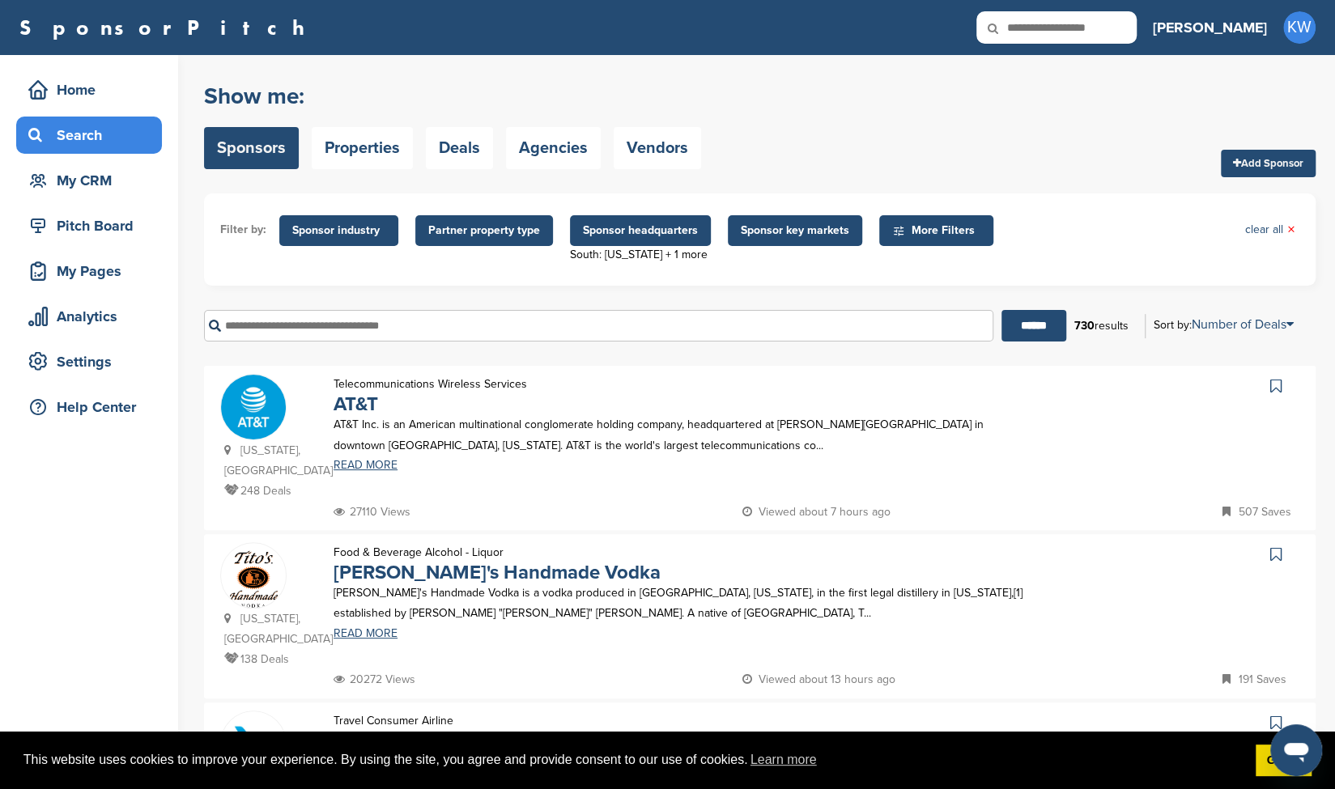
click at [1271, 389] on icon at bounding box center [1275, 386] width 11 height 16
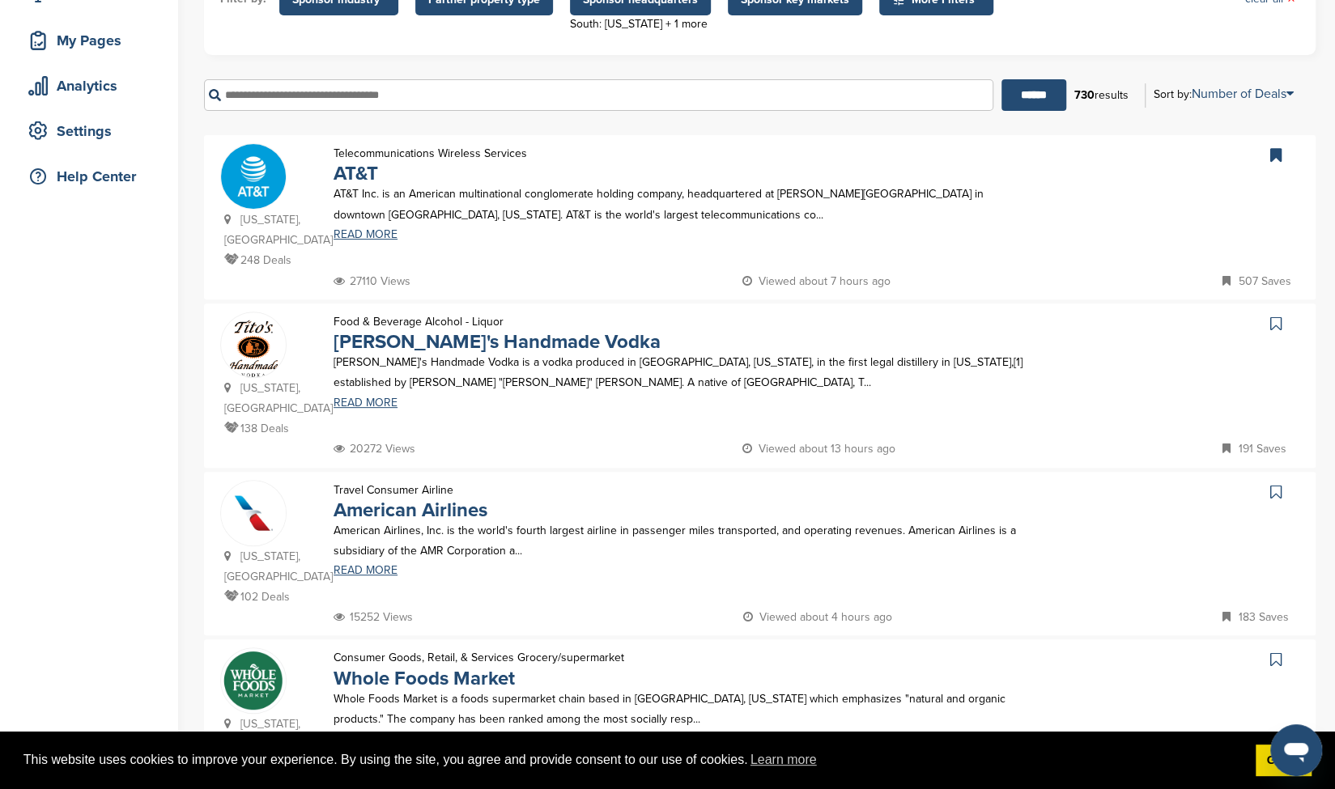
scroll to position [233, 0]
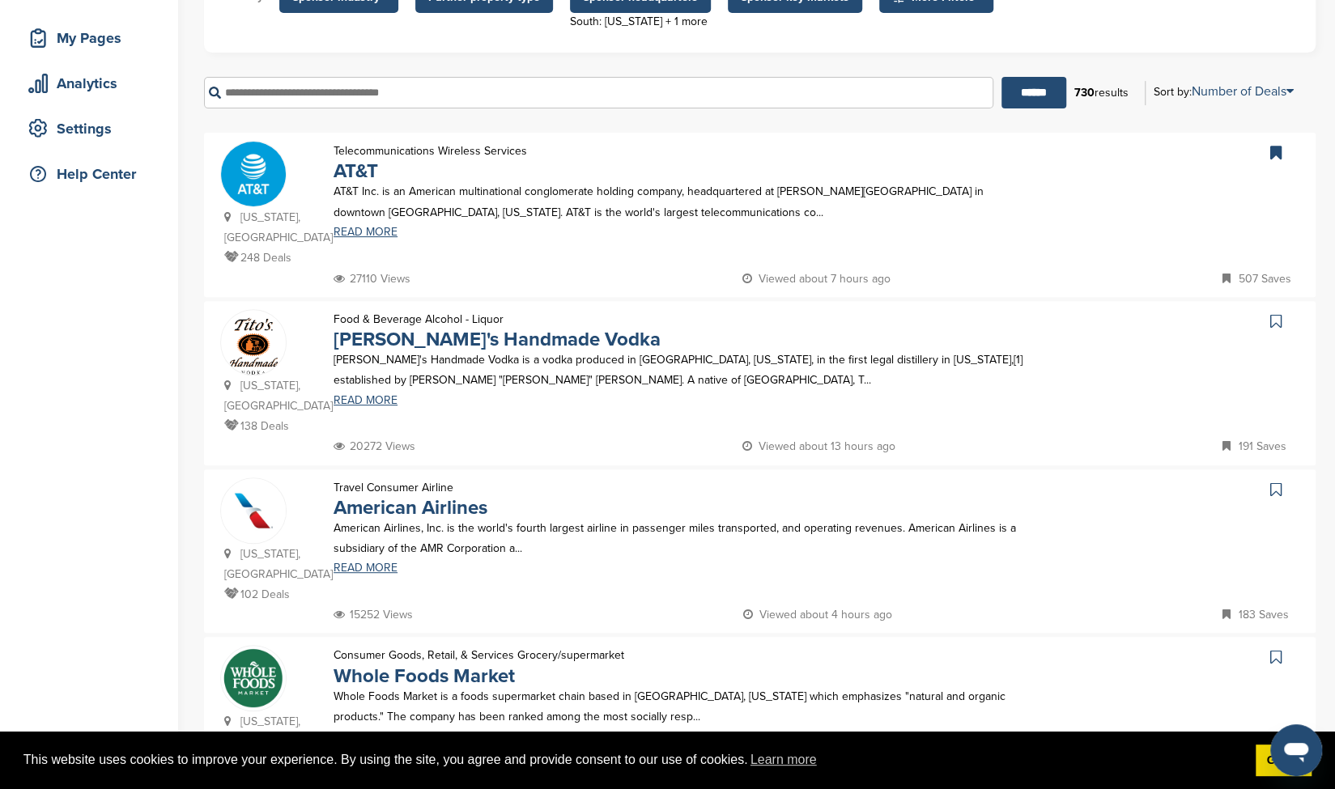
click at [1274, 313] on icon at bounding box center [1275, 321] width 11 height 16
click at [1275, 482] on icon at bounding box center [1275, 490] width 11 height 16
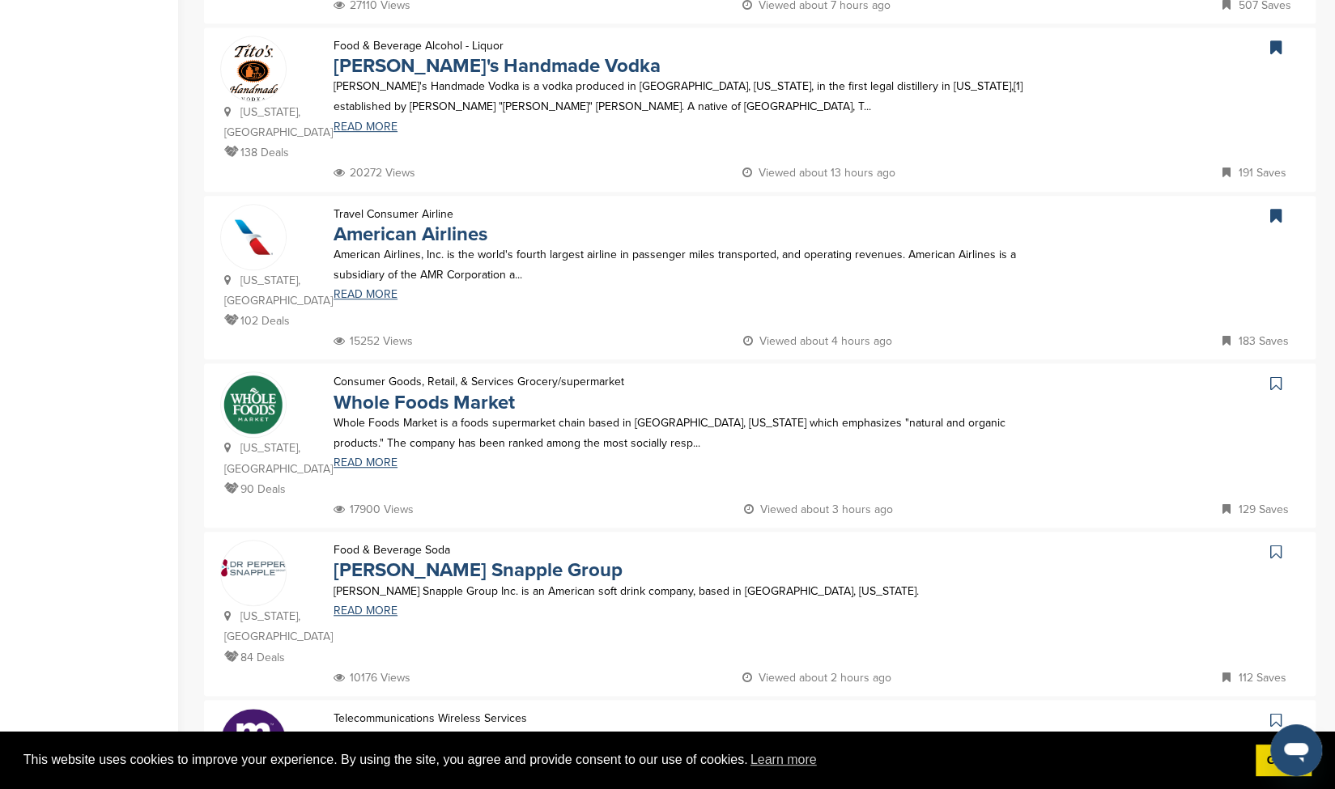
scroll to position [507, 0]
click at [1275, 375] on icon at bounding box center [1275, 383] width 11 height 16
click at [1277, 543] on icon at bounding box center [1275, 551] width 11 height 16
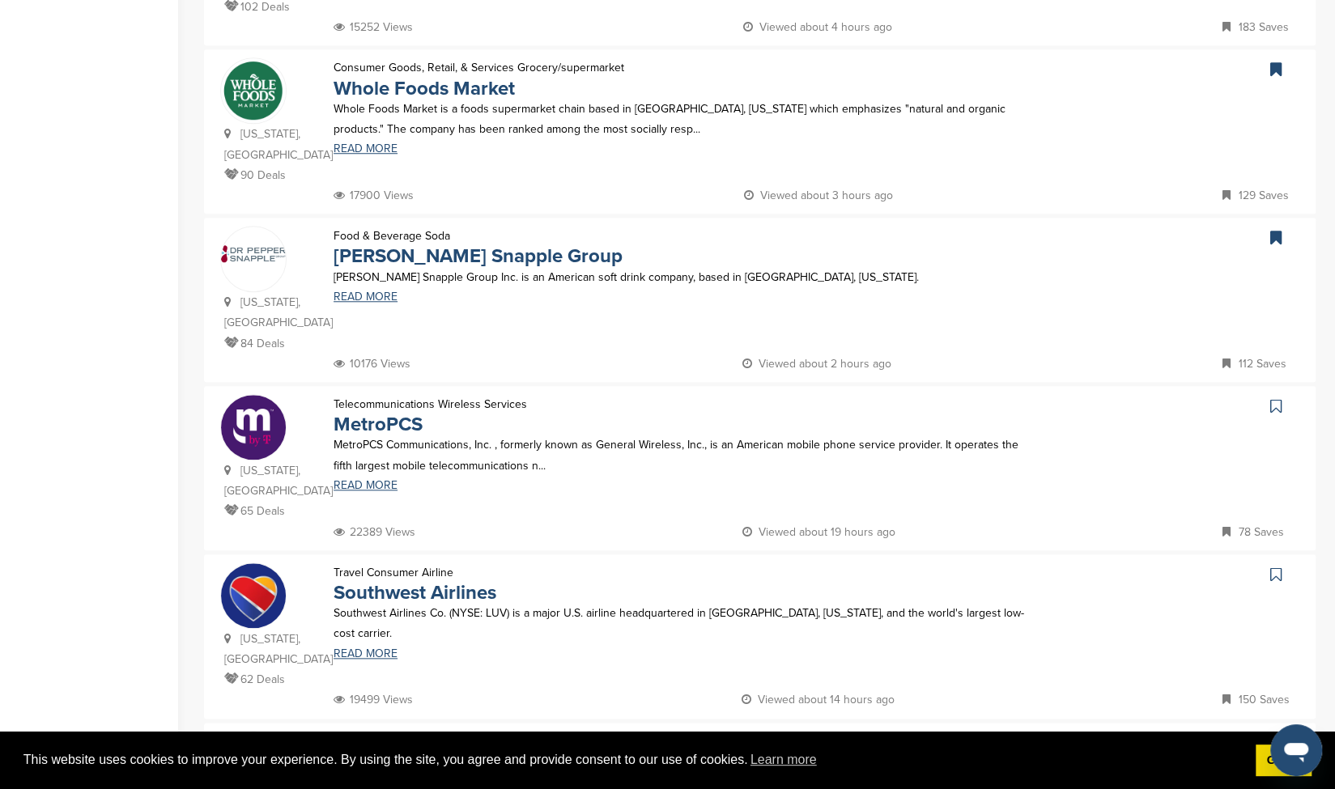
scroll to position [822, 0]
click at [1277, 397] on icon at bounding box center [1275, 405] width 11 height 16
click at [1278, 565] on icon at bounding box center [1275, 573] width 11 height 16
click at [1275, 733] on icon at bounding box center [1275, 741] width 11 height 16
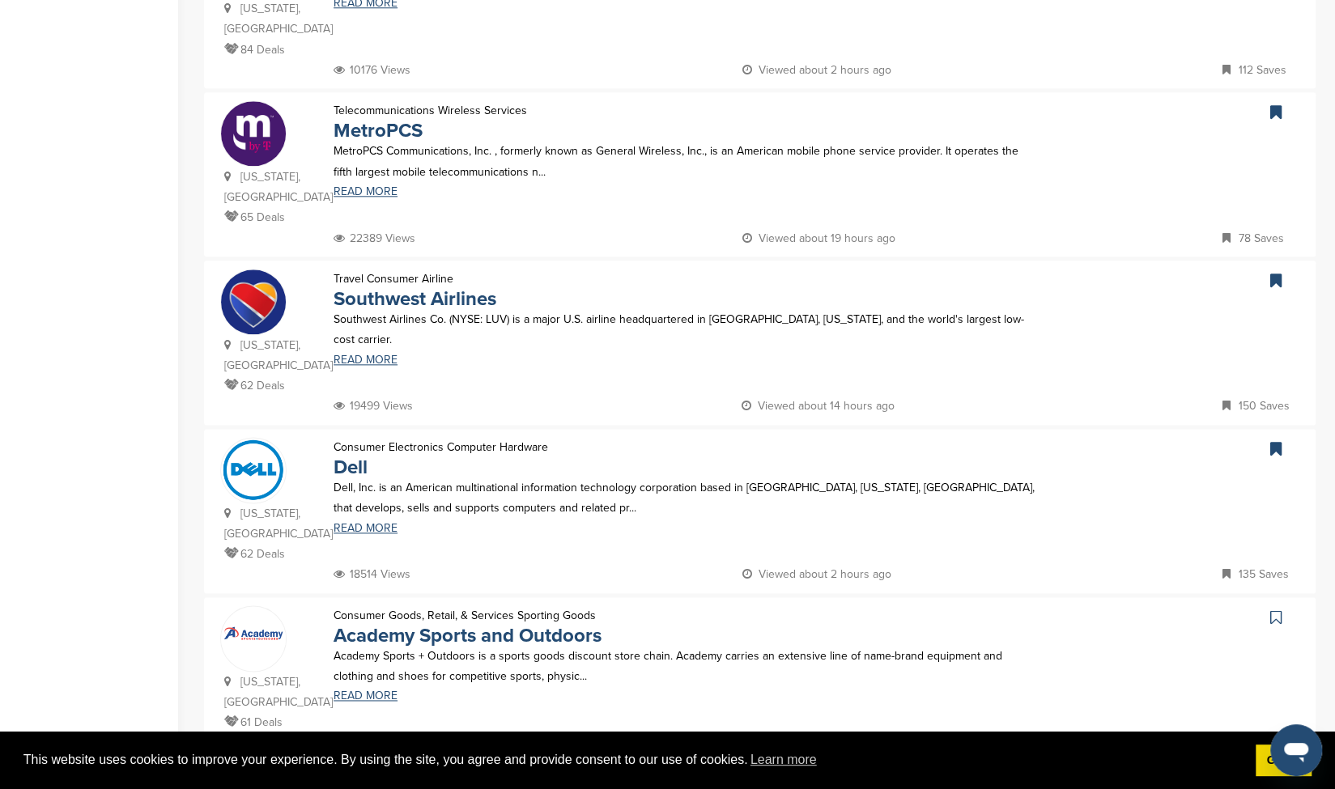
scroll to position [1115, 0]
click at [1271, 609] on icon at bounding box center [1275, 617] width 11 height 16
click at [1279, 776] on icon at bounding box center [1275, 784] width 11 height 16
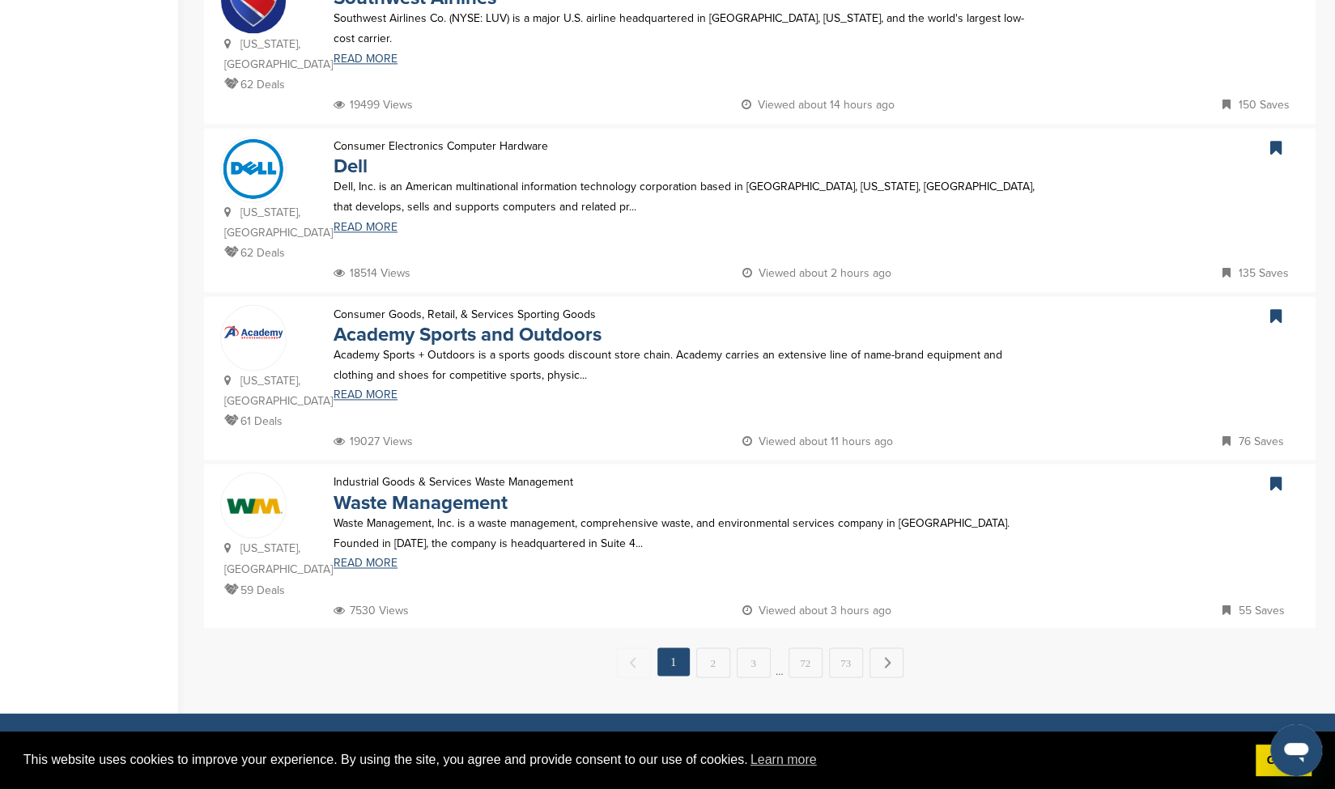
scroll to position [1416, 0]
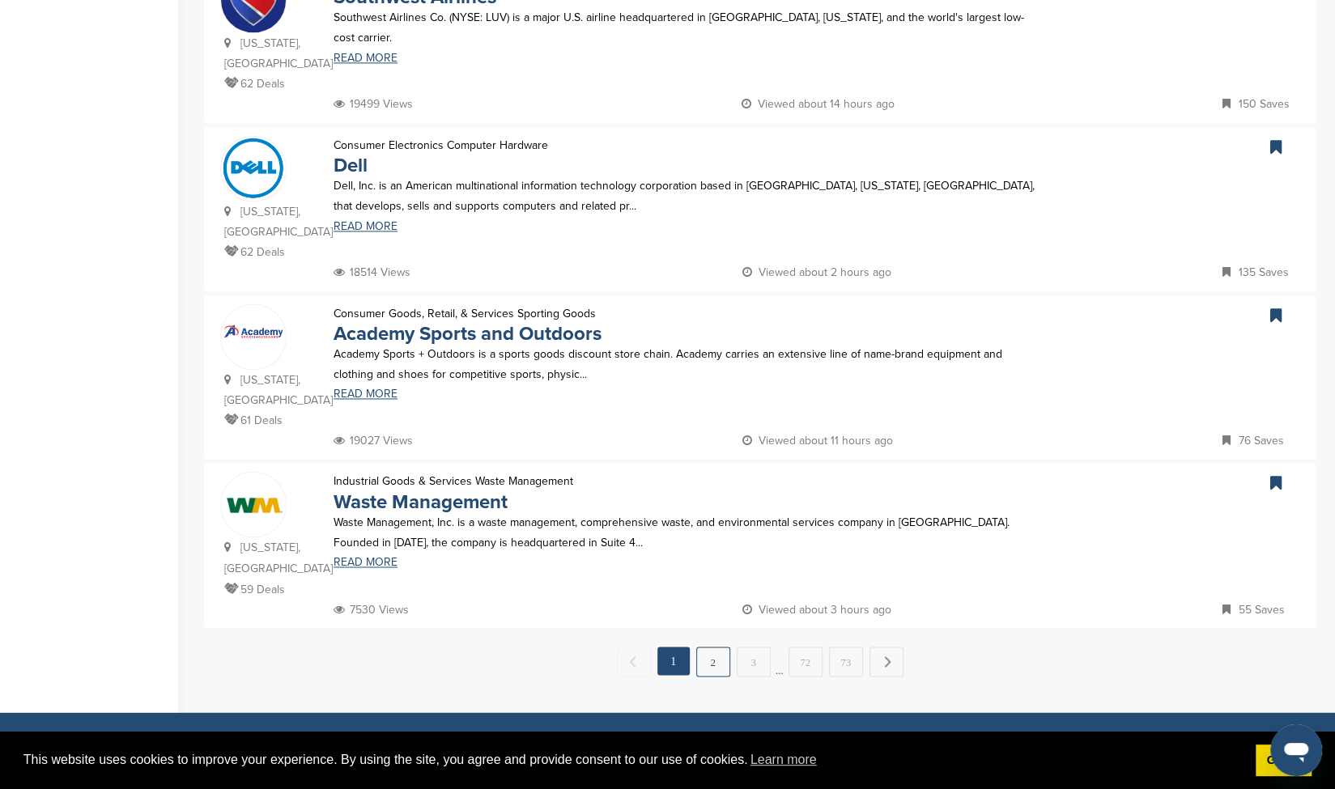
click at [719, 647] on link "2" at bounding box center [713, 662] width 34 height 30
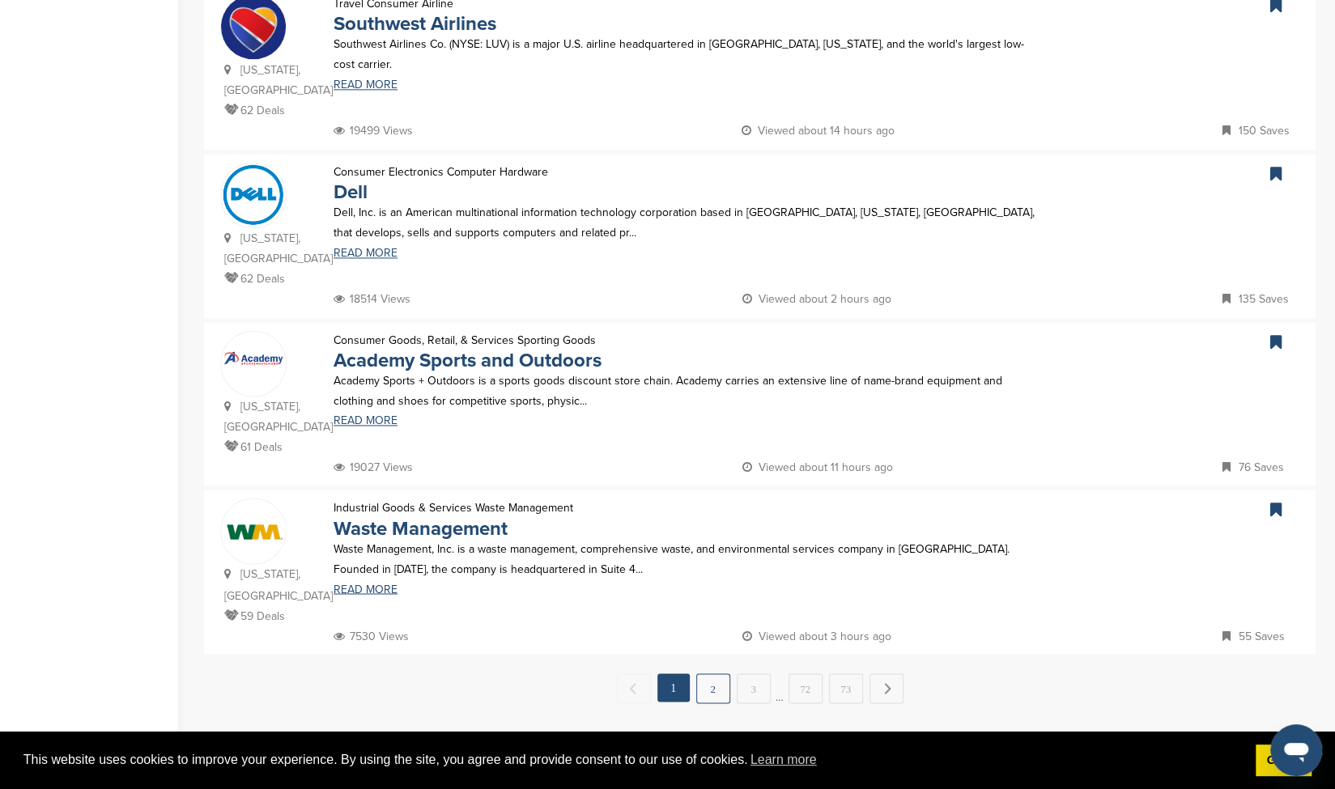
scroll to position [0, 0]
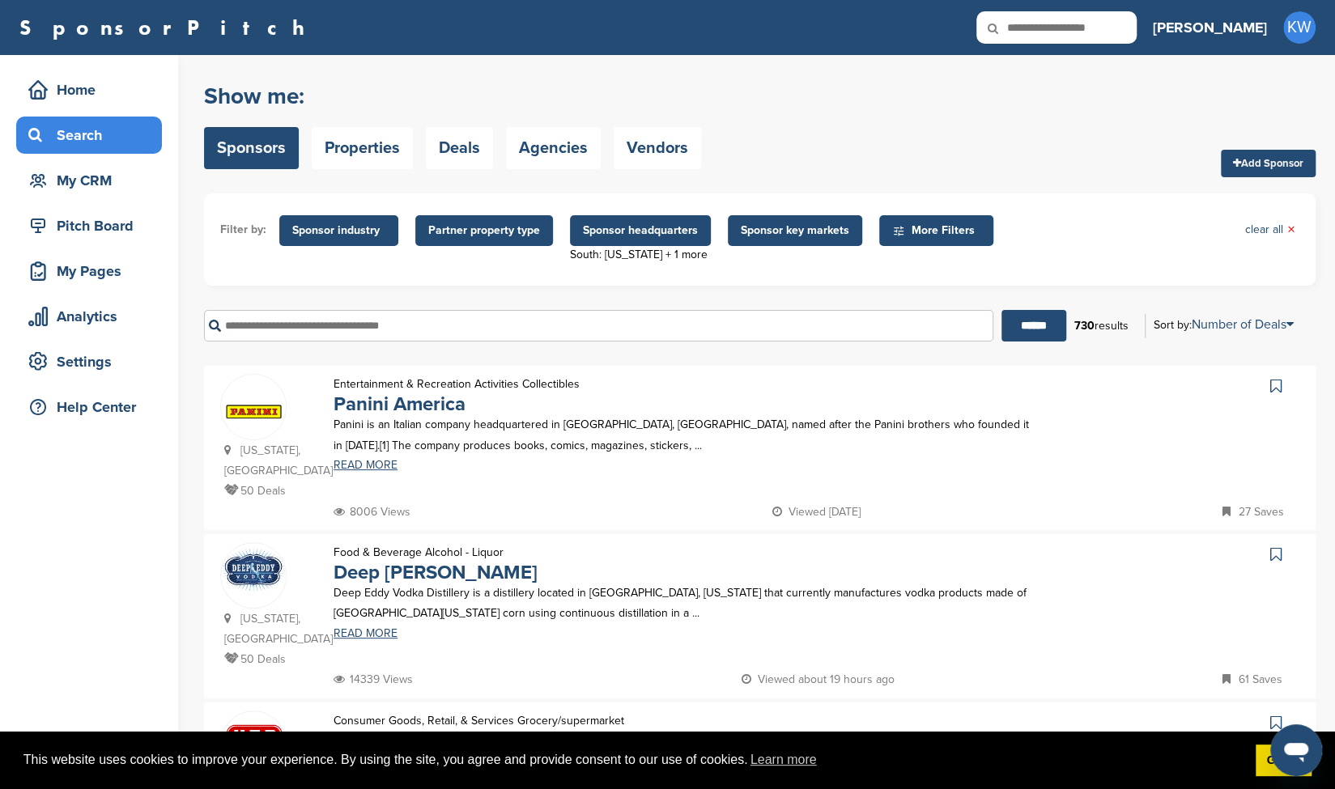
click at [1275, 390] on icon at bounding box center [1275, 386] width 11 height 16
click at [1277, 546] on icon at bounding box center [1275, 554] width 11 height 16
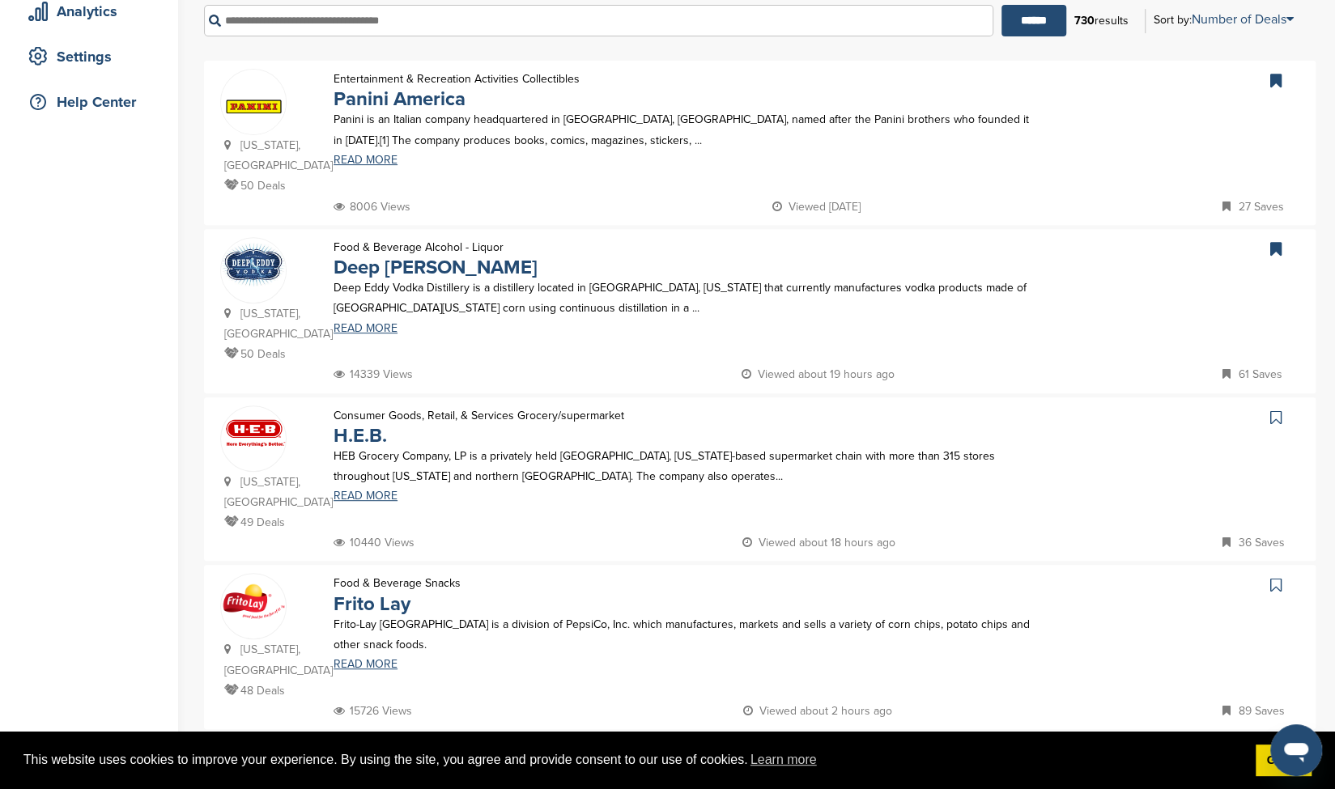
scroll to position [306, 0]
click at [1271, 409] on icon at bounding box center [1275, 417] width 11 height 16
click at [1281, 572] on link at bounding box center [1277, 584] width 23 height 24
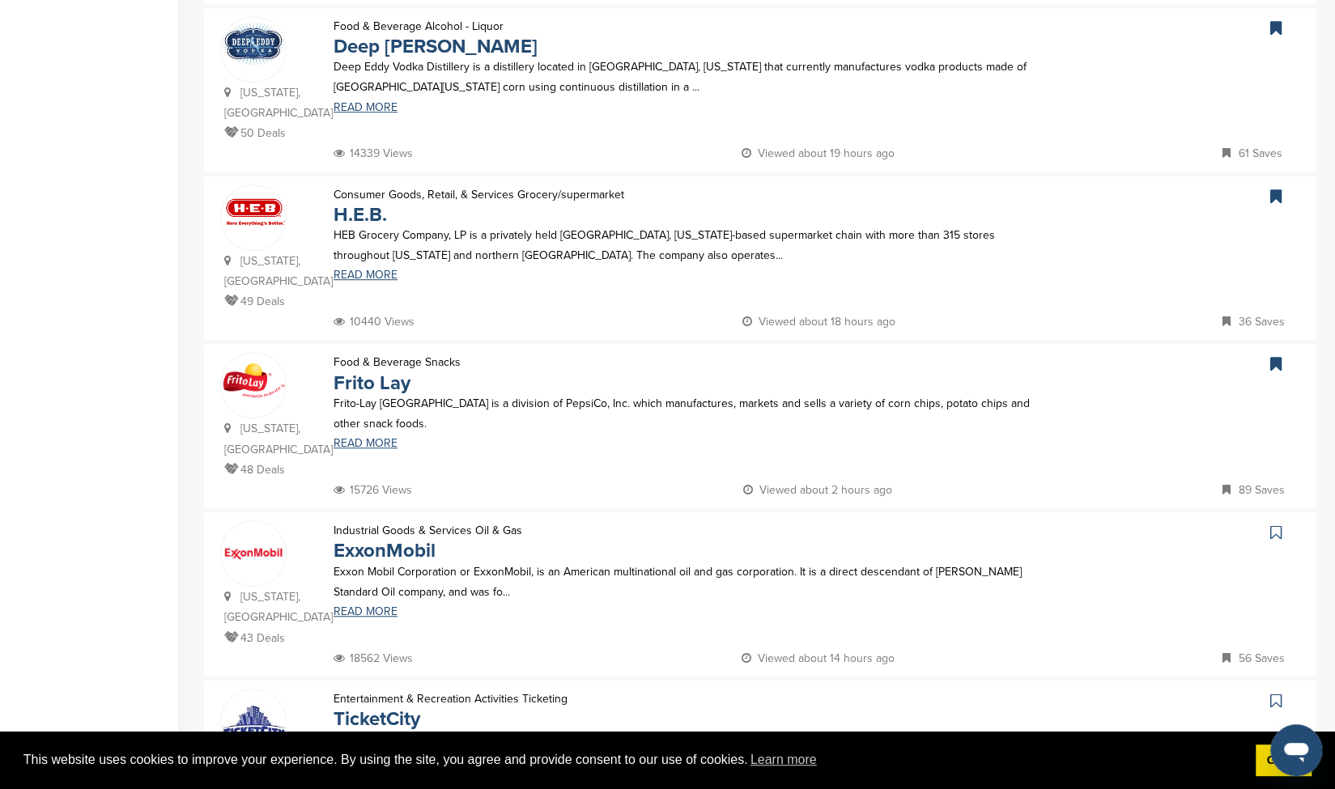
scroll to position [533, 0]
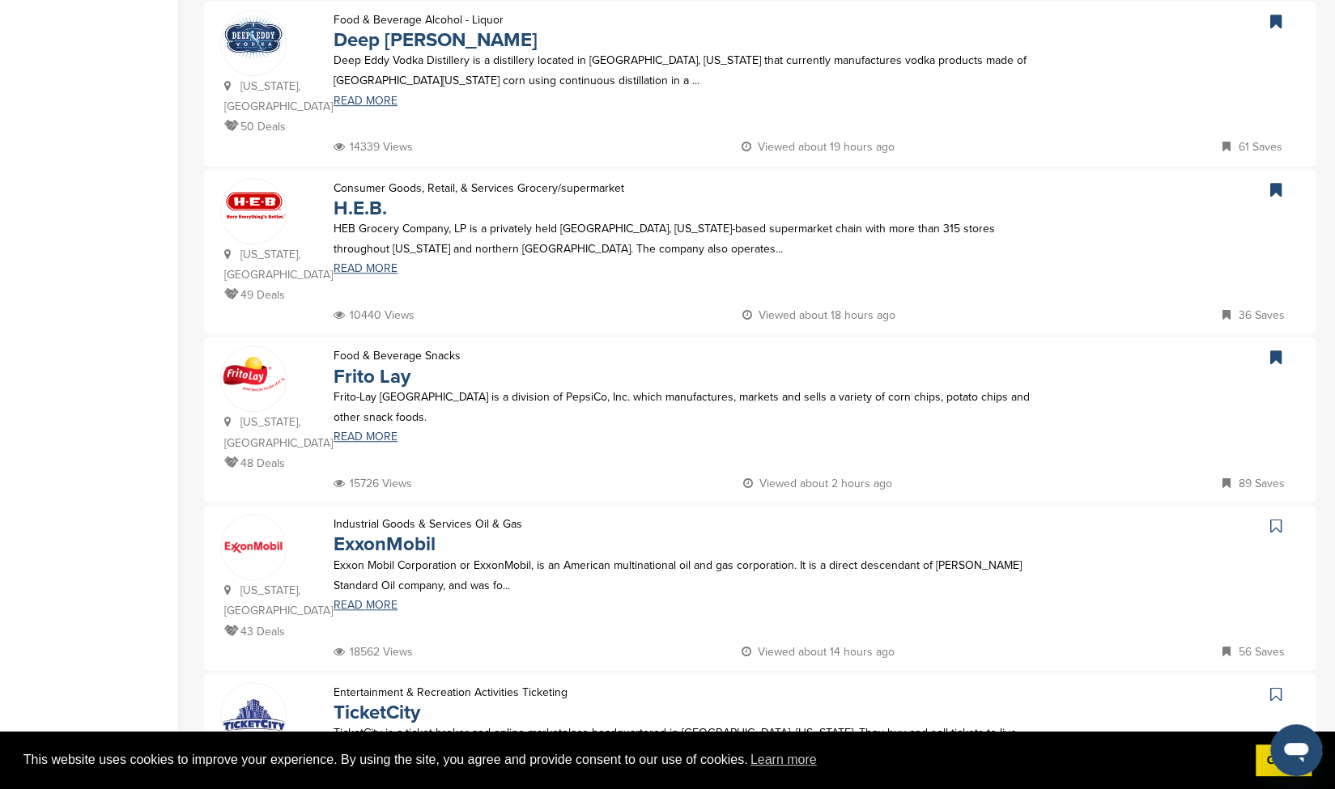
click at [1277, 514] on link at bounding box center [1277, 526] width 23 height 24
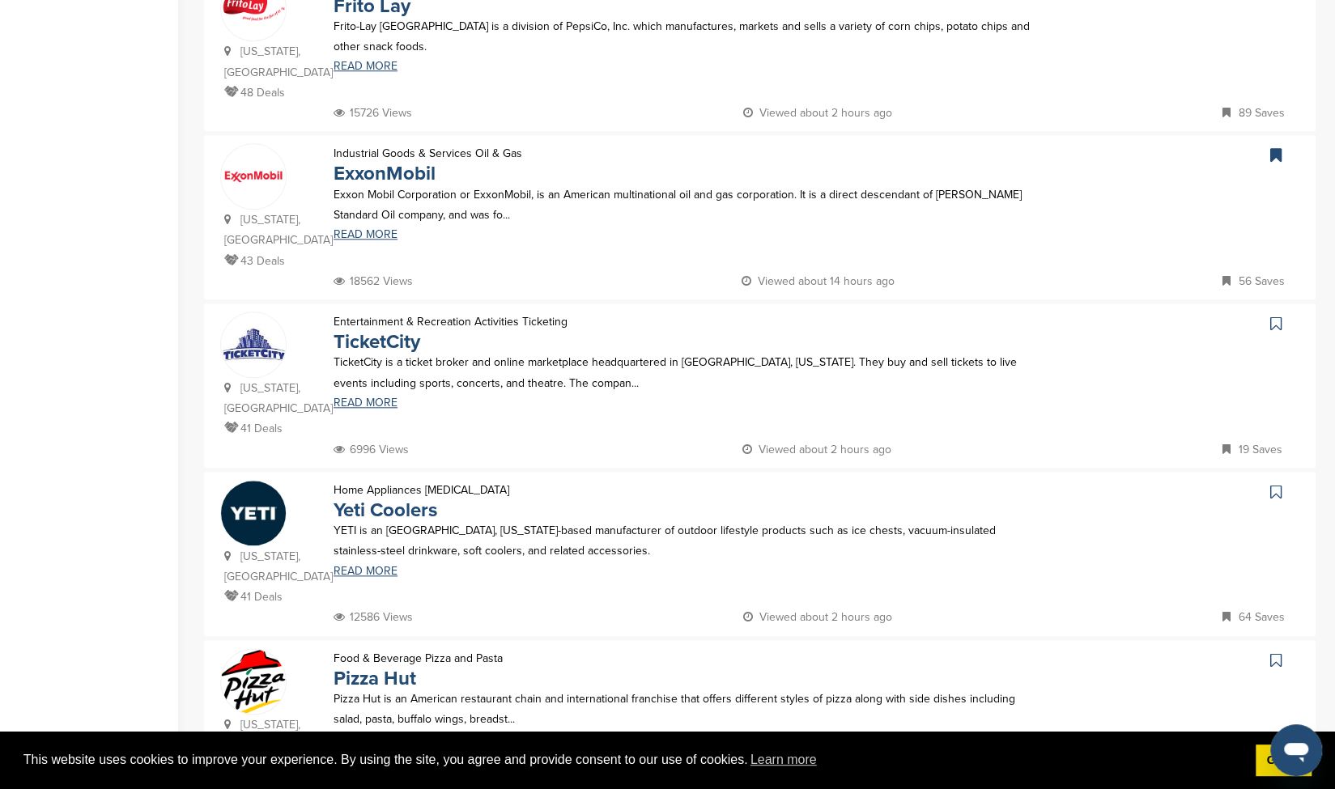
scroll to position [906, 0]
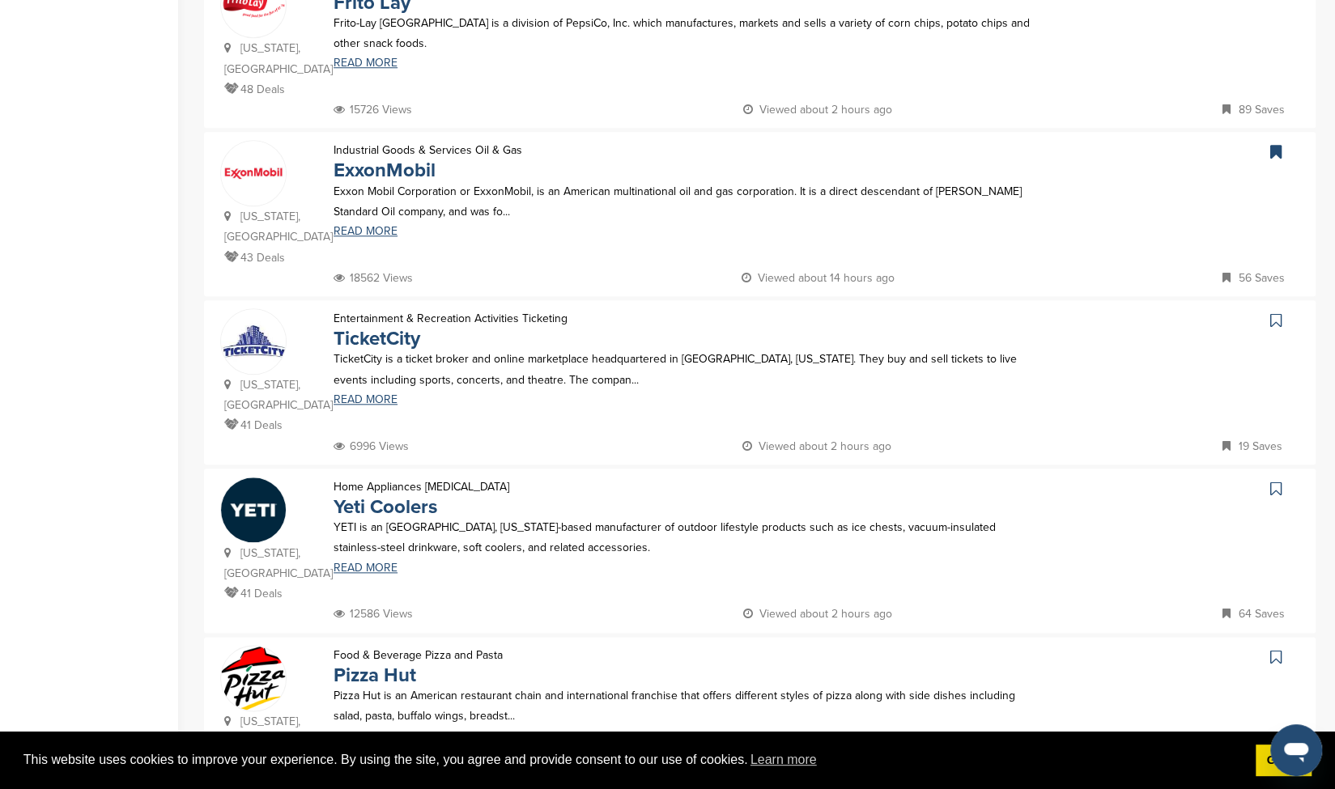
click at [1275, 312] on icon at bounding box center [1275, 320] width 11 height 16
click at [1271, 477] on link at bounding box center [1277, 489] width 23 height 24
click at [1282, 645] on link at bounding box center [1277, 657] width 23 height 24
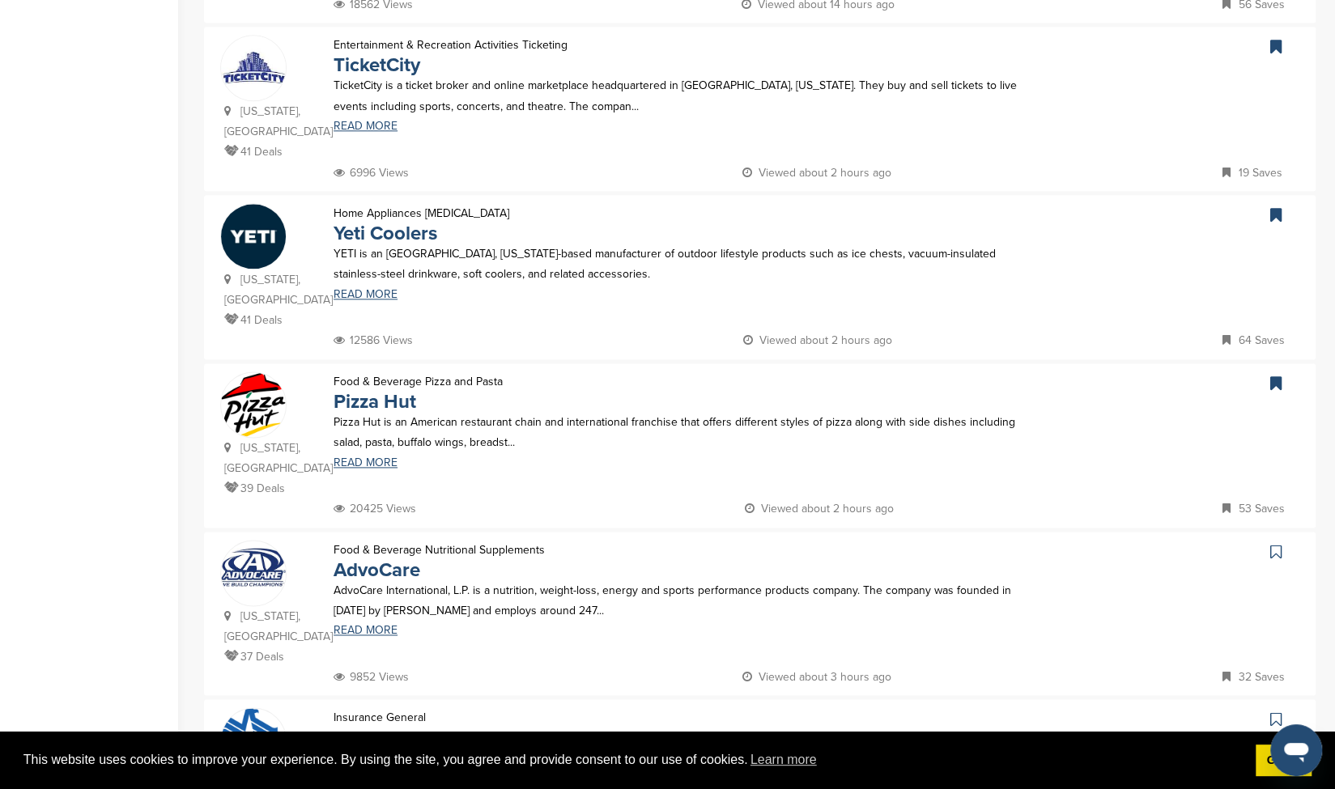
scroll to position [1186, 0]
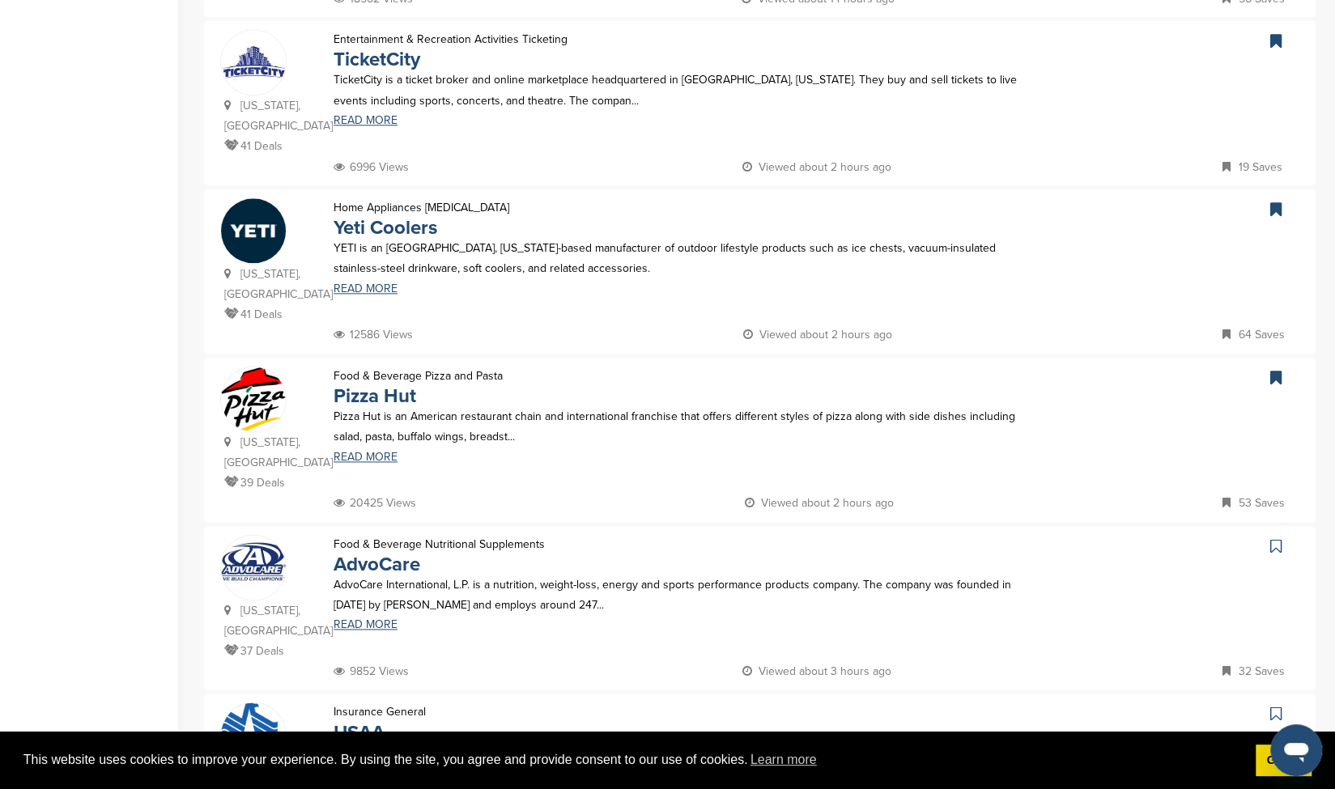
click at [1274, 538] on icon at bounding box center [1275, 546] width 11 height 16
click at [1275, 706] on icon at bounding box center [1275, 714] width 11 height 16
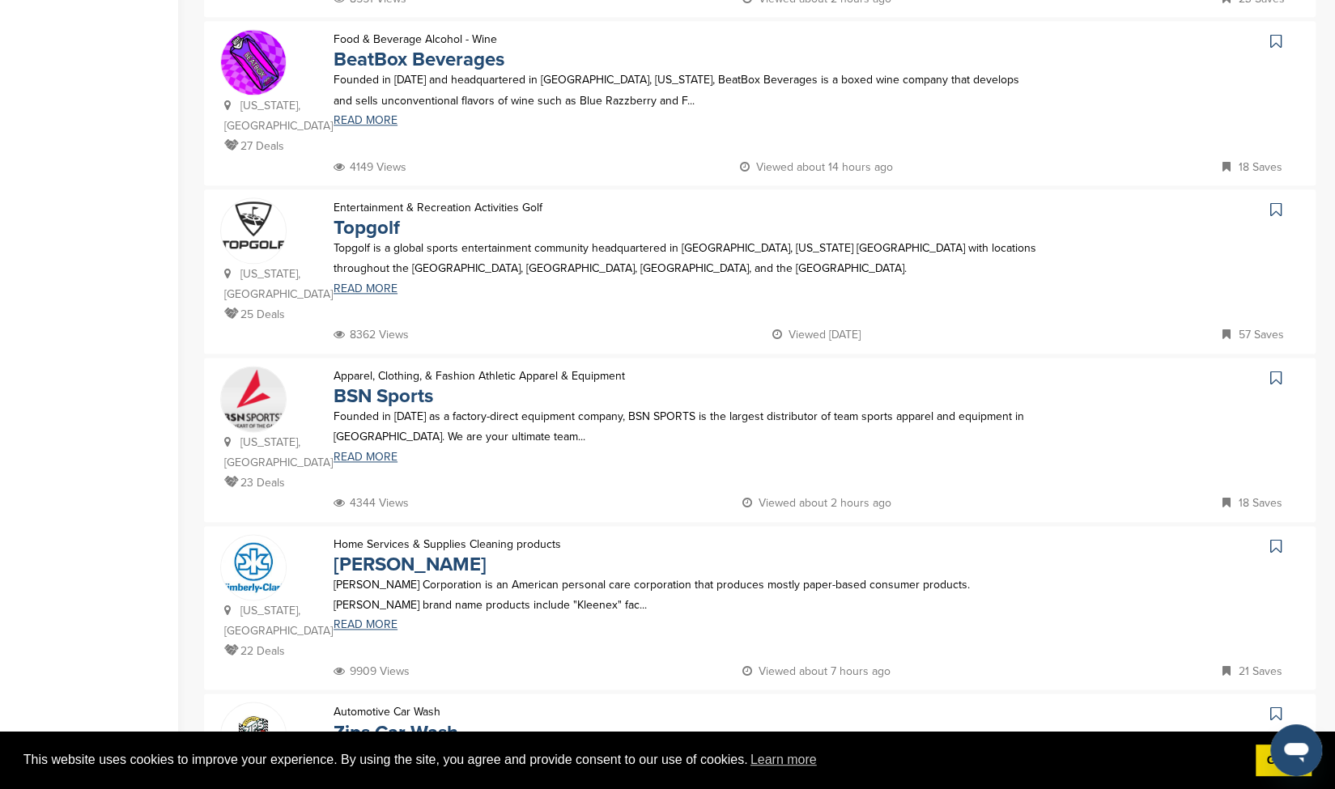
scroll to position [0, 0]
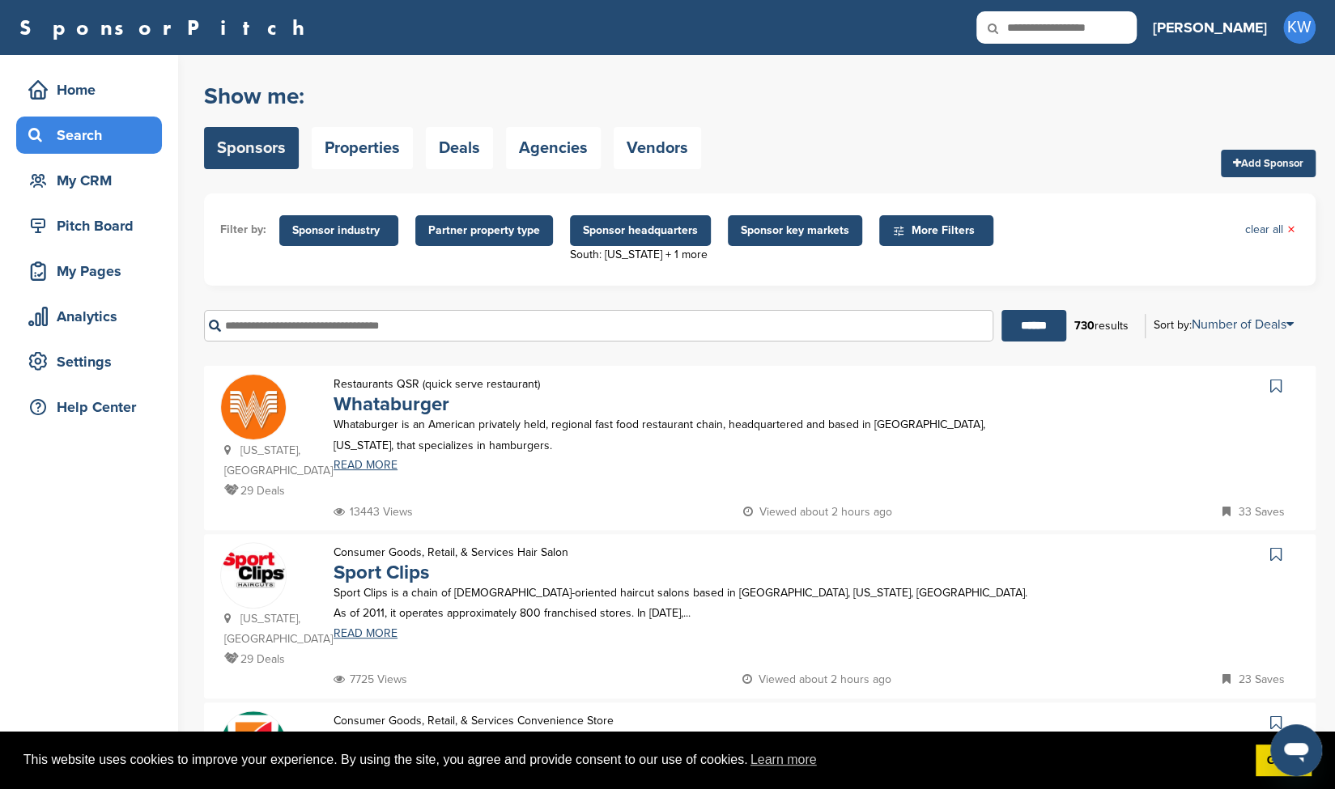
click at [660, 240] on span "Sponsor headquarters" at bounding box center [640, 230] width 141 height 31
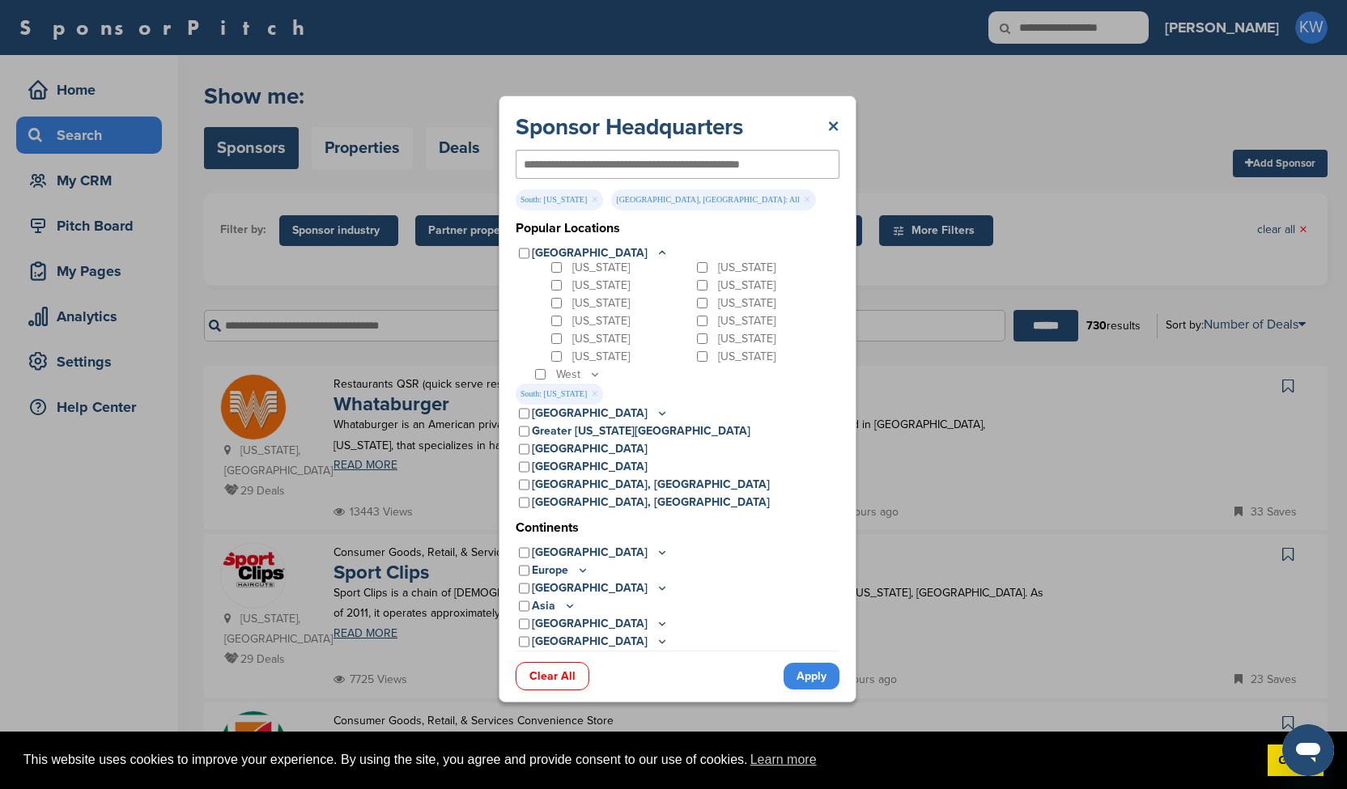
click at [830, 124] on link "×" at bounding box center [833, 126] width 12 height 29
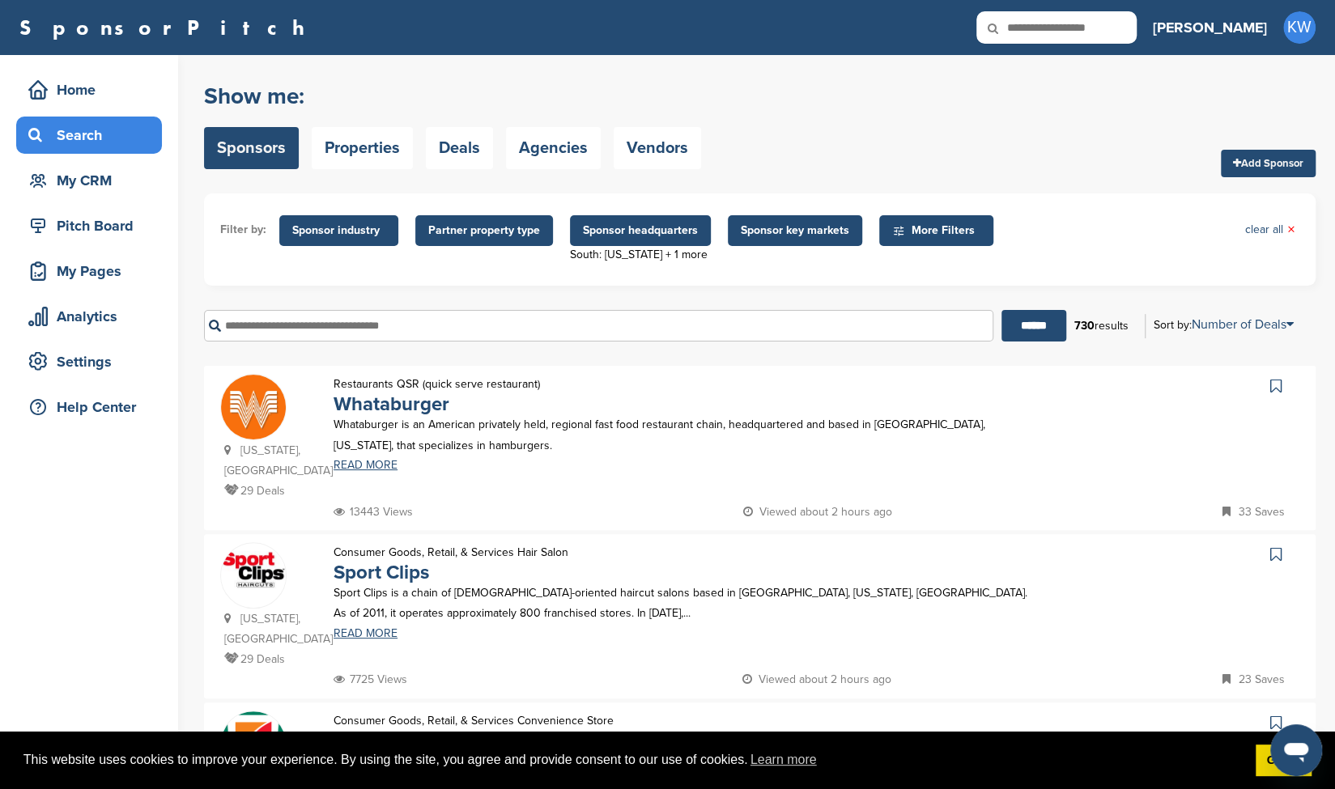
click at [1277, 381] on icon at bounding box center [1275, 386] width 11 height 16
click at [1279, 546] on icon at bounding box center [1275, 554] width 11 height 16
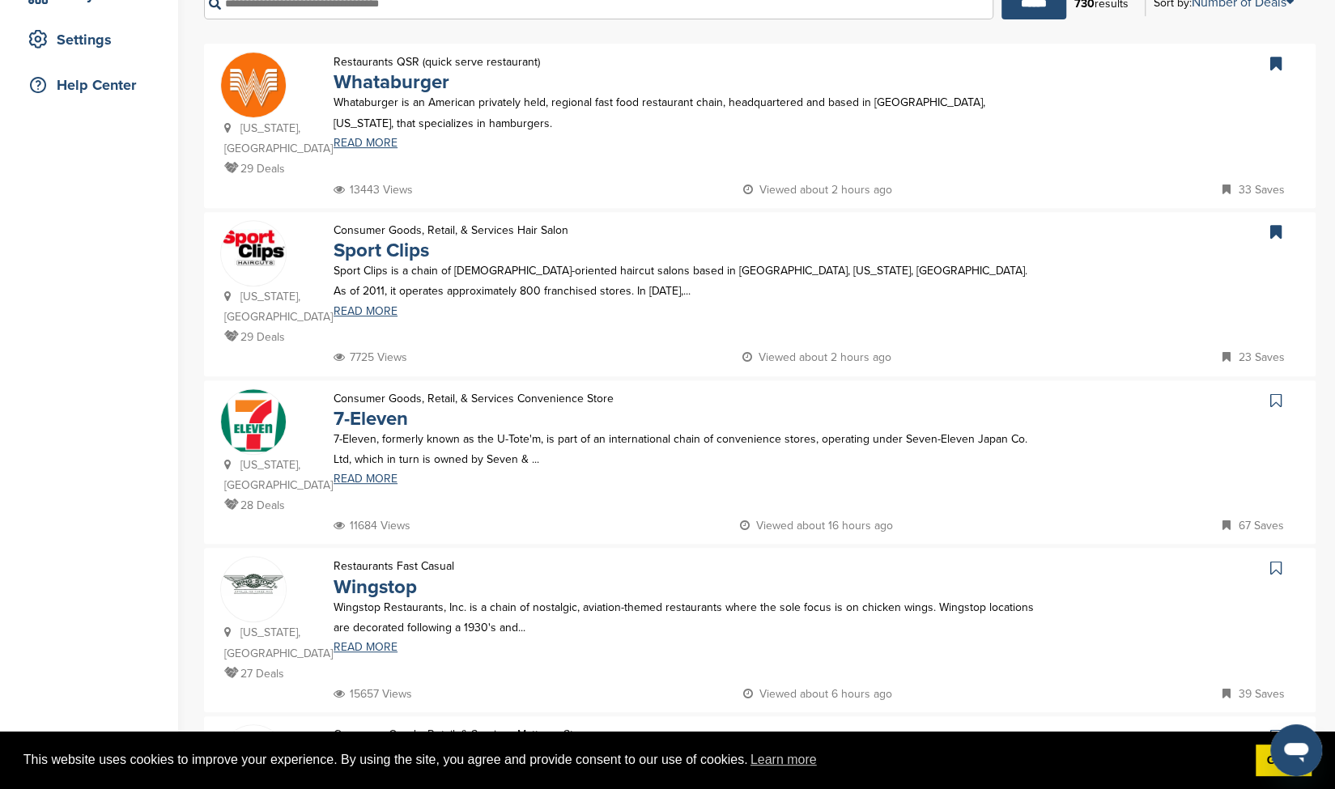
scroll to position [329, 0]
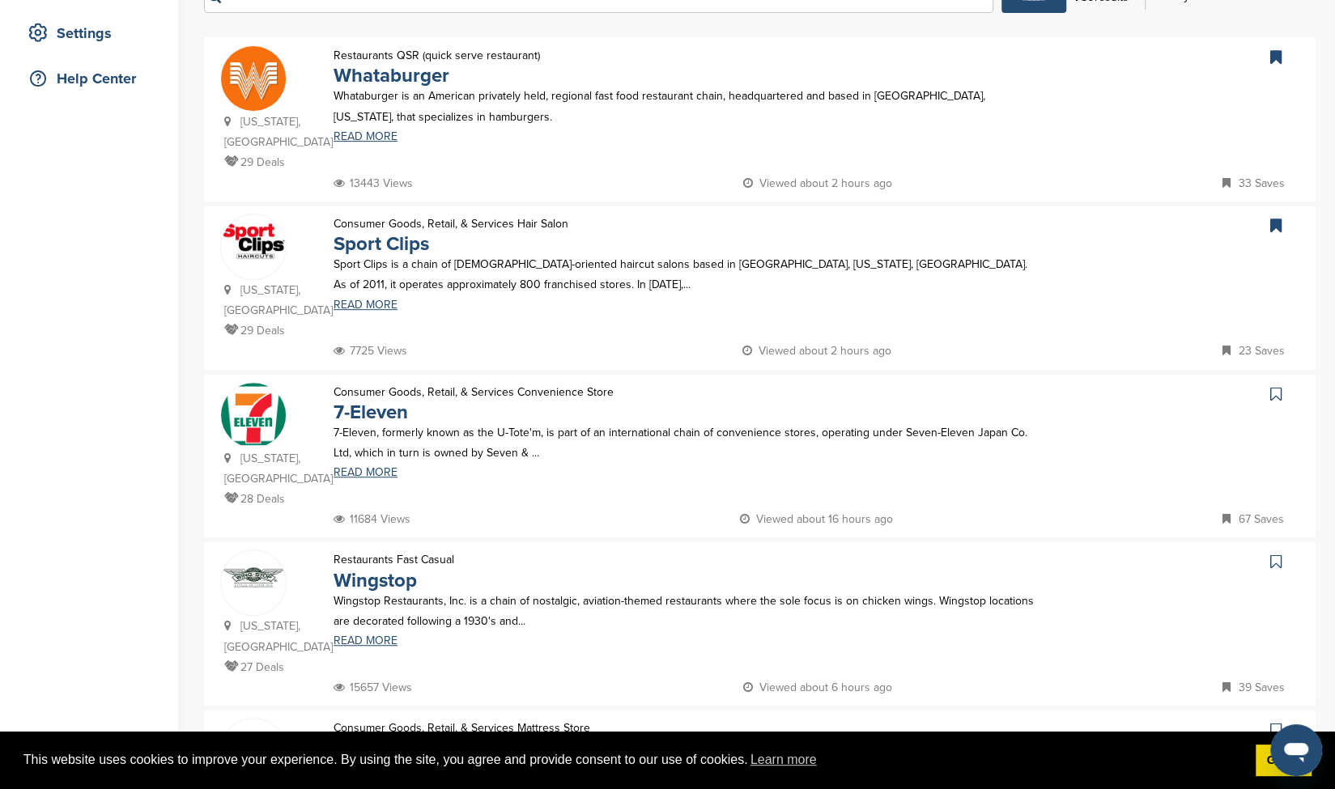
click at [1275, 386] on icon at bounding box center [1275, 394] width 11 height 16
click at [1275, 554] on icon at bounding box center [1275, 562] width 11 height 16
click at [1275, 722] on icon at bounding box center [1275, 730] width 11 height 16
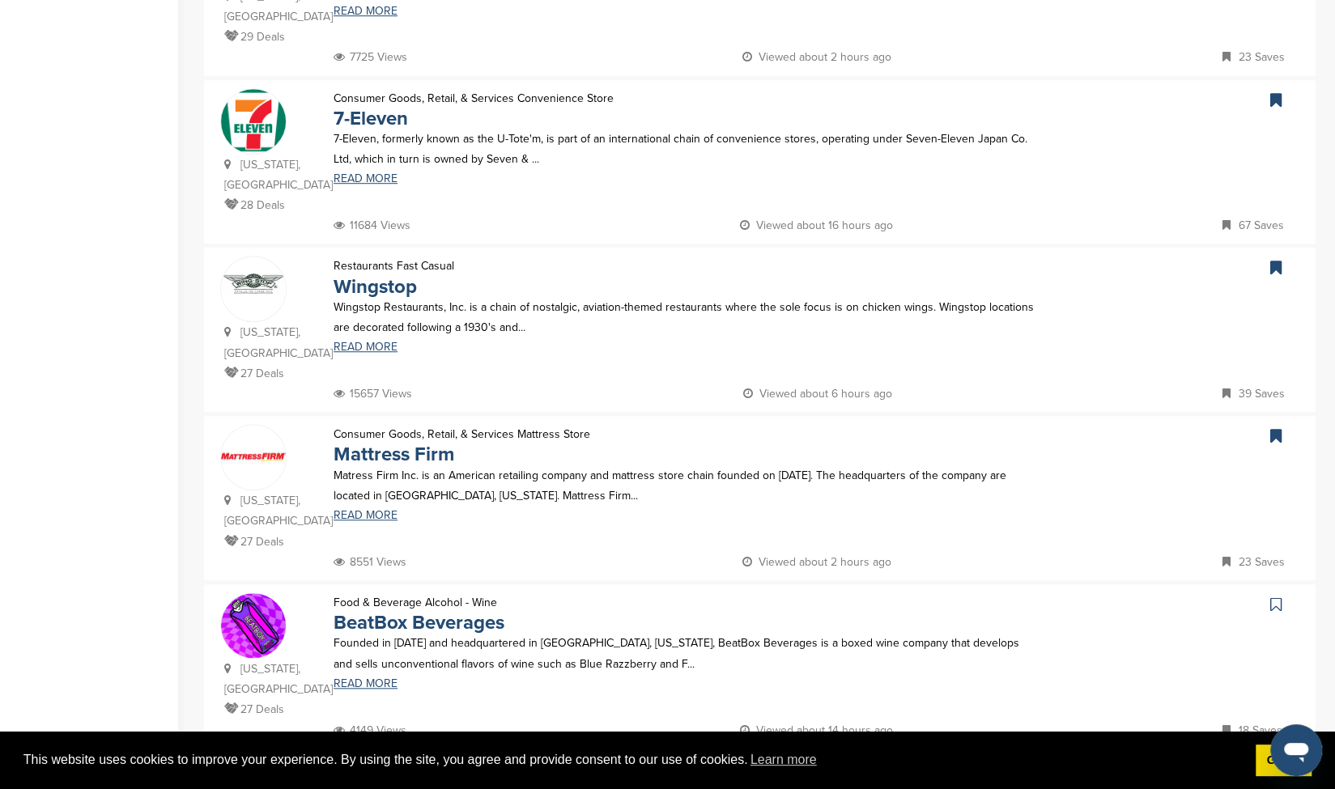
scroll to position [647, 0]
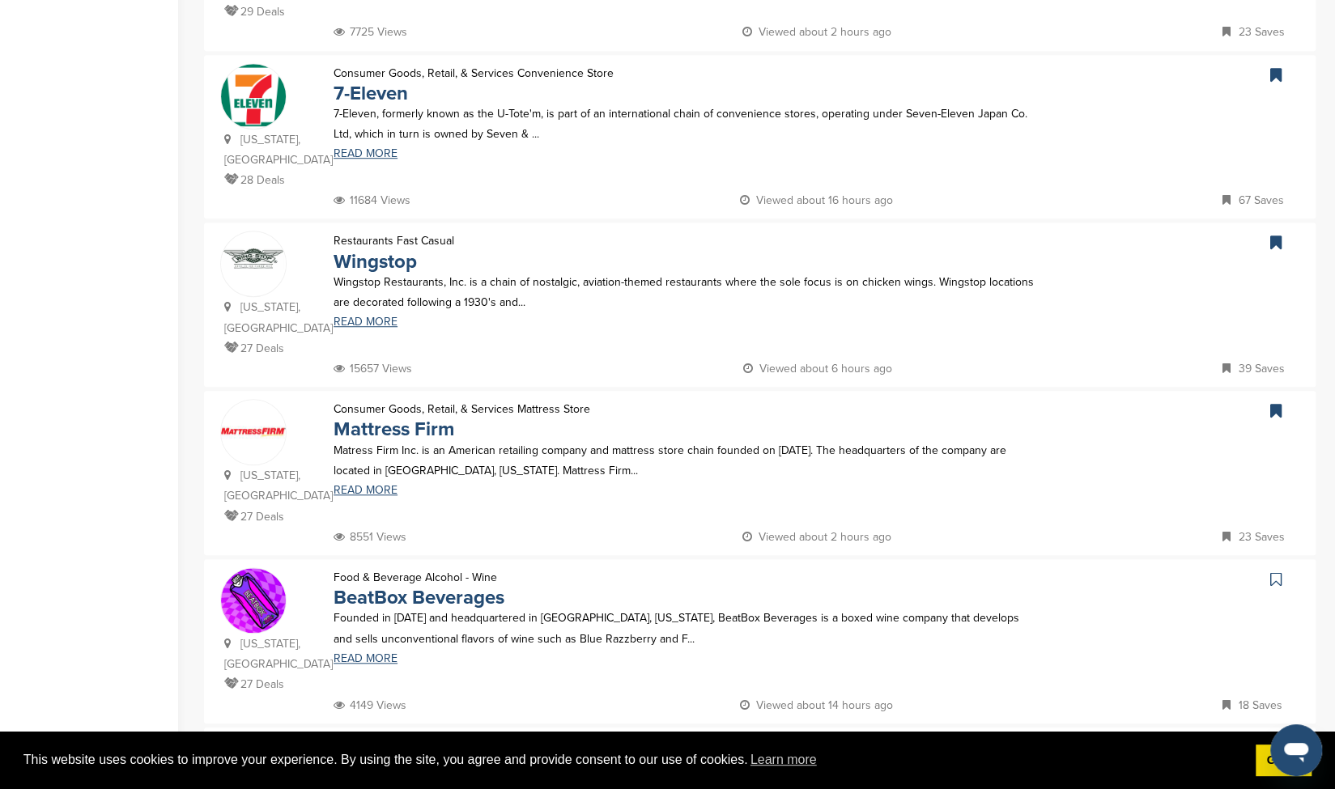
click at [1273, 571] on icon at bounding box center [1275, 579] width 11 height 16
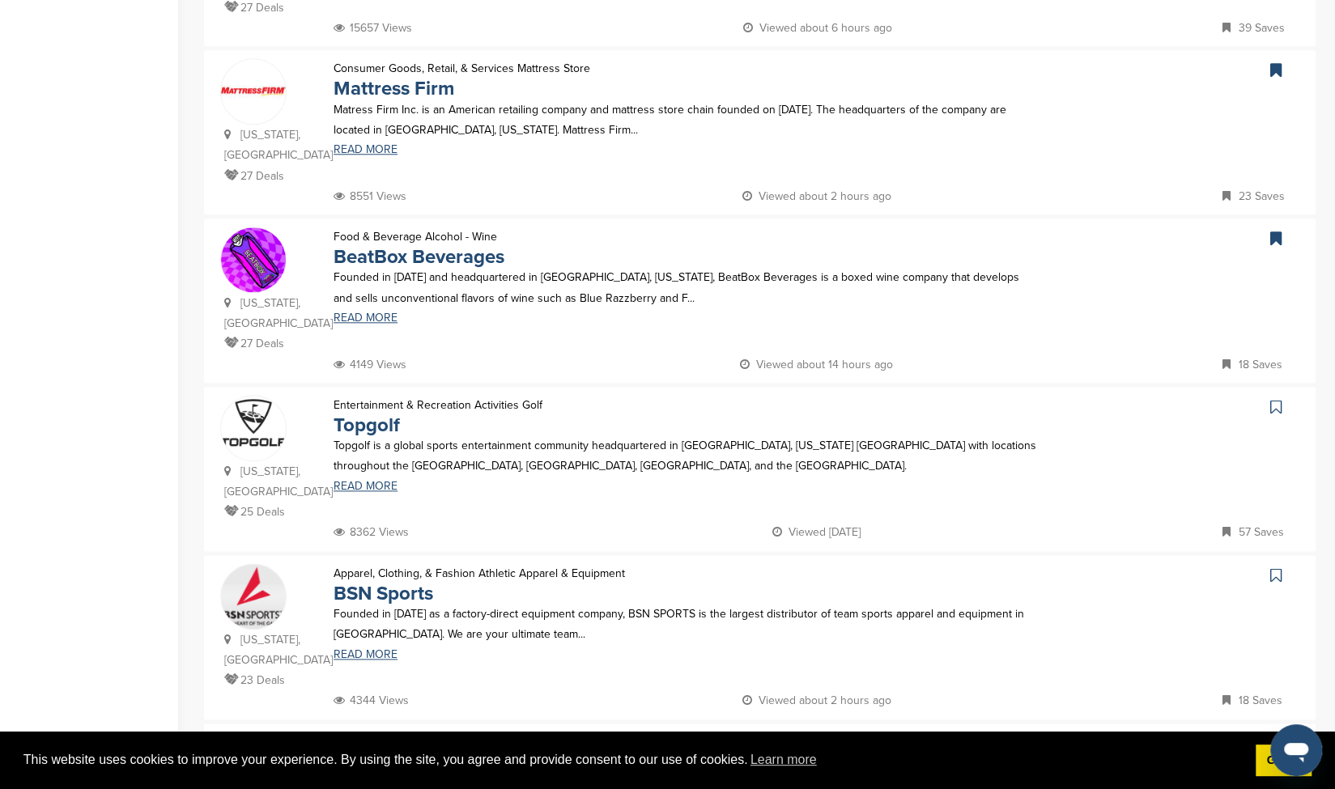
scroll to position [992, 0]
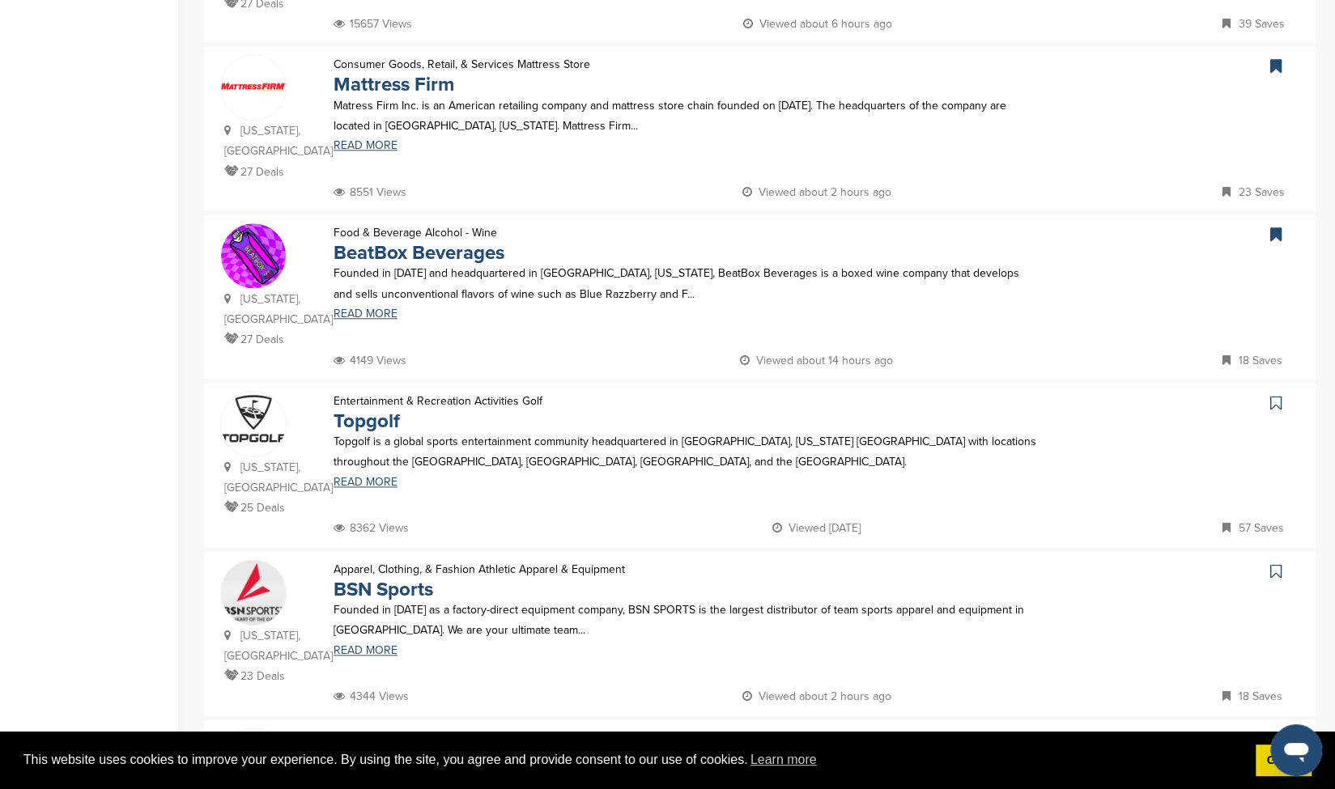
click at [1275, 395] on icon at bounding box center [1275, 403] width 11 height 16
click at [1277, 563] on icon at bounding box center [1275, 571] width 11 height 16
click at [1279, 732] on icon at bounding box center [1275, 740] width 11 height 16
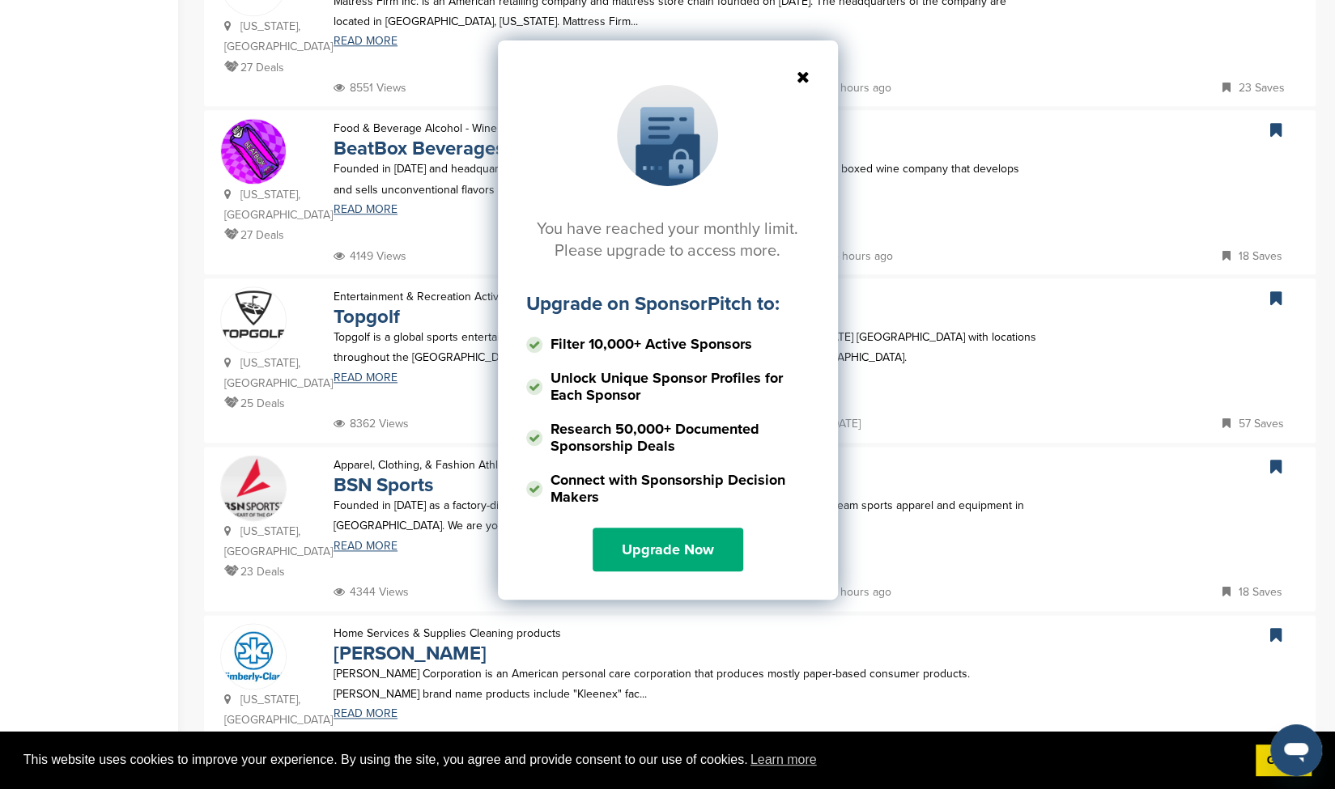
scroll to position [1105, 0]
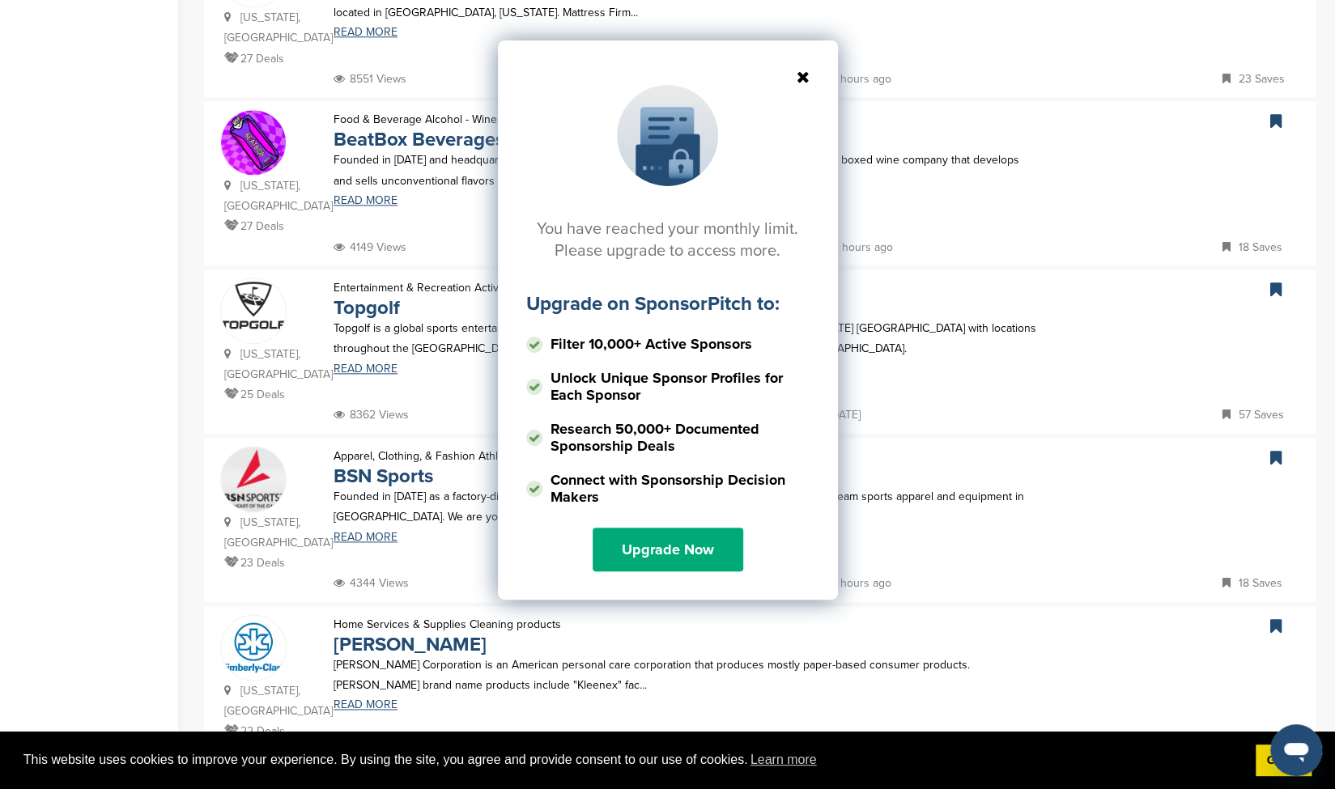
click at [802, 74] on icon at bounding box center [667, 77] width 283 height 16
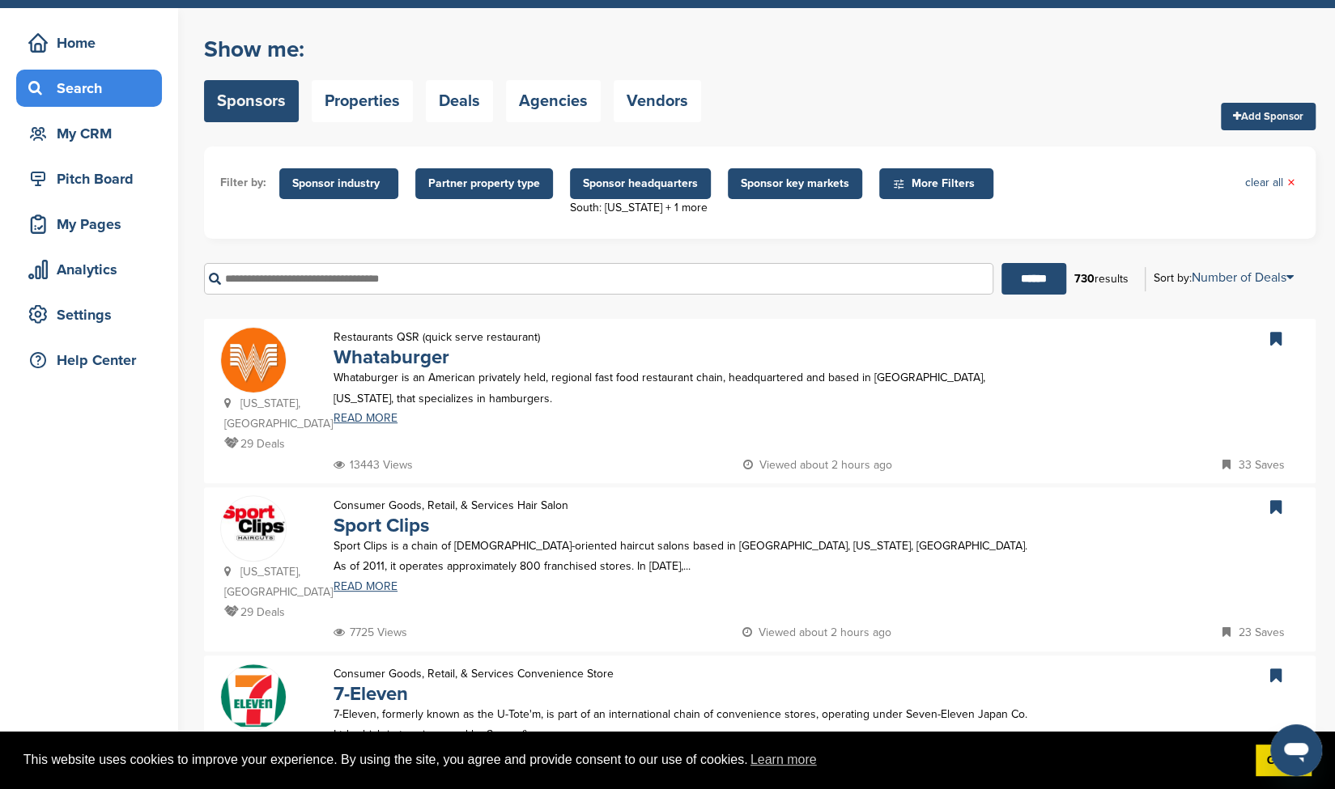
scroll to position [0, 0]
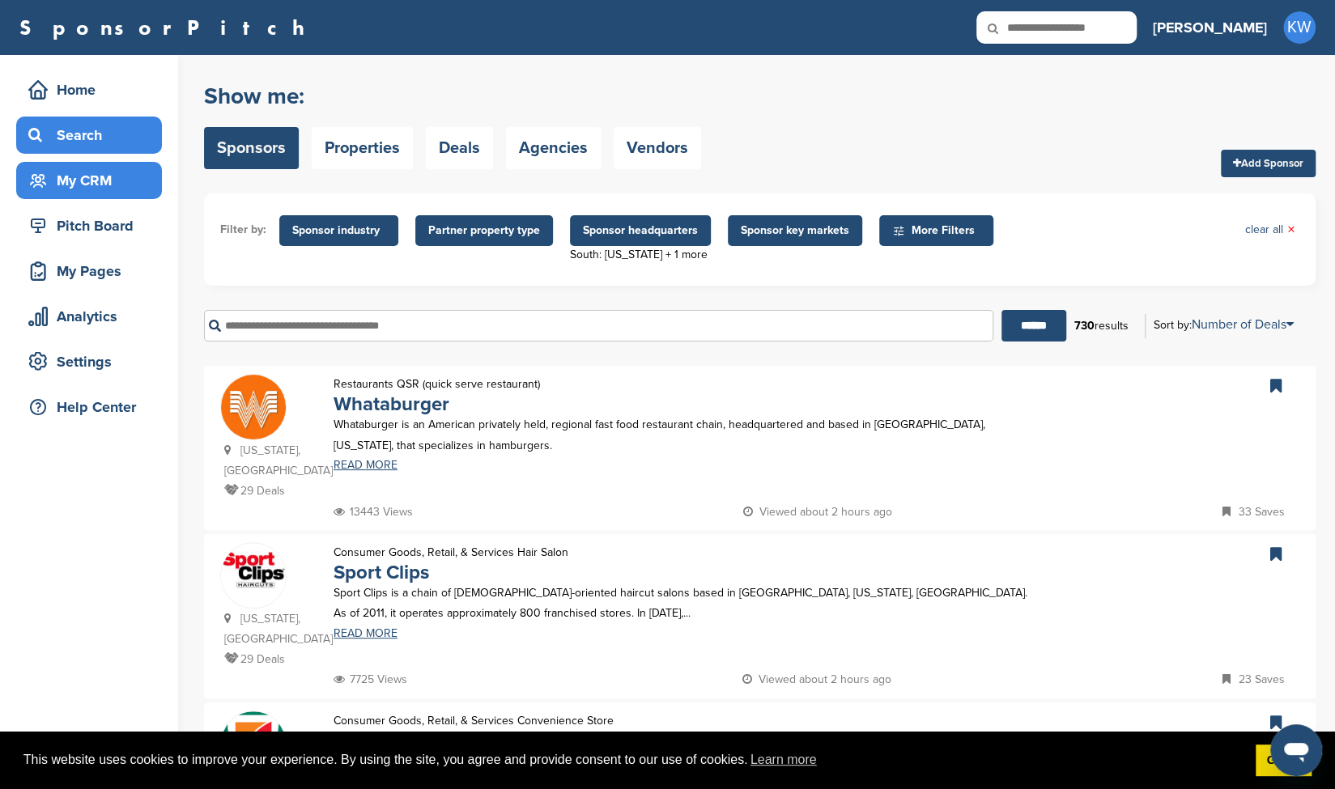
click at [117, 180] on div "My CRM" at bounding box center [93, 180] width 138 height 29
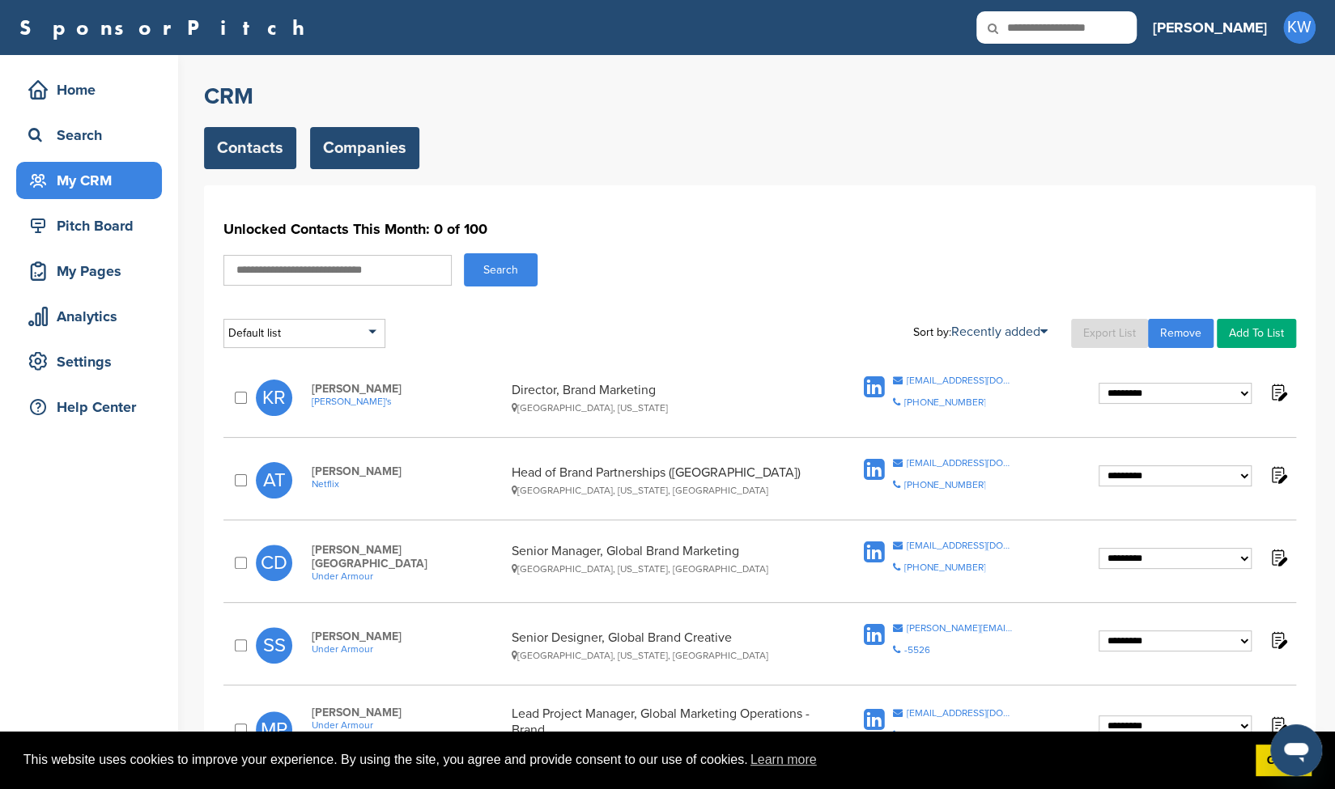
click at [366, 145] on link "Companies" at bounding box center [364, 148] width 109 height 42
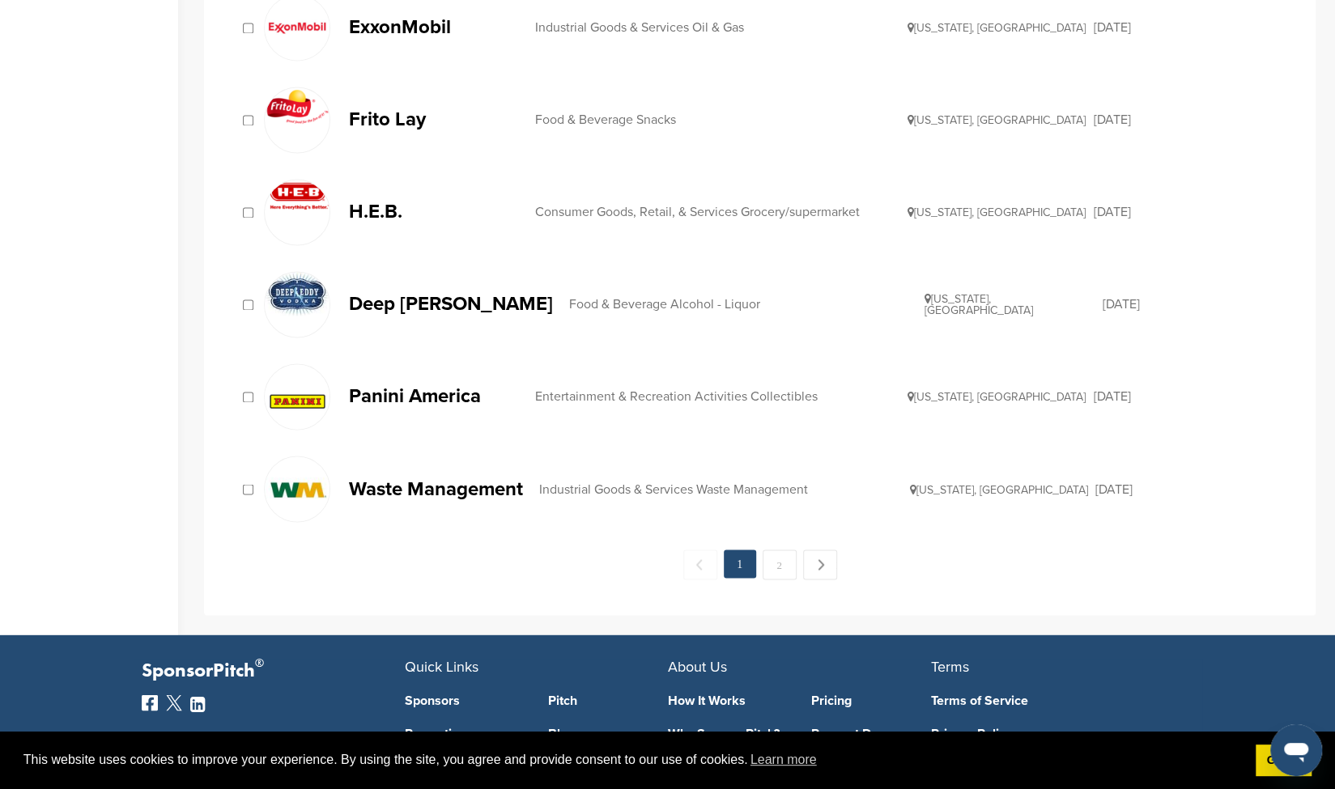
scroll to position [1593, 0]
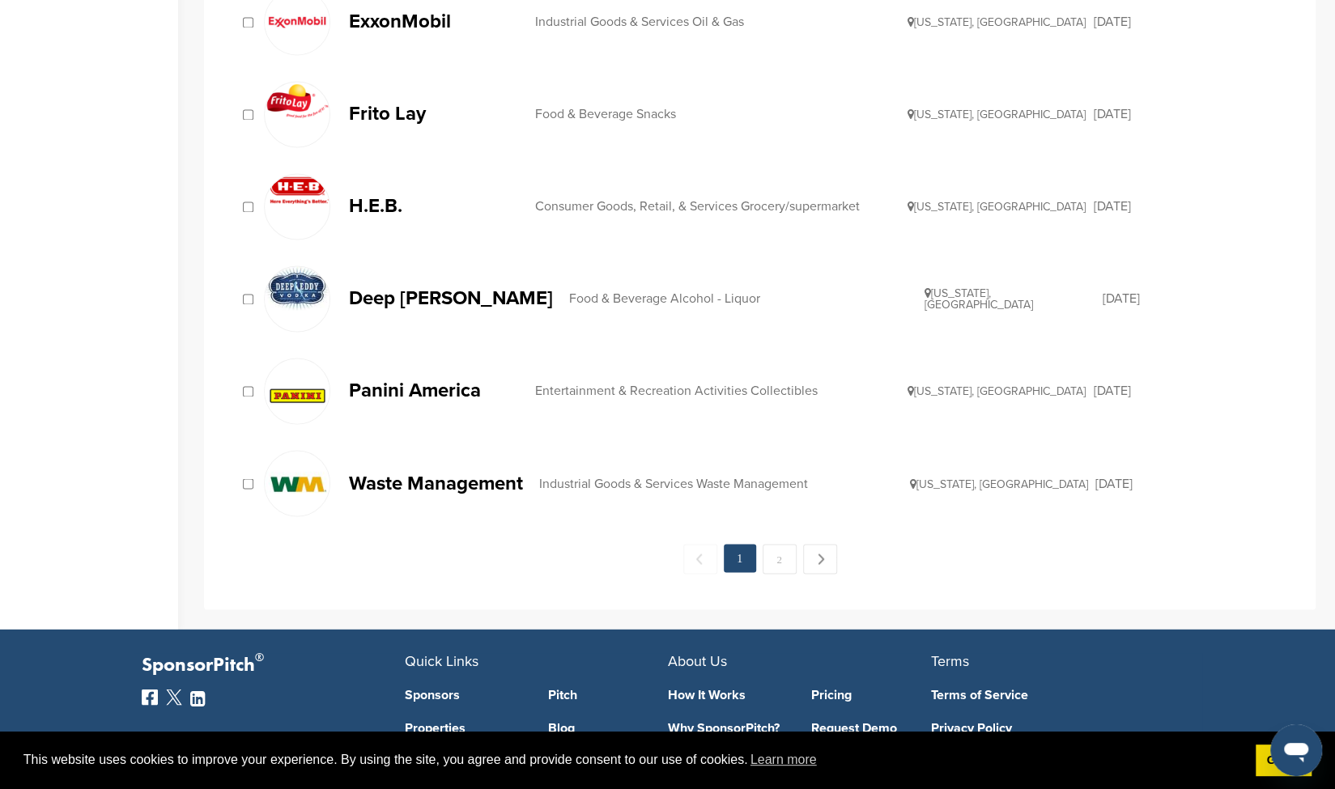
click at [249, 107] on div at bounding box center [248, 114] width 16 height 15
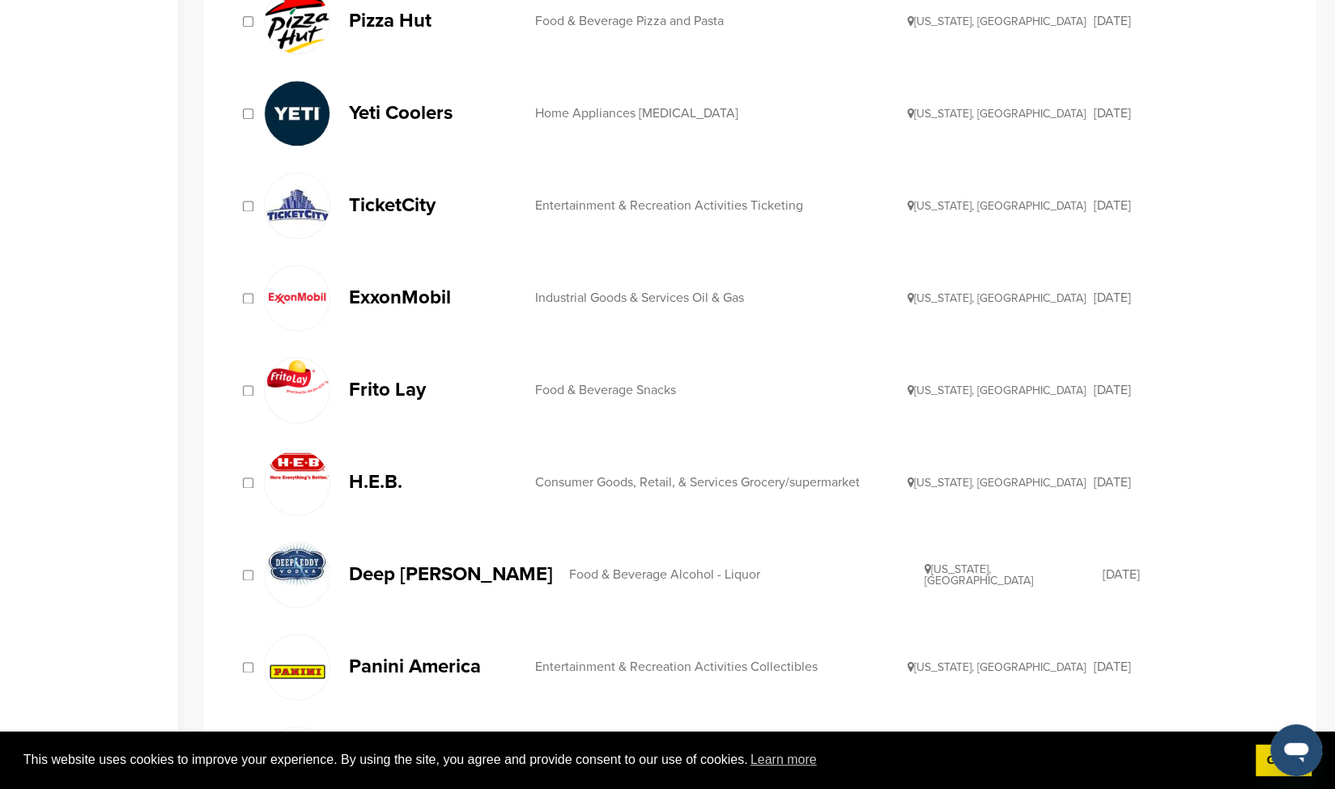
scroll to position [1324, 0]
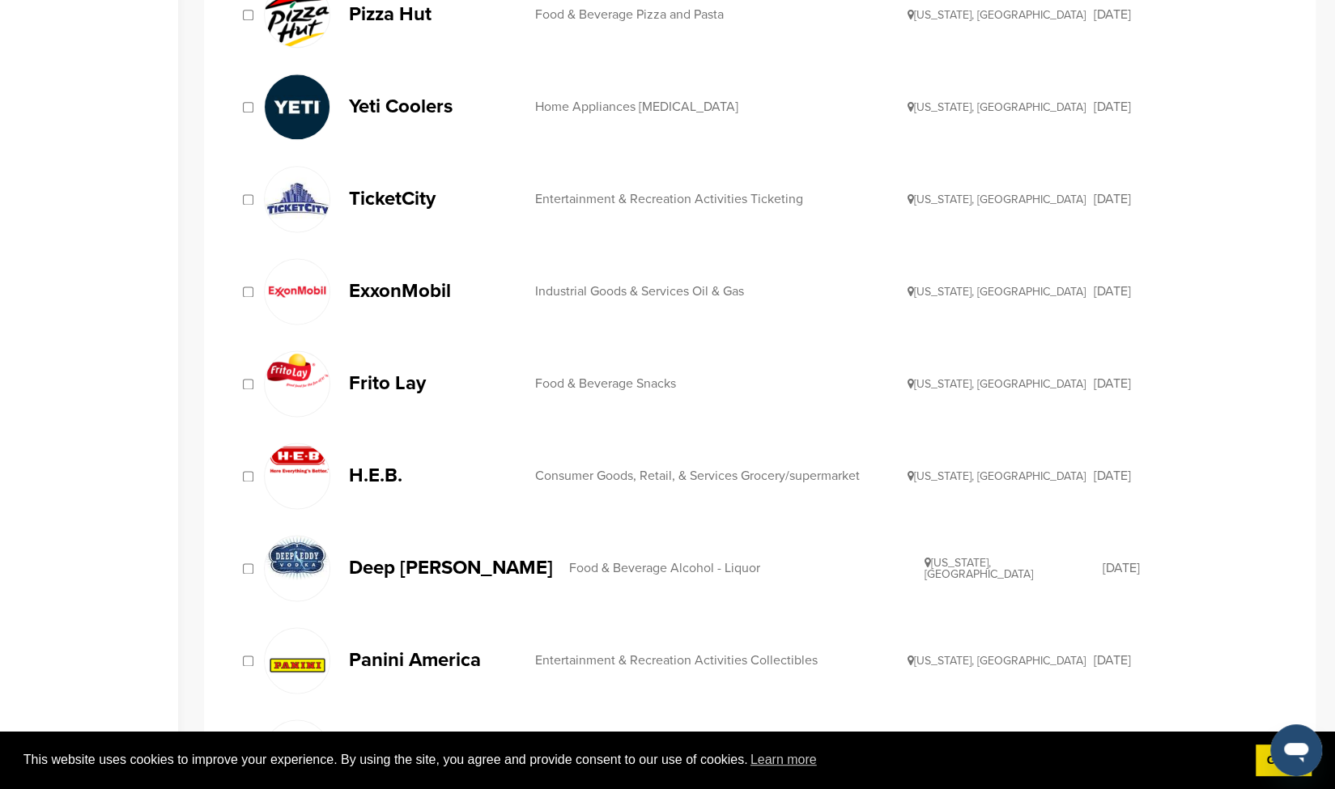
click at [252, 291] on div "ExxonMobil Industrial Goods & Services Oil & Gas [US_STATE], [GEOGRAPHIC_DATA] …" at bounding box center [759, 291] width 1072 height 83
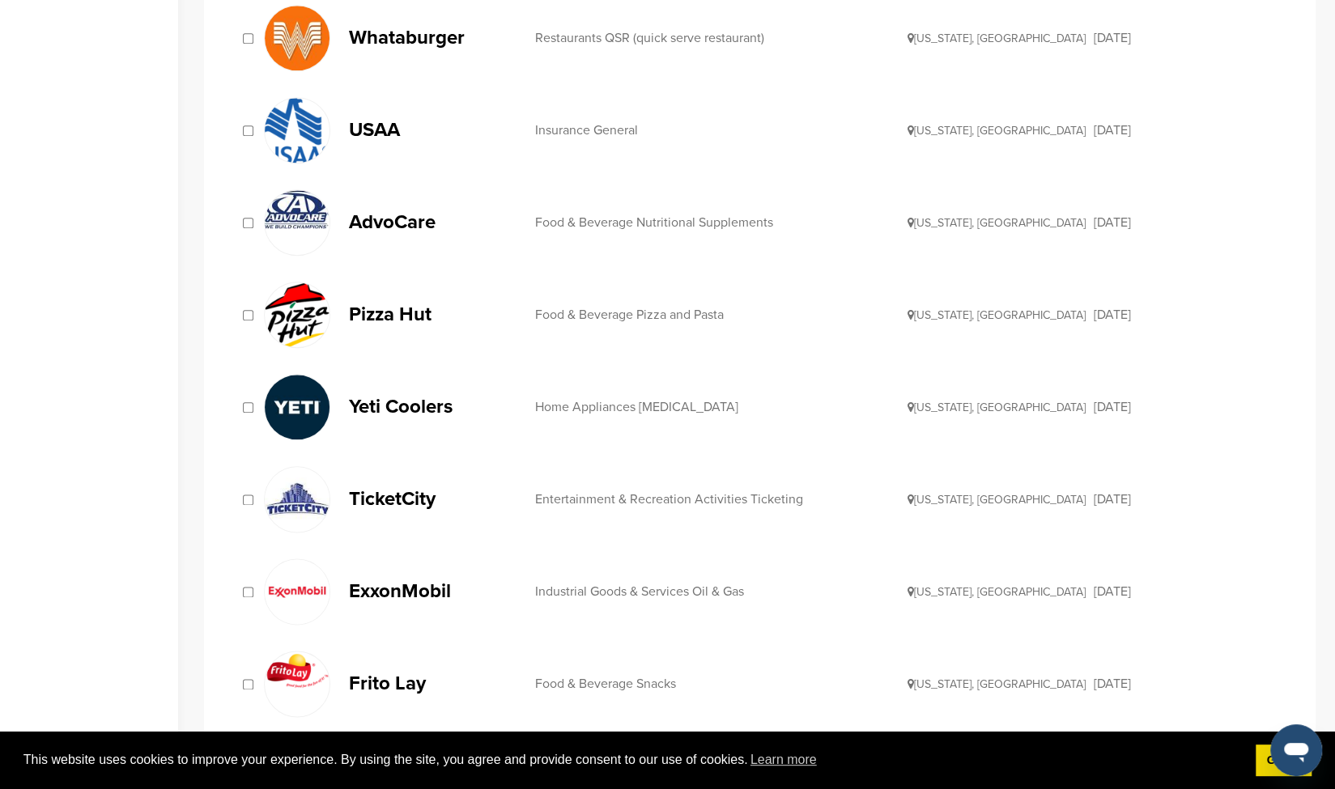
scroll to position [1023, 0]
click at [246, 318] on div "Pizza Hut Food & Beverage Pizza and Pasta [US_STATE], [GEOGRAPHIC_DATA] [DATE]" at bounding box center [759, 315] width 1072 height 83
click at [254, 401] on div at bounding box center [248, 408] width 16 height 15
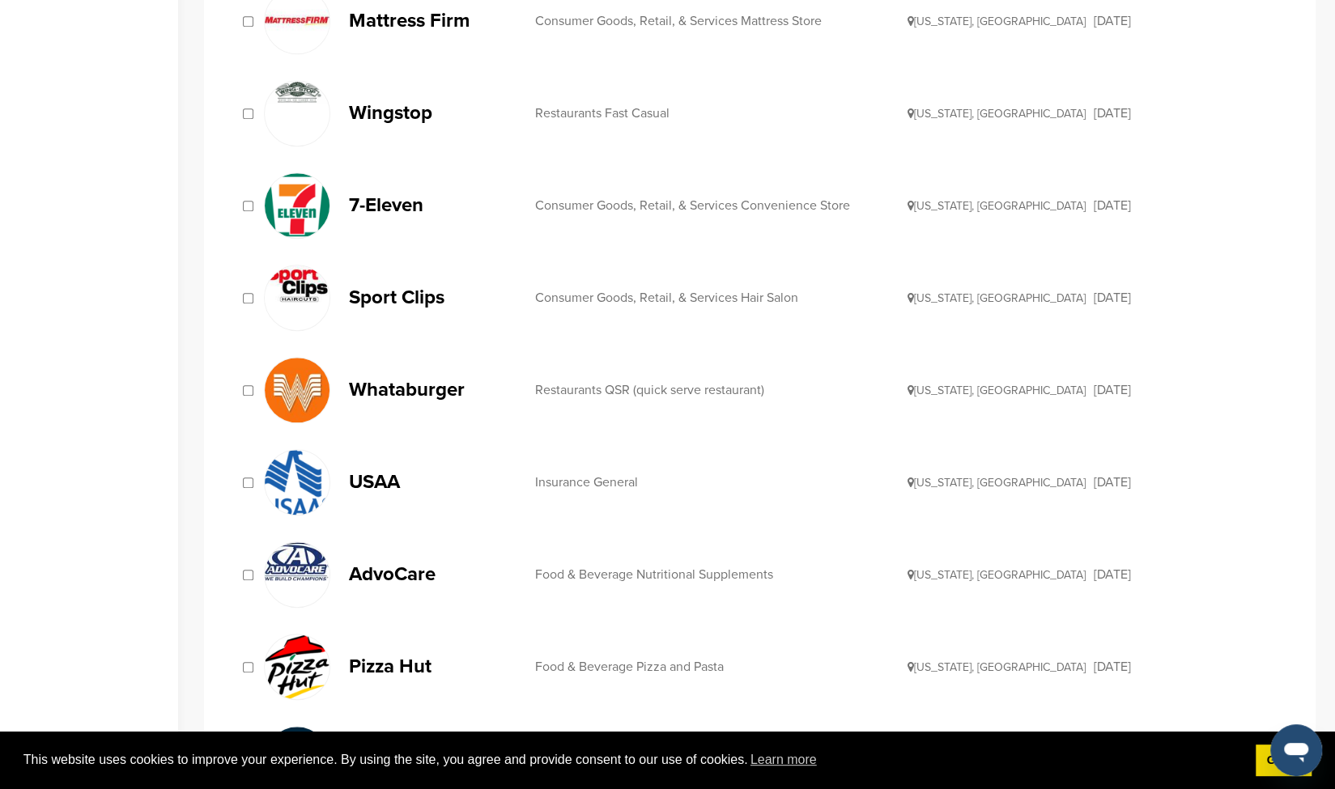
scroll to position [663, 0]
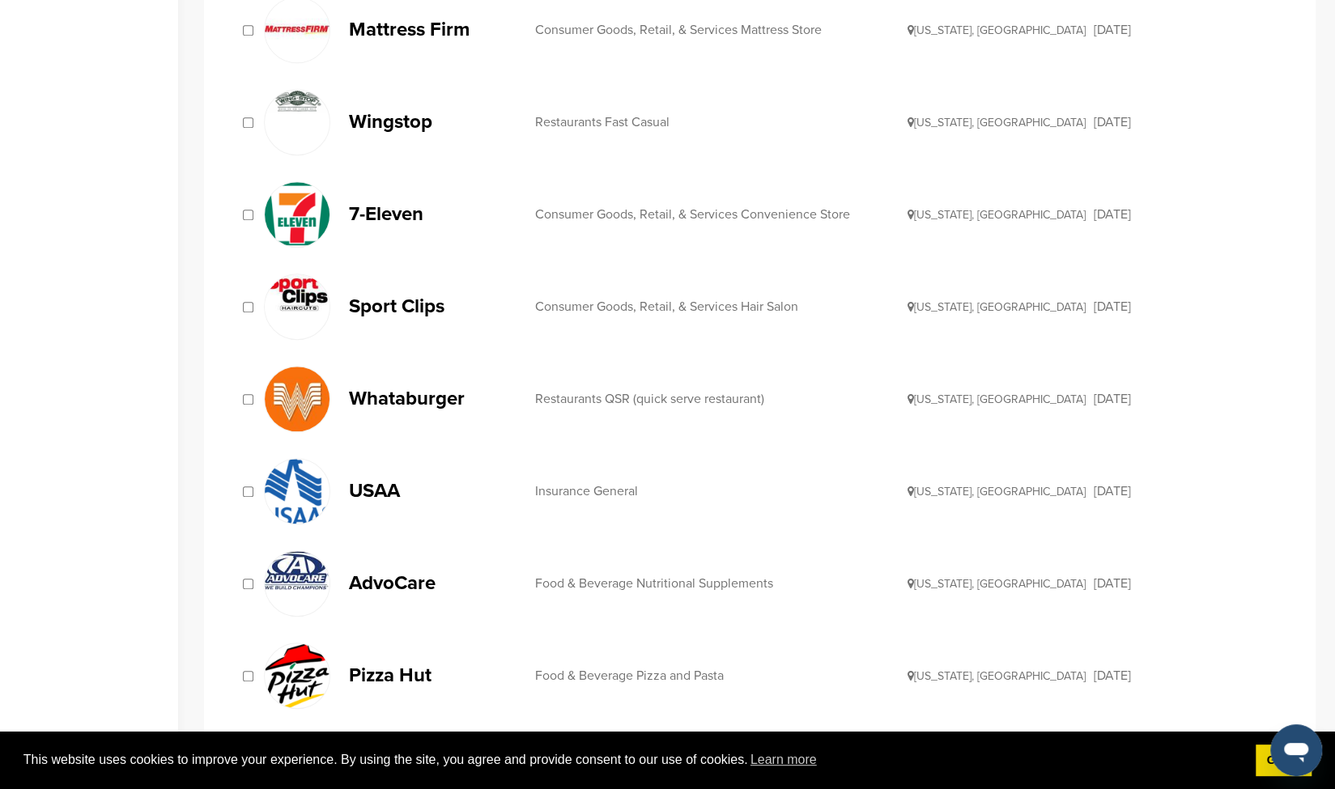
click at [245, 201] on div "7-Eleven Consumer Goods, Retail, & Services Convenience Store [US_STATE], [GEOG…" at bounding box center [759, 214] width 1072 height 83
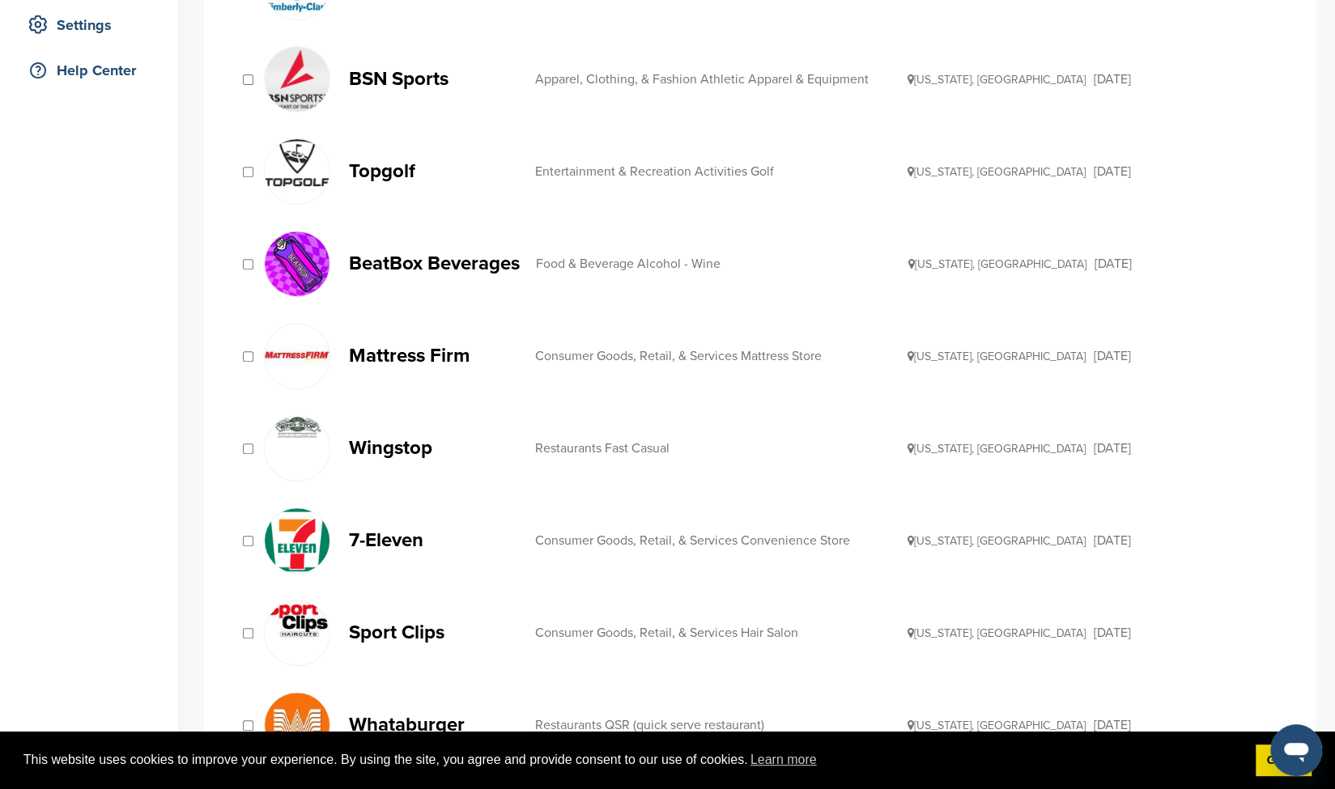
scroll to position [0, 0]
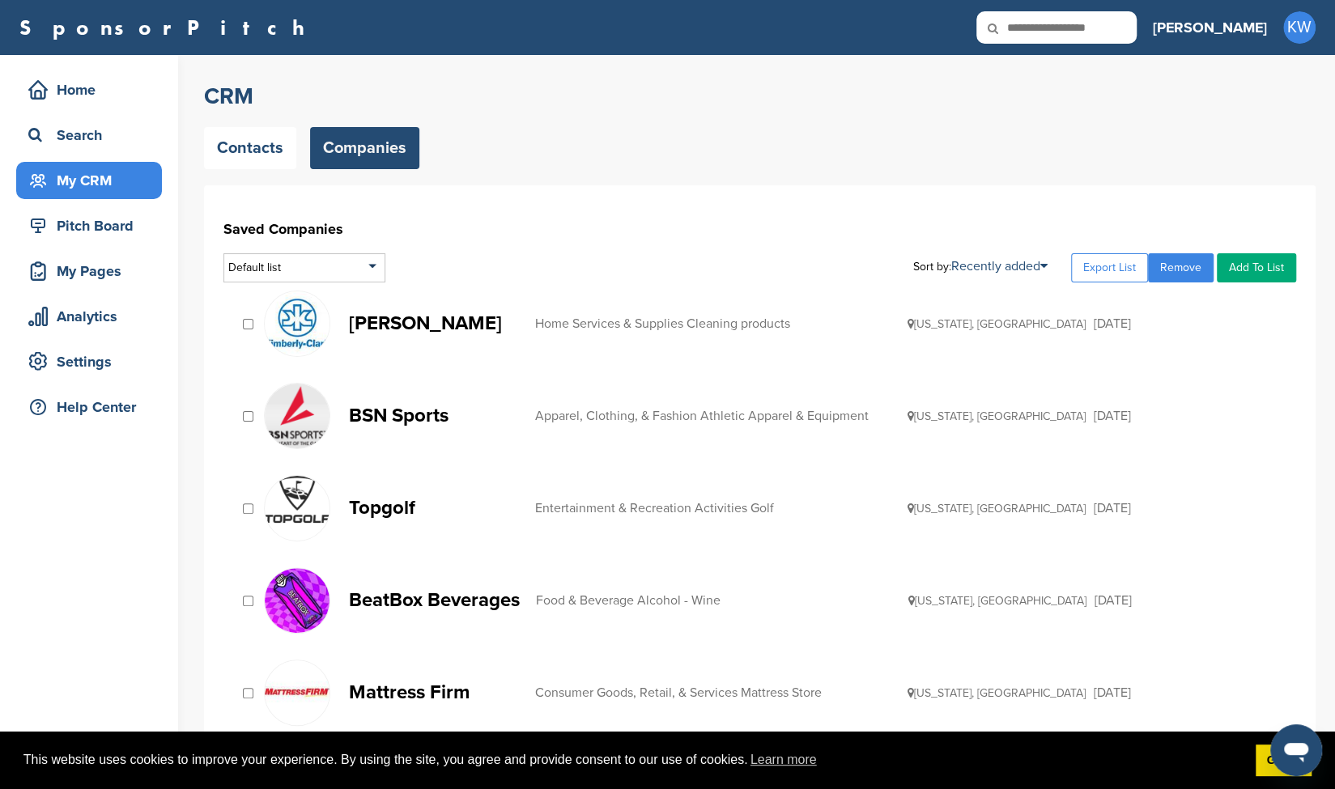
click at [1250, 263] on link "Add To List" at bounding box center [1255, 267] width 79 height 29
click at [1159, 328] on li "[GEOGRAPHIC_DATA]" at bounding box center [1215, 322] width 152 height 25
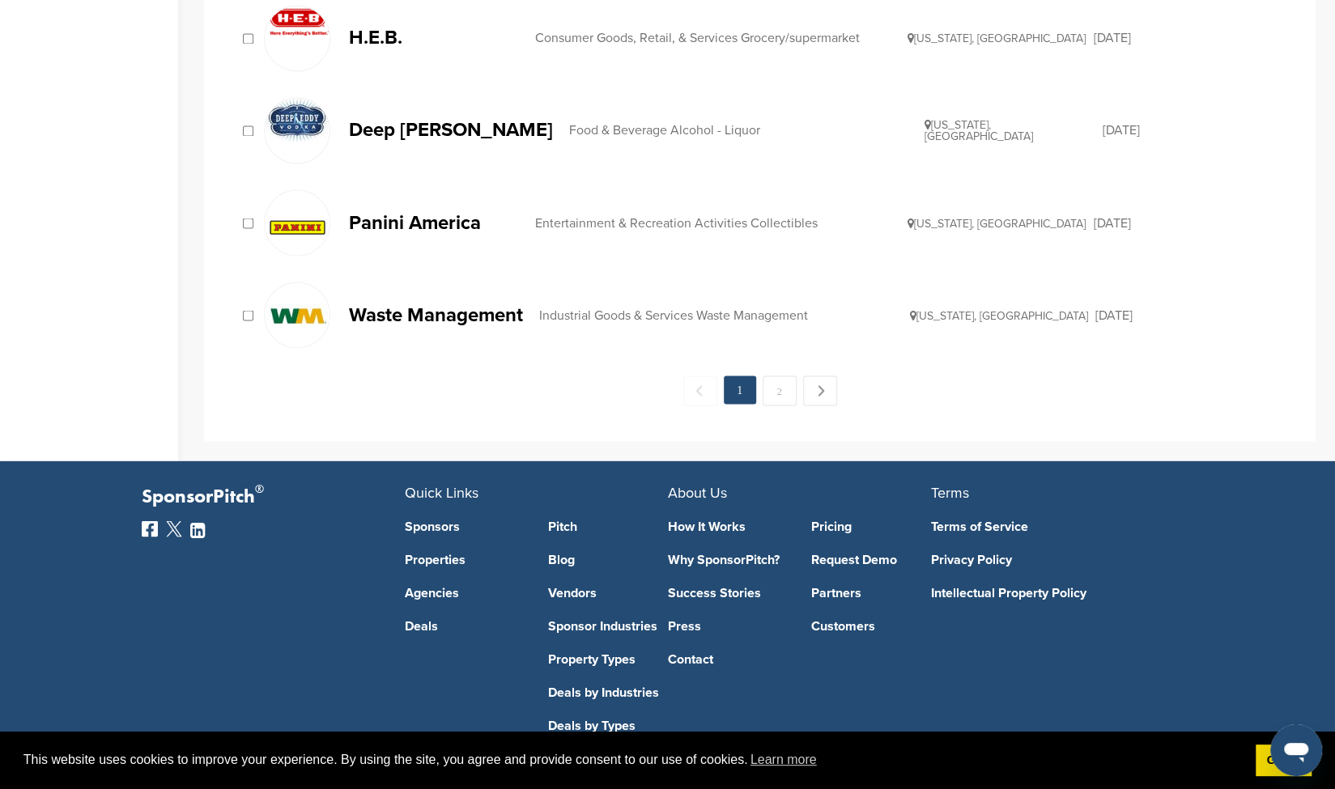
scroll to position [1789, 0]
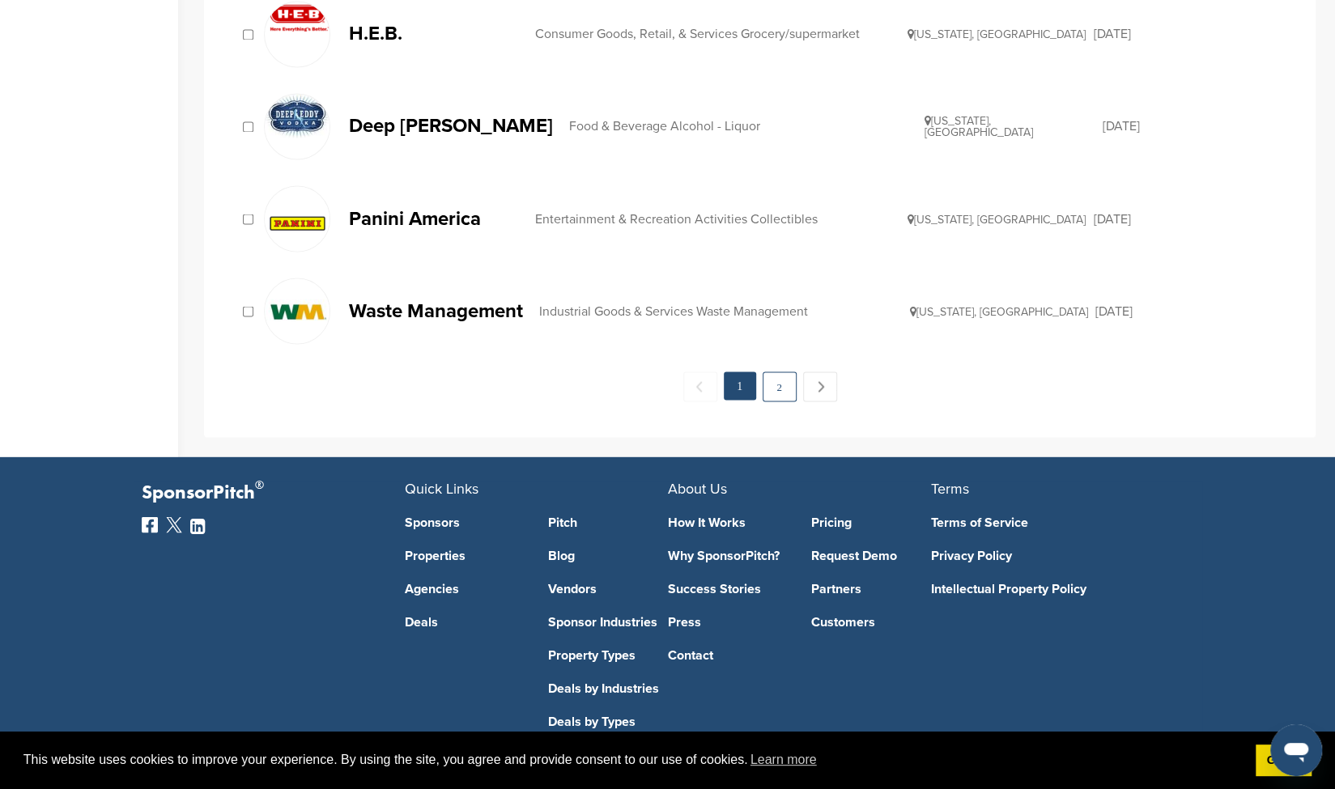
click at [783, 383] on link "2" at bounding box center [779, 386] width 34 height 30
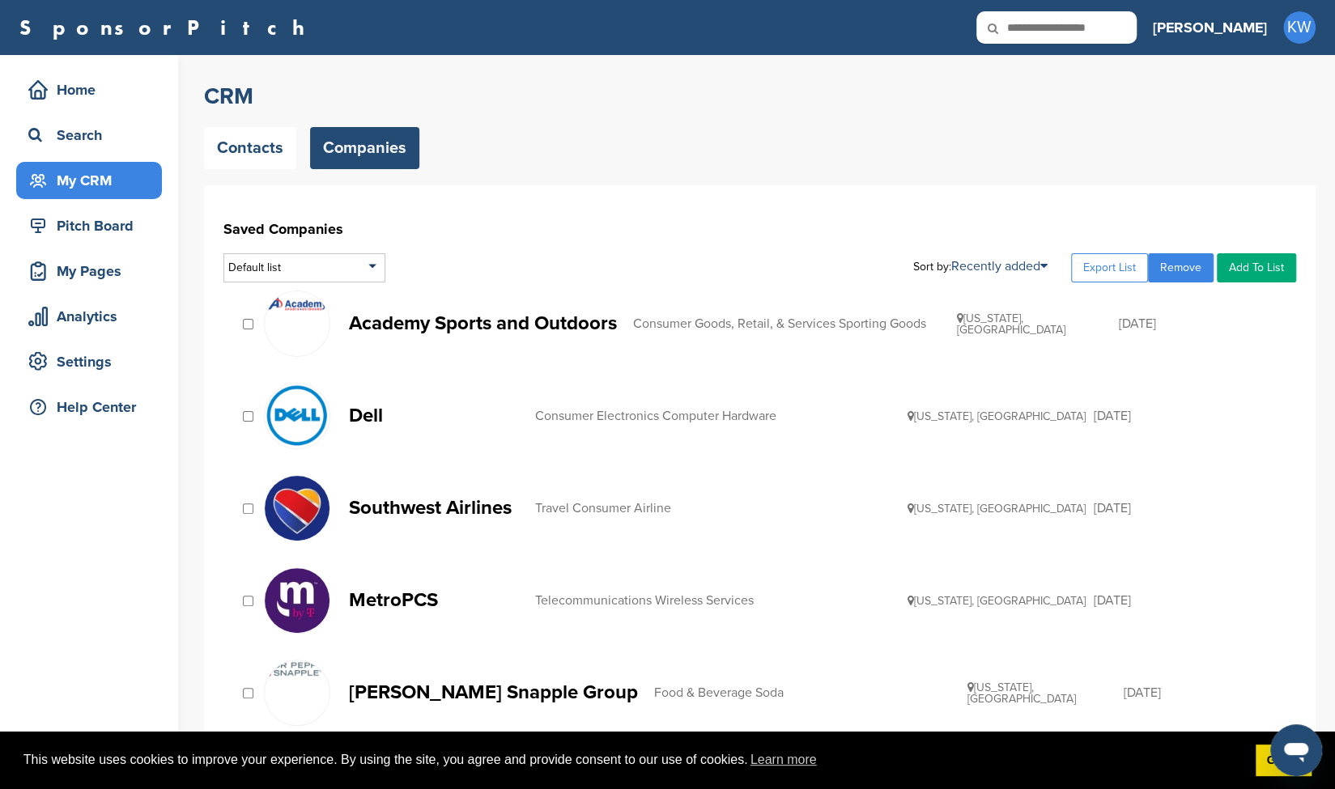
click at [244, 329] on div at bounding box center [248, 323] width 16 height 15
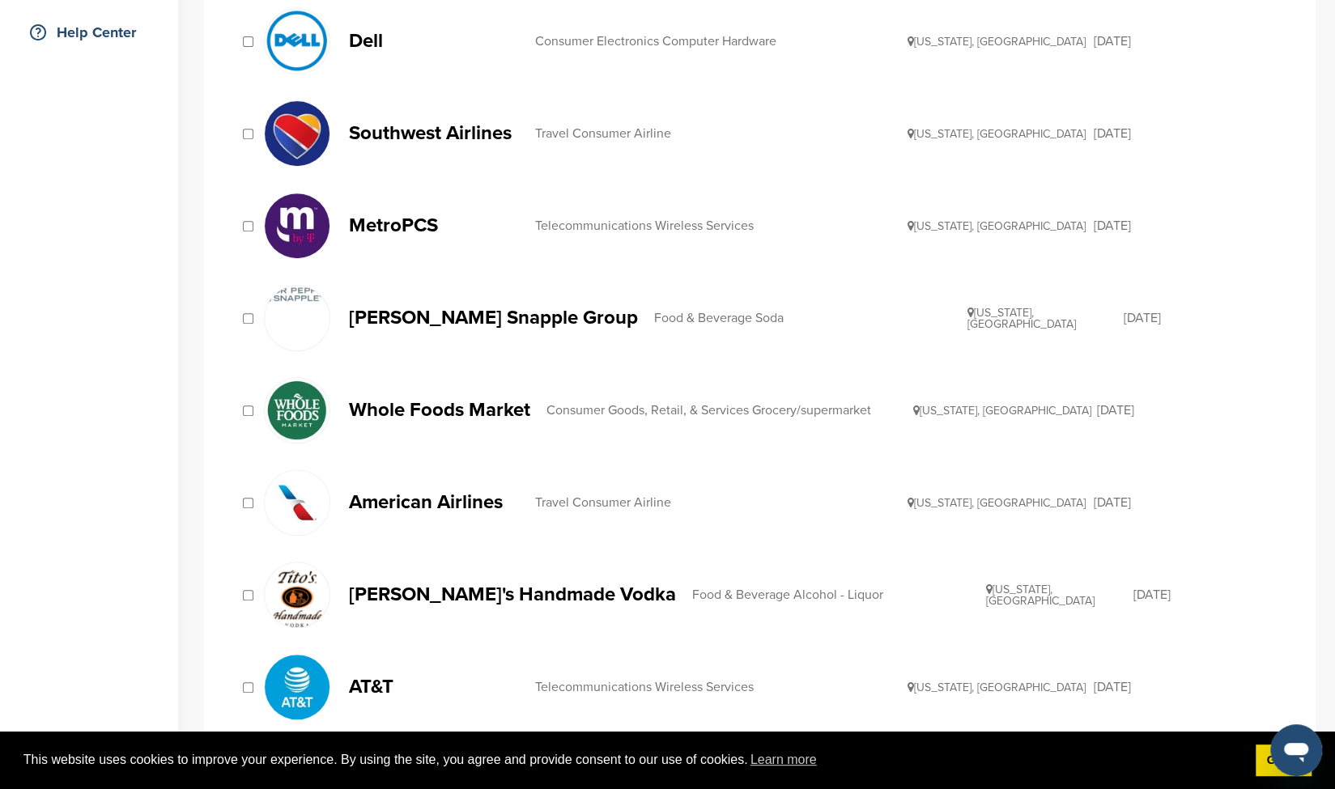
scroll to position [376, 0]
click at [248, 679] on div at bounding box center [248, 686] width 16 height 15
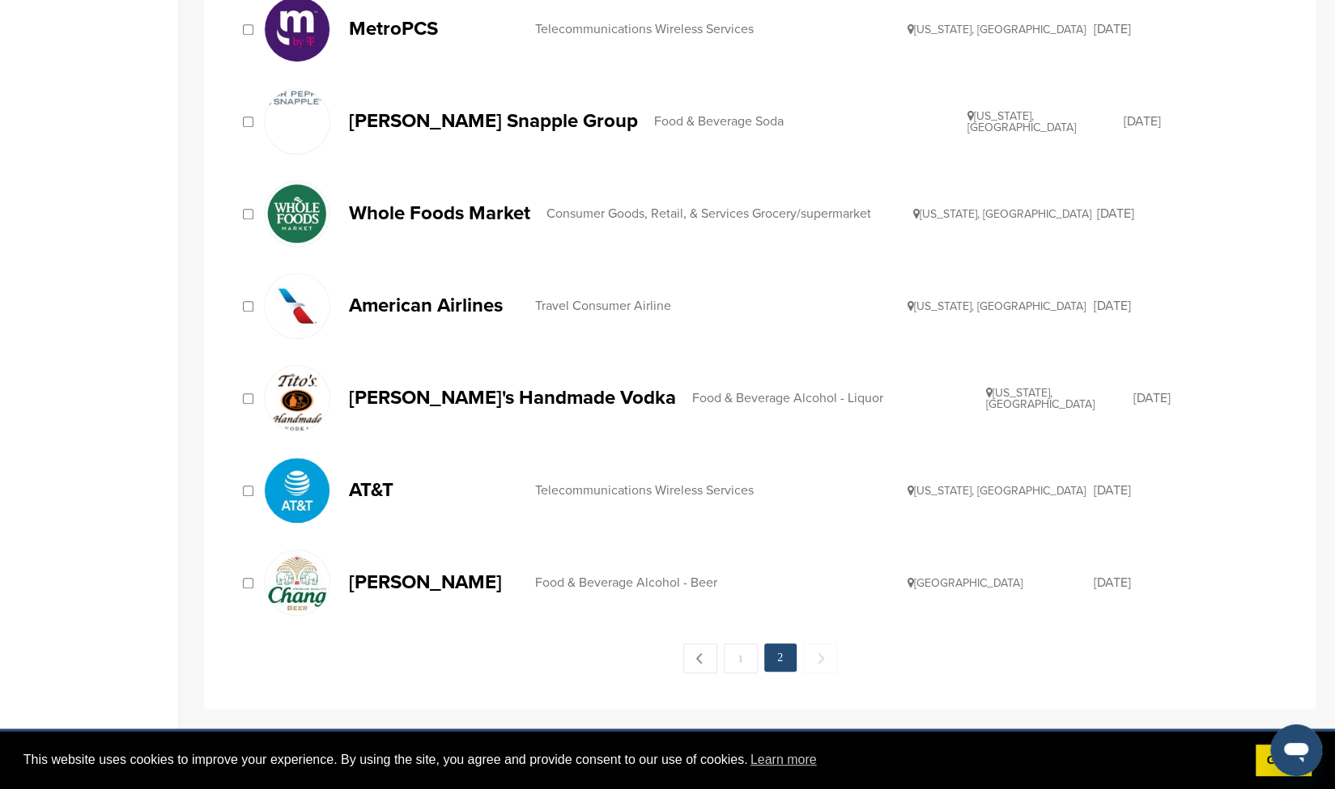
scroll to position [0, 0]
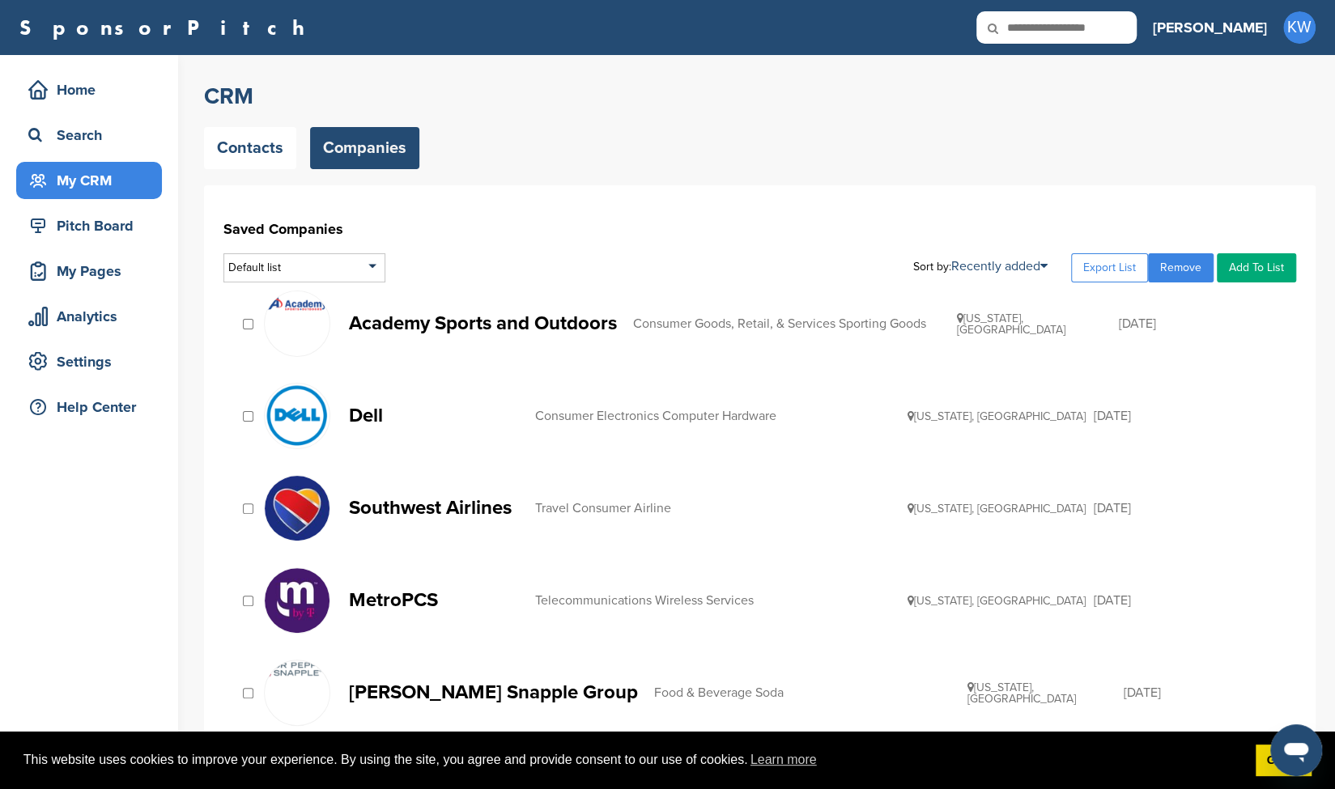
click at [1241, 253] on link "Add To List" at bounding box center [1255, 267] width 79 height 29
click at [1190, 320] on li "[GEOGRAPHIC_DATA]" at bounding box center [1215, 322] width 152 height 25
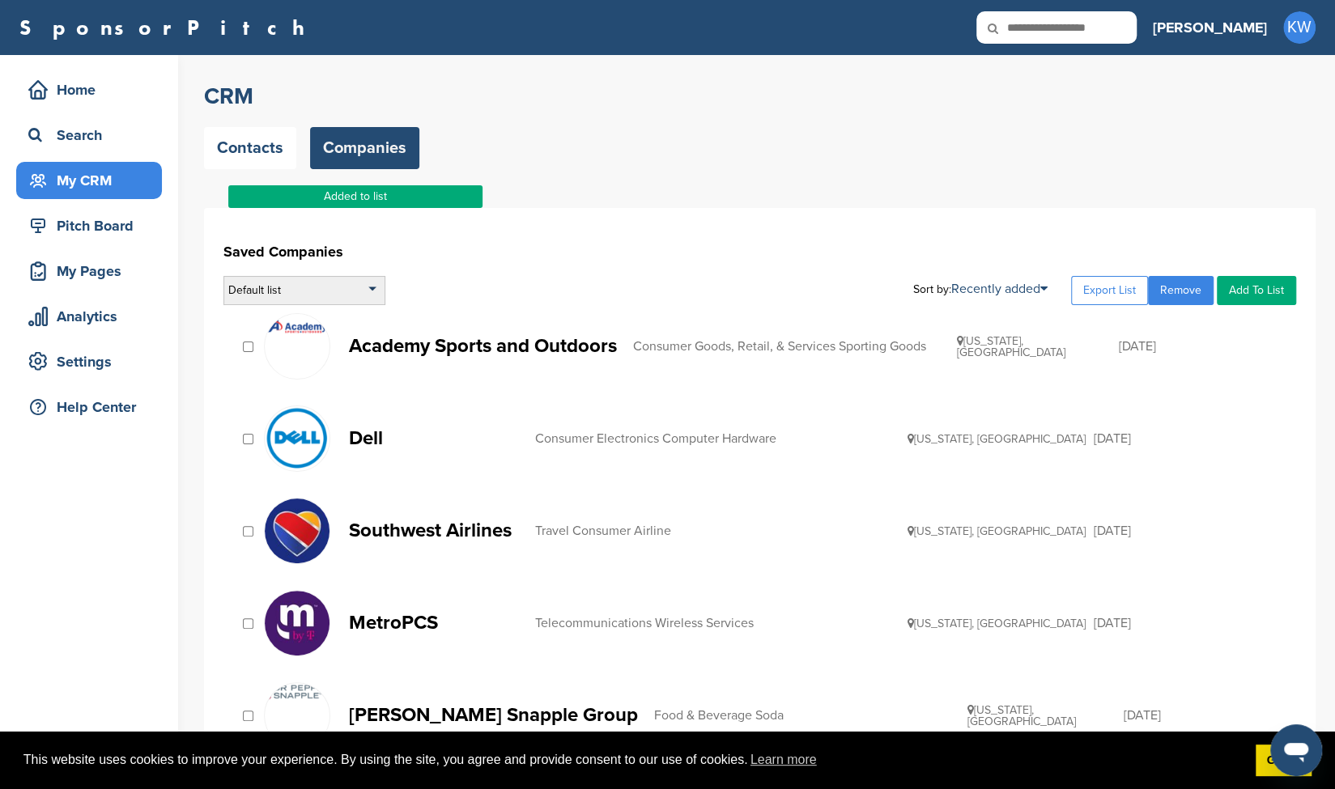
click at [359, 284] on div "Default list" at bounding box center [304, 290] width 162 height 29
click at [295, 365] on li "[GEOGRAPHIC_DATA]" at bounding box center [304, 362] width 152 height 25
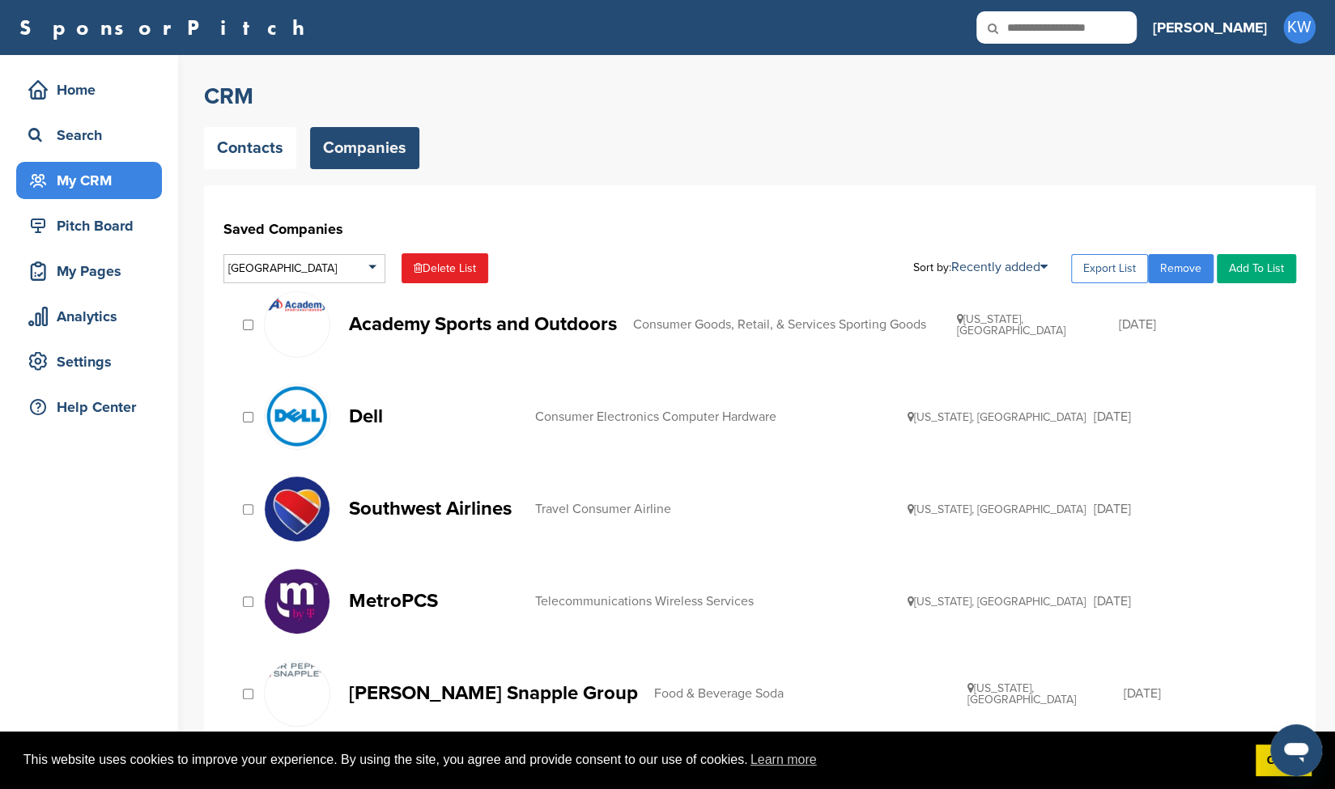
click at [1096, 265] on link "Export List" at bounding box center [1109, 268] width 77 height 29
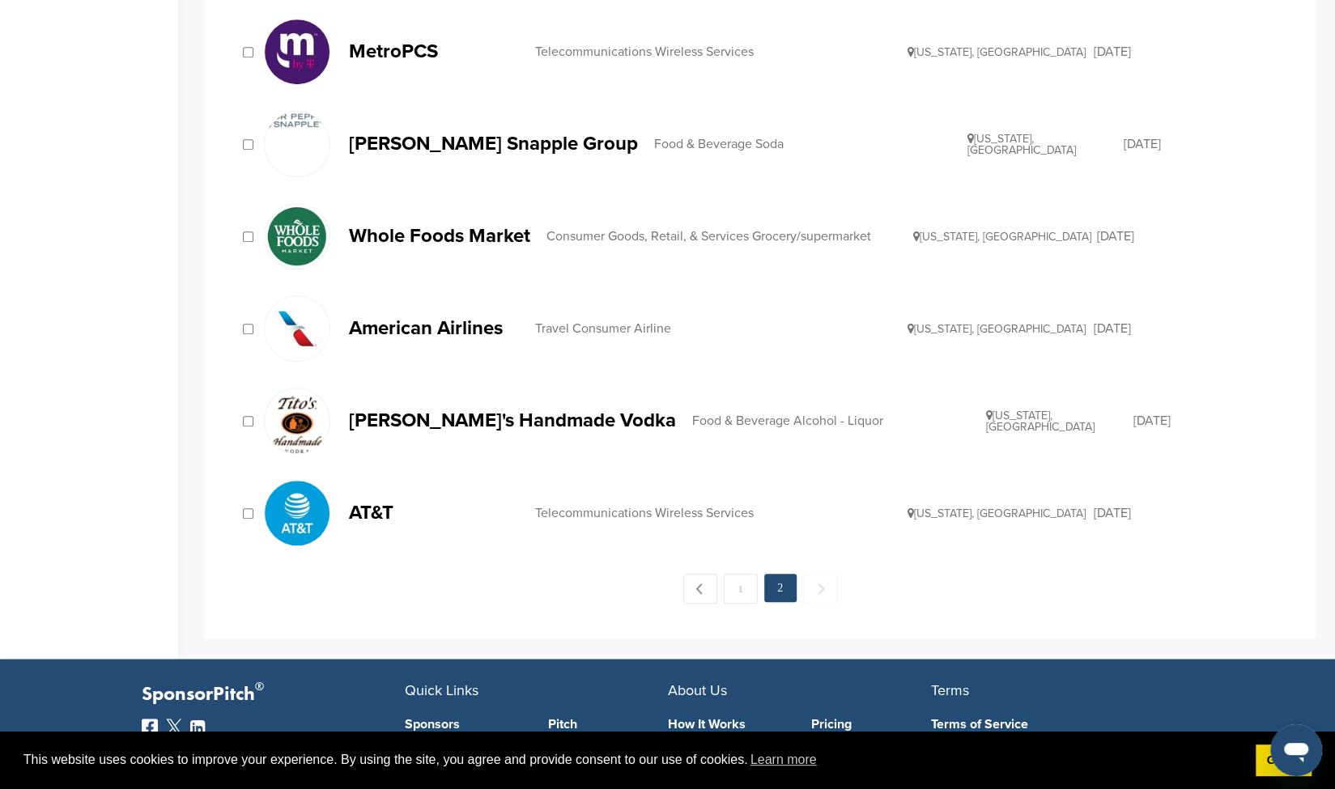
scroll to position [731, 0]
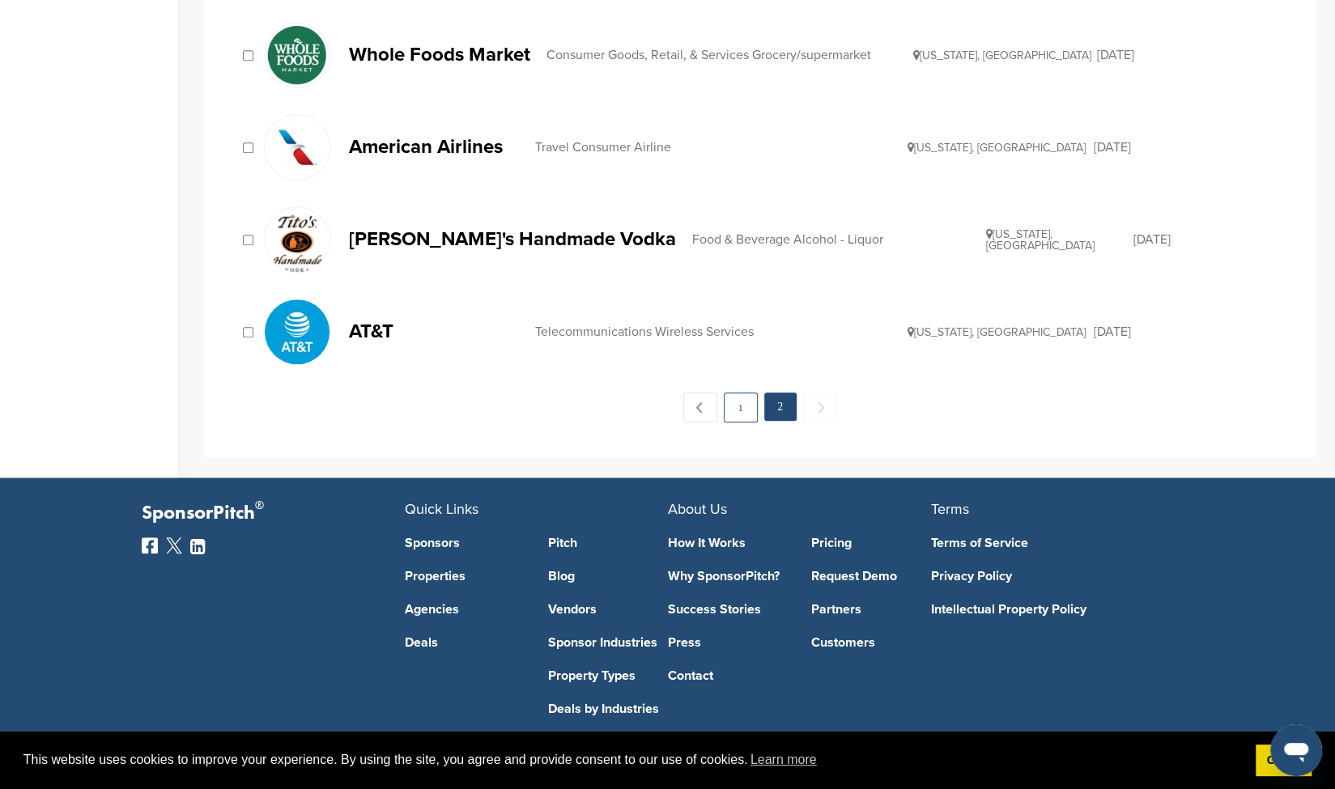
click at [736, 402] on link "1" at bounding box center [741, 408] width 34 height 30
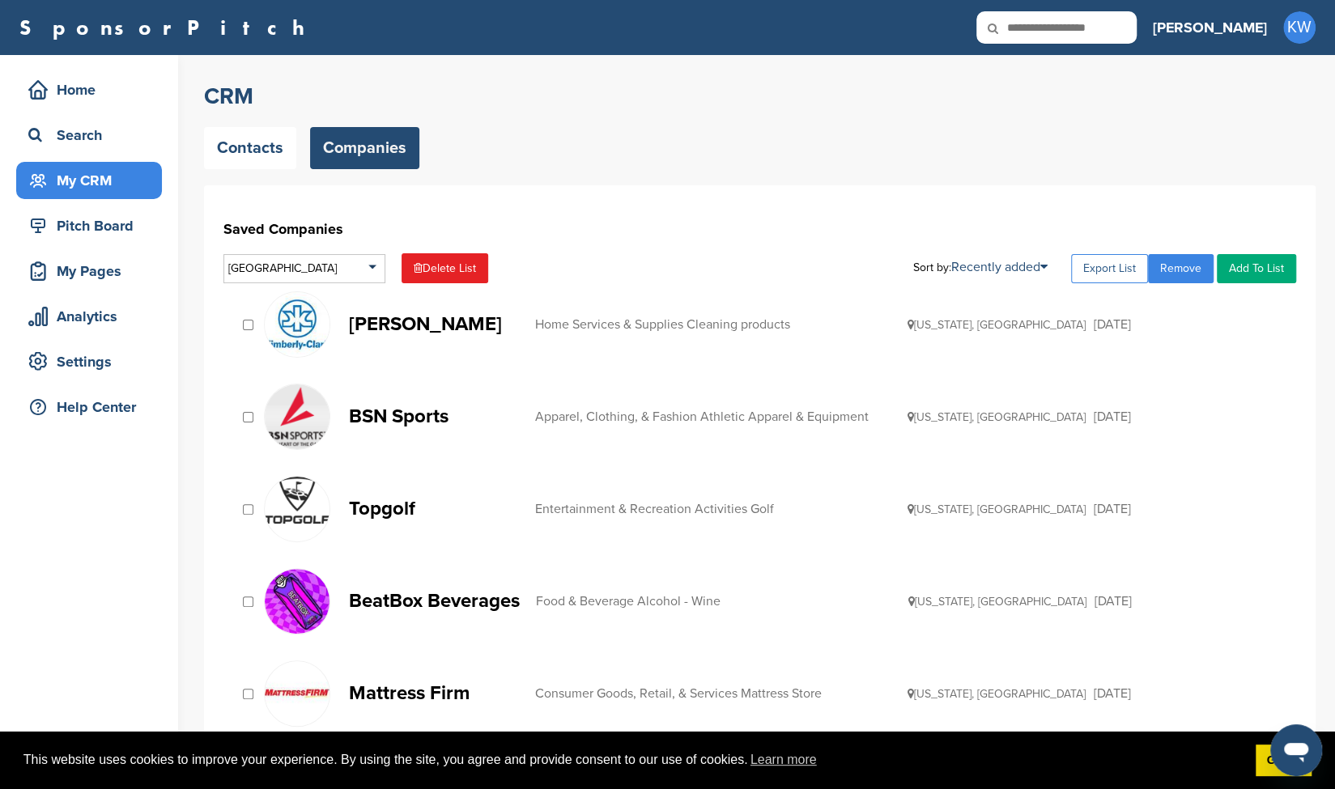
click at [1113, 263] on link "Export List" at bounding box center [1109, 268] width 77 height 29
